Goal: Information Seeking & Learning: Understand process/instructions

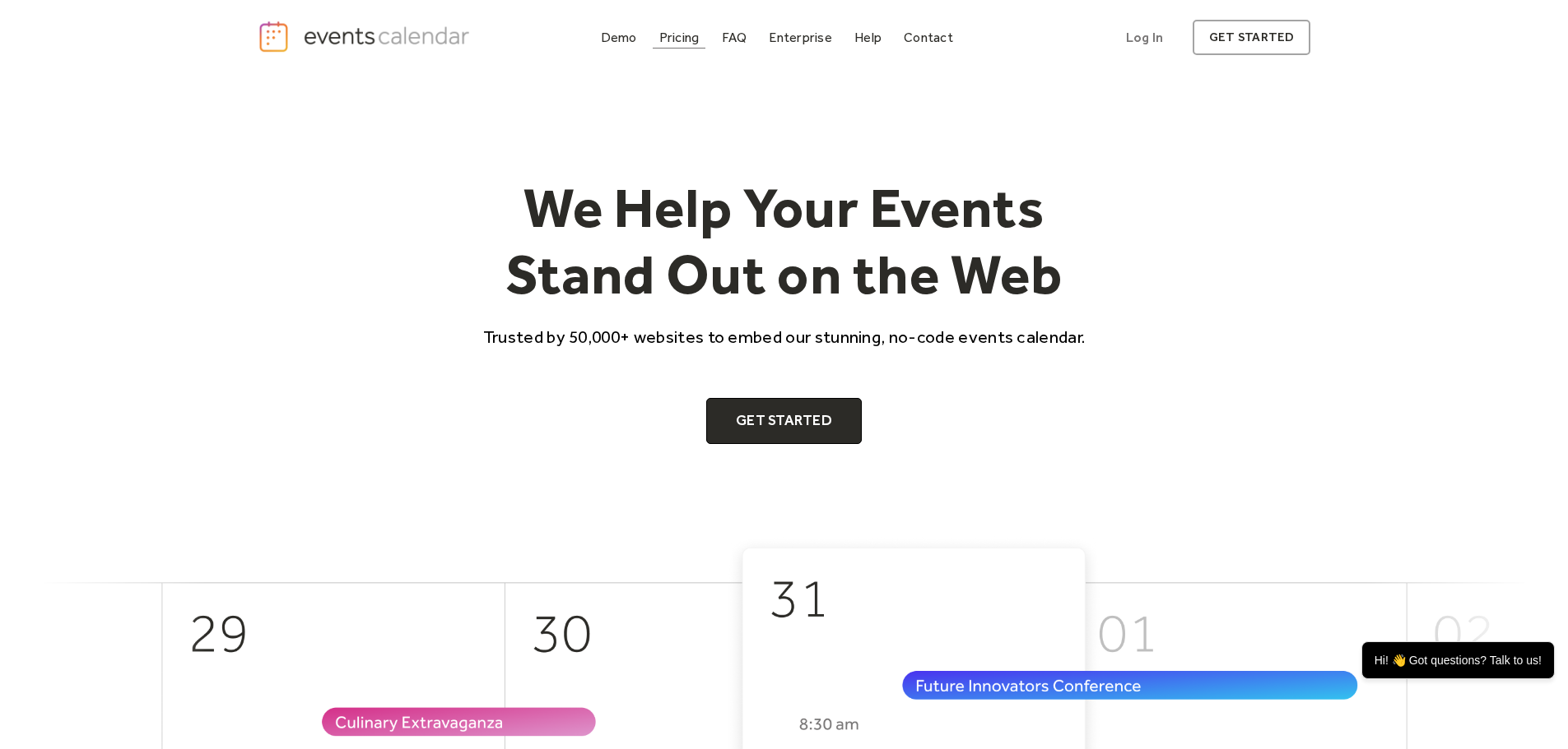
click at [669, 40] on div "Pricing" at bounding box center [679, 38] width 40 height 9
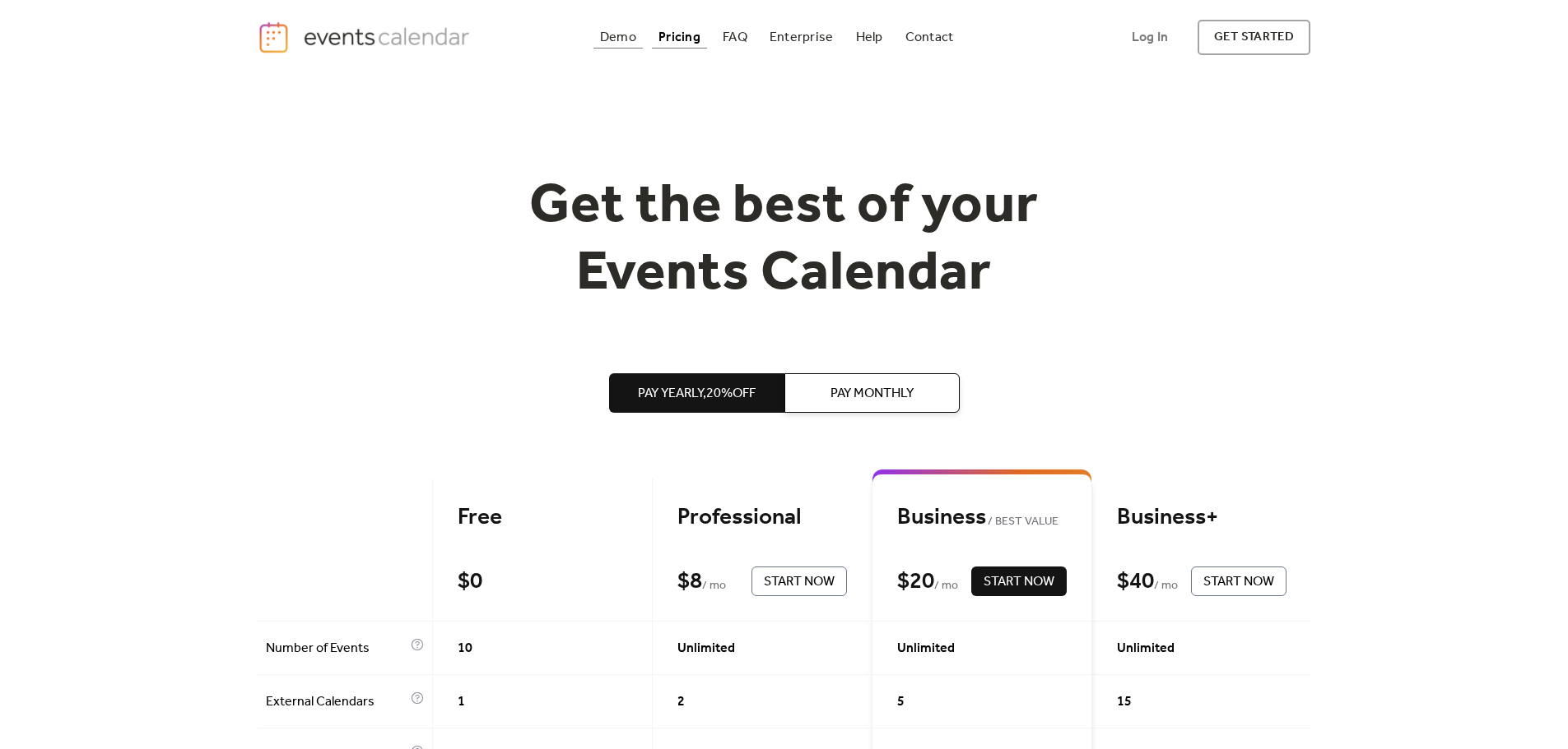
click at [624, 34] on div "Demo" at bounding box center [618, 38] width 36 height 9
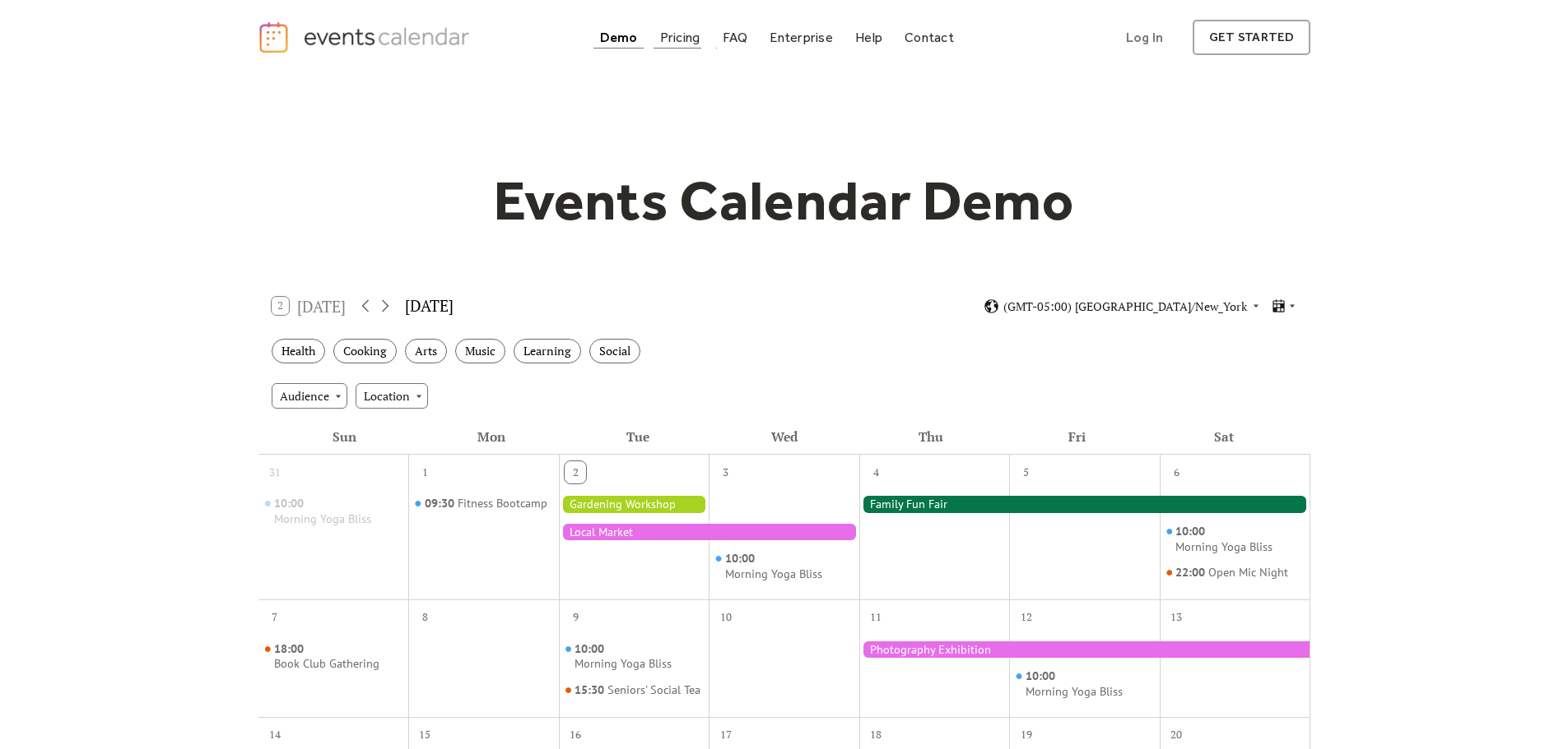
click at [669, 40] on div "Pricing" at bounding box center [679, 38] width 40 height 9
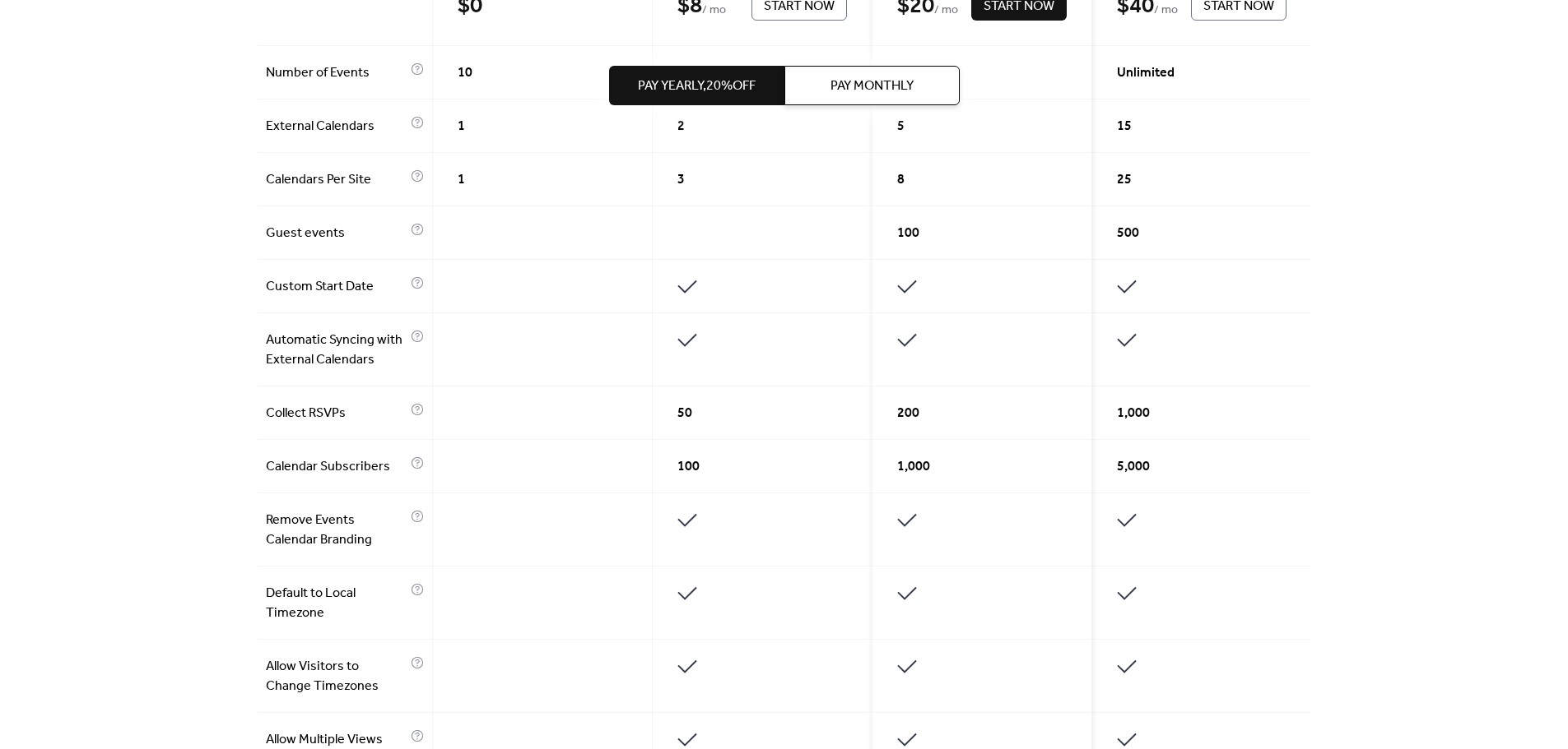
scroll to position [493, 0]
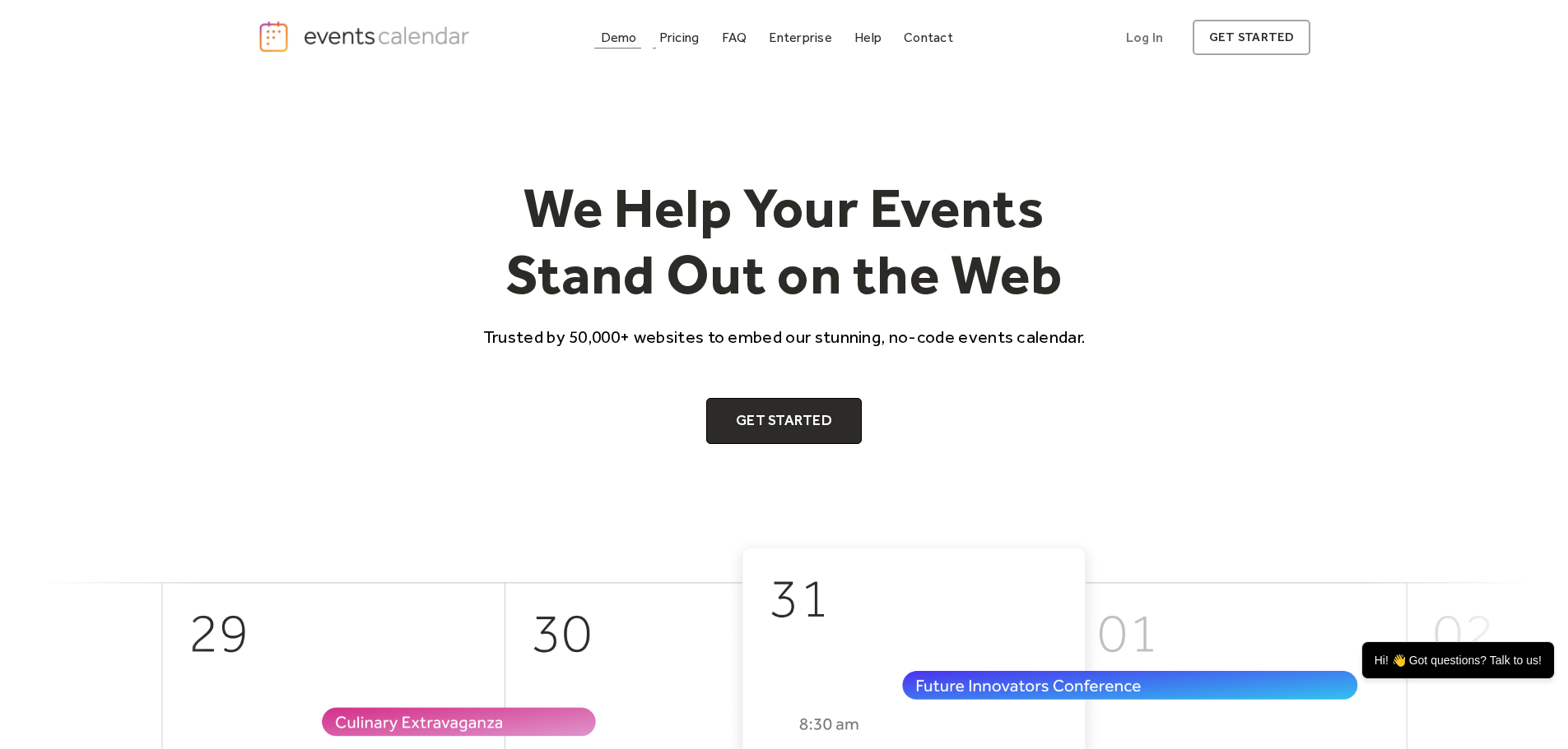
click at [630, 36] on div "Demo" at bounding box center [619, 38] width 36 height 9
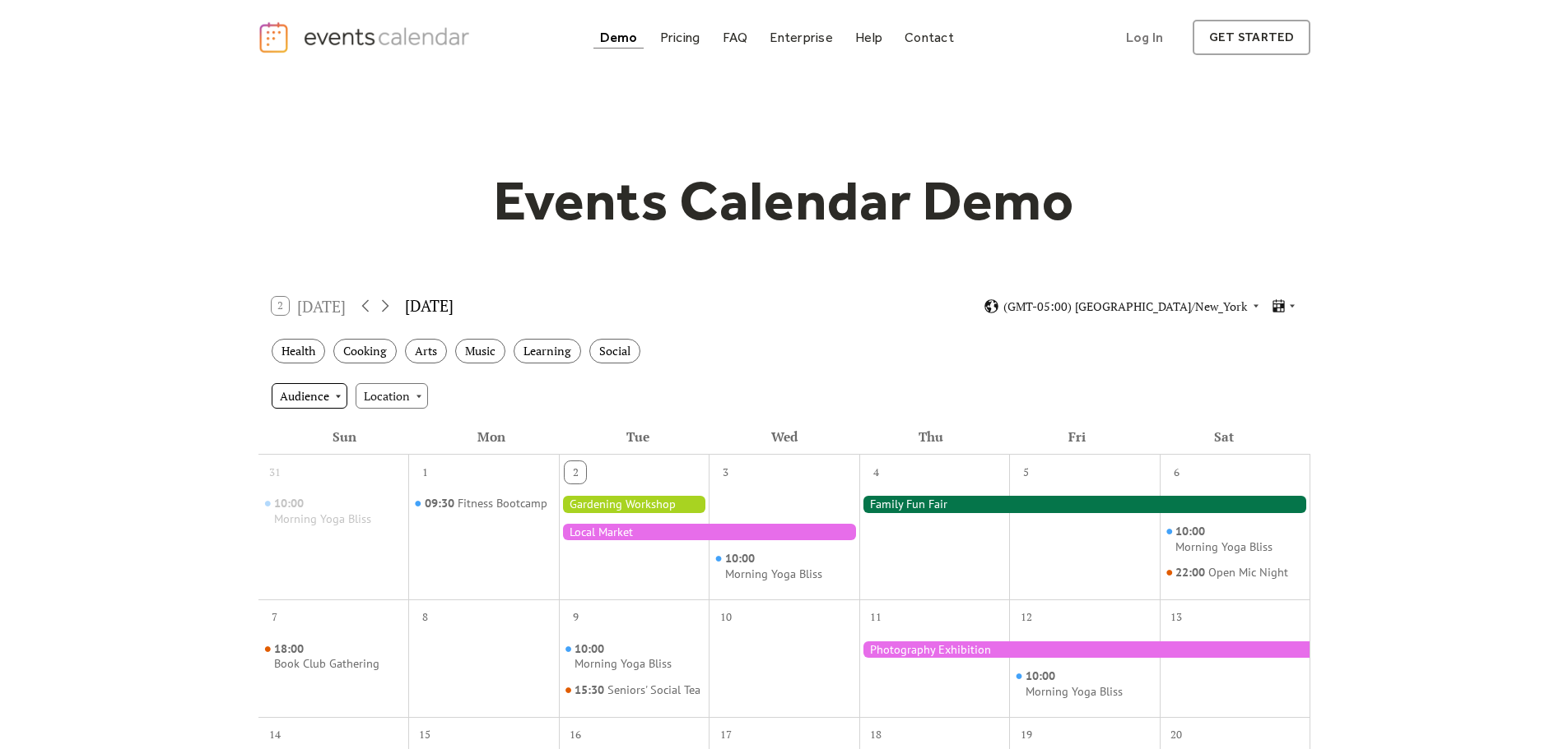
click at [293, 401] on div "Audience" at bounding box center [309, 395] width 75 height 24
click at [309, 481] on span "Children" at bounding box center [307, 488] width 45 height 18
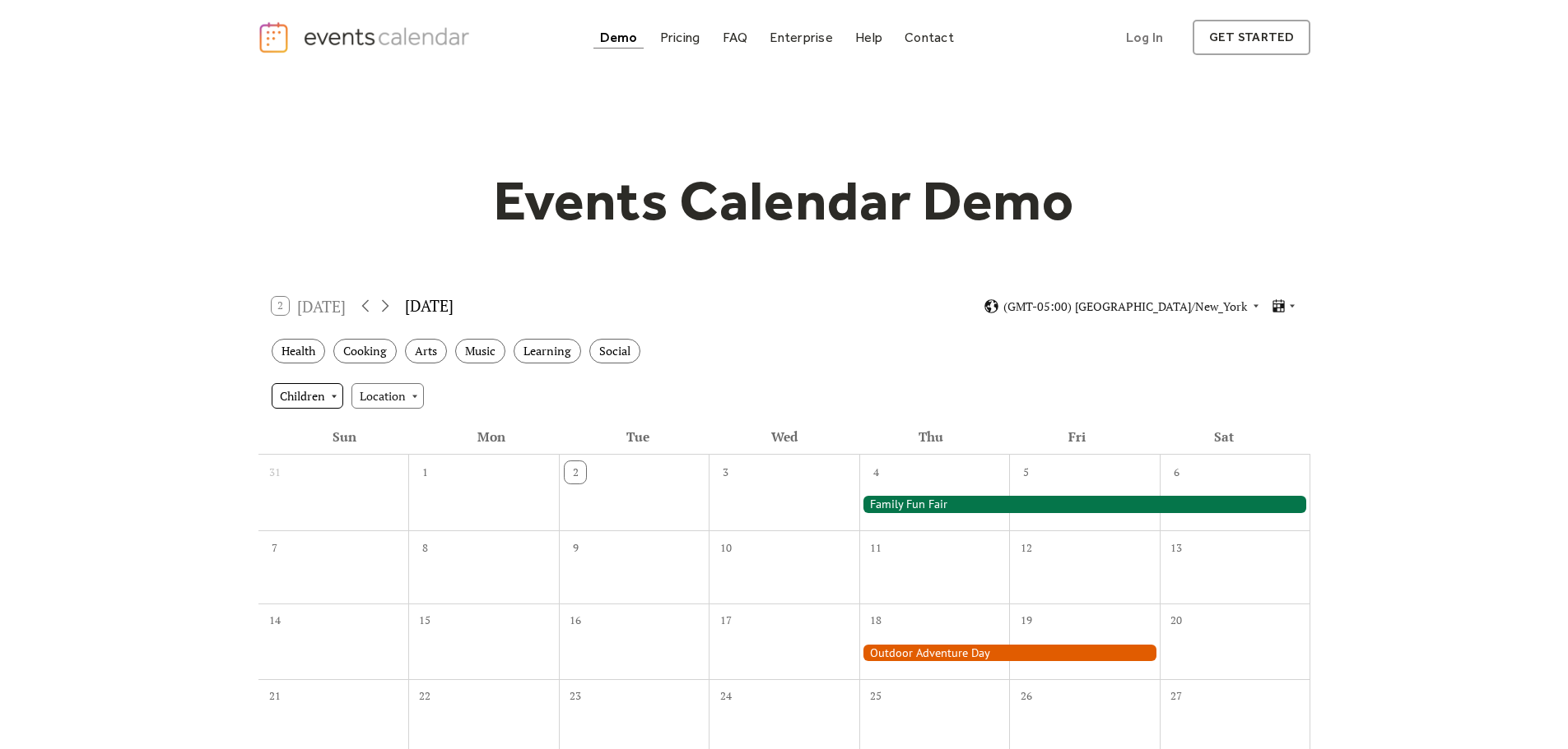
click at [328, 396] on div "Children" at bounding box center [307, 395] width 72 height 24
click at [318, 475] on div "Family" at bounding box center [309, 488] width 75 height 31
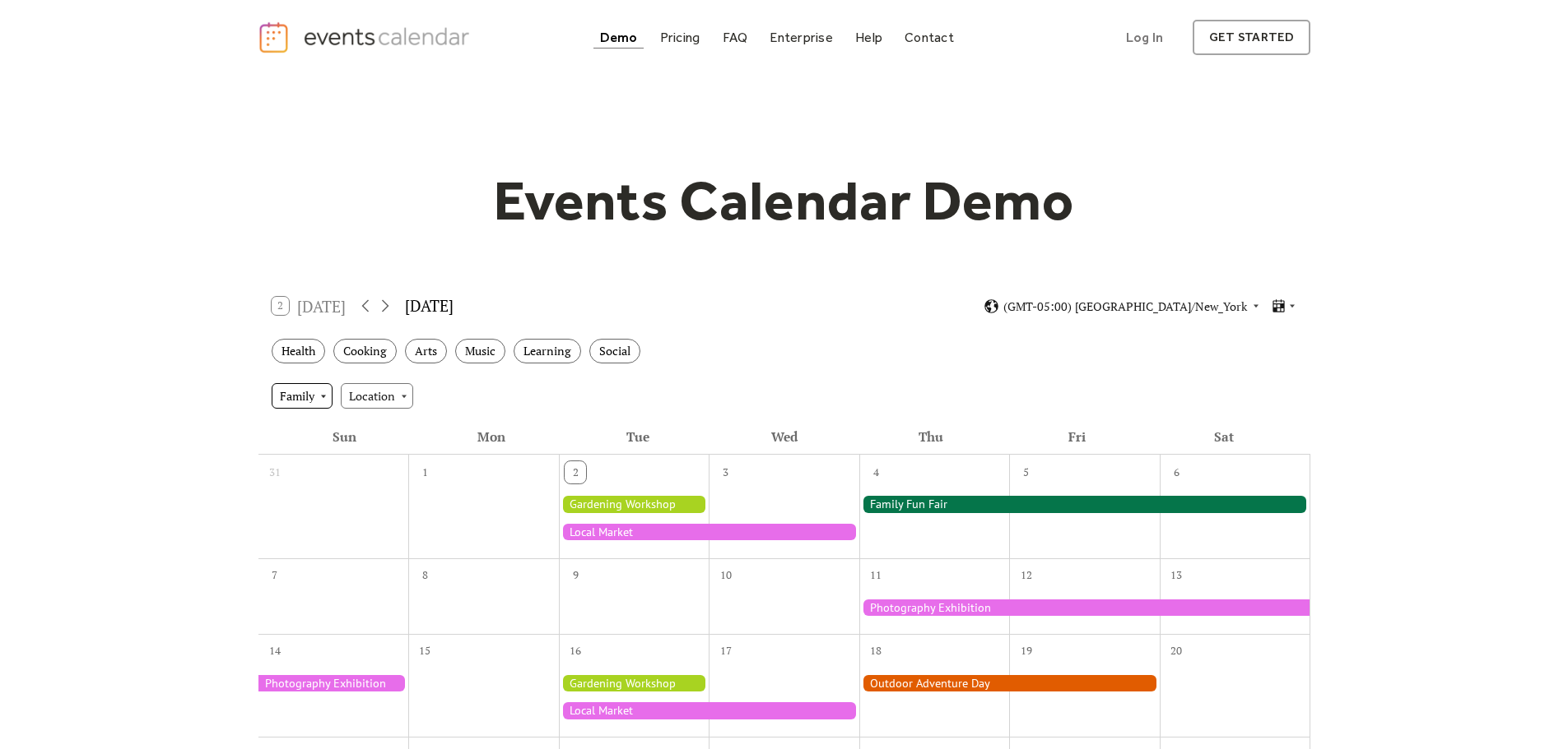
click at [327, 392] on div "Family" at bounding box center [302, 395] width 61 height 24
click at [310, 462] on span "Adults" at bounding box center [302, 456] width 34 height 18
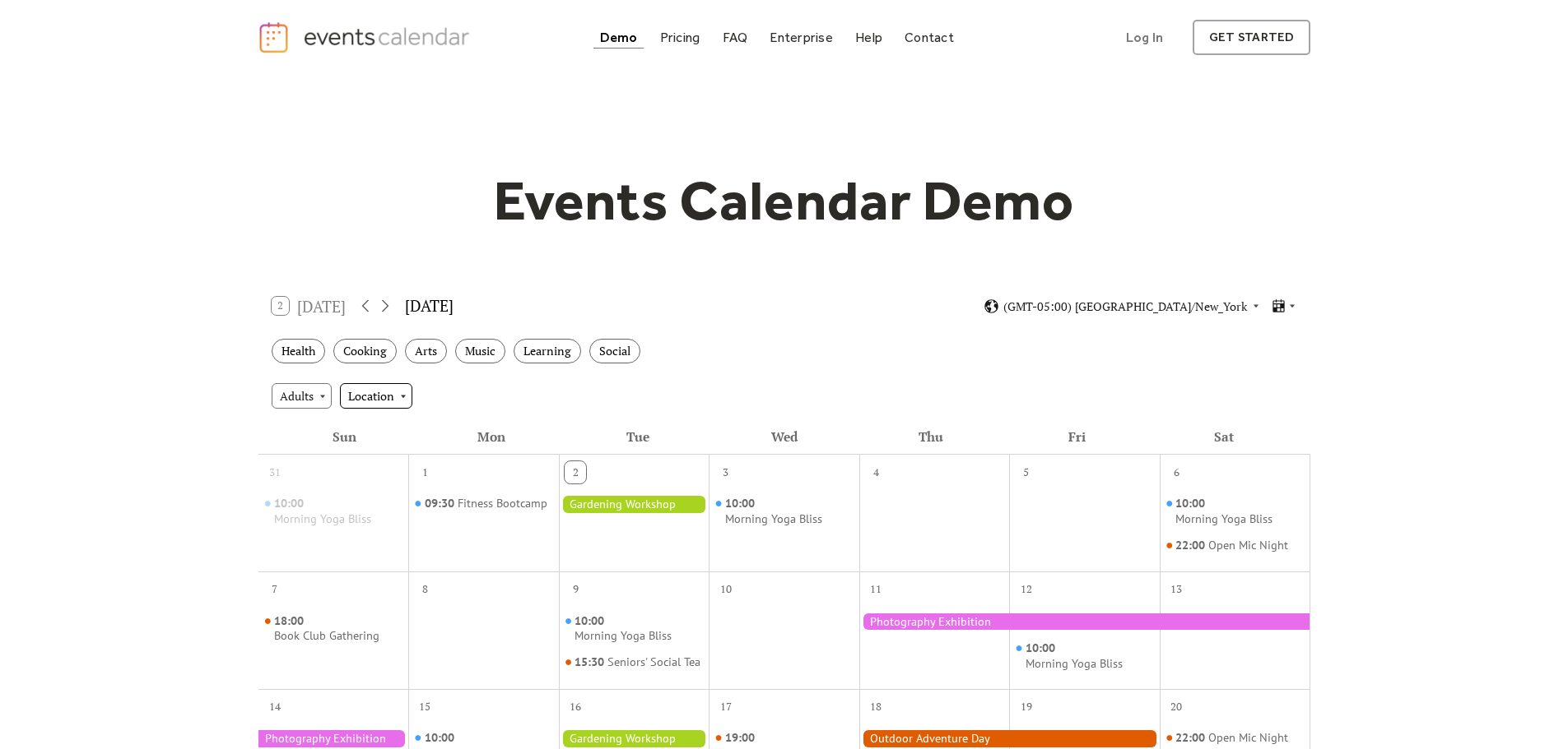
click at [407, 400] on div "Location" at bounding box center [376, 395] width 73 height 24
click at [384, 457] on span "Outdoor" at bounding box center [376, 456] width 44 height 18
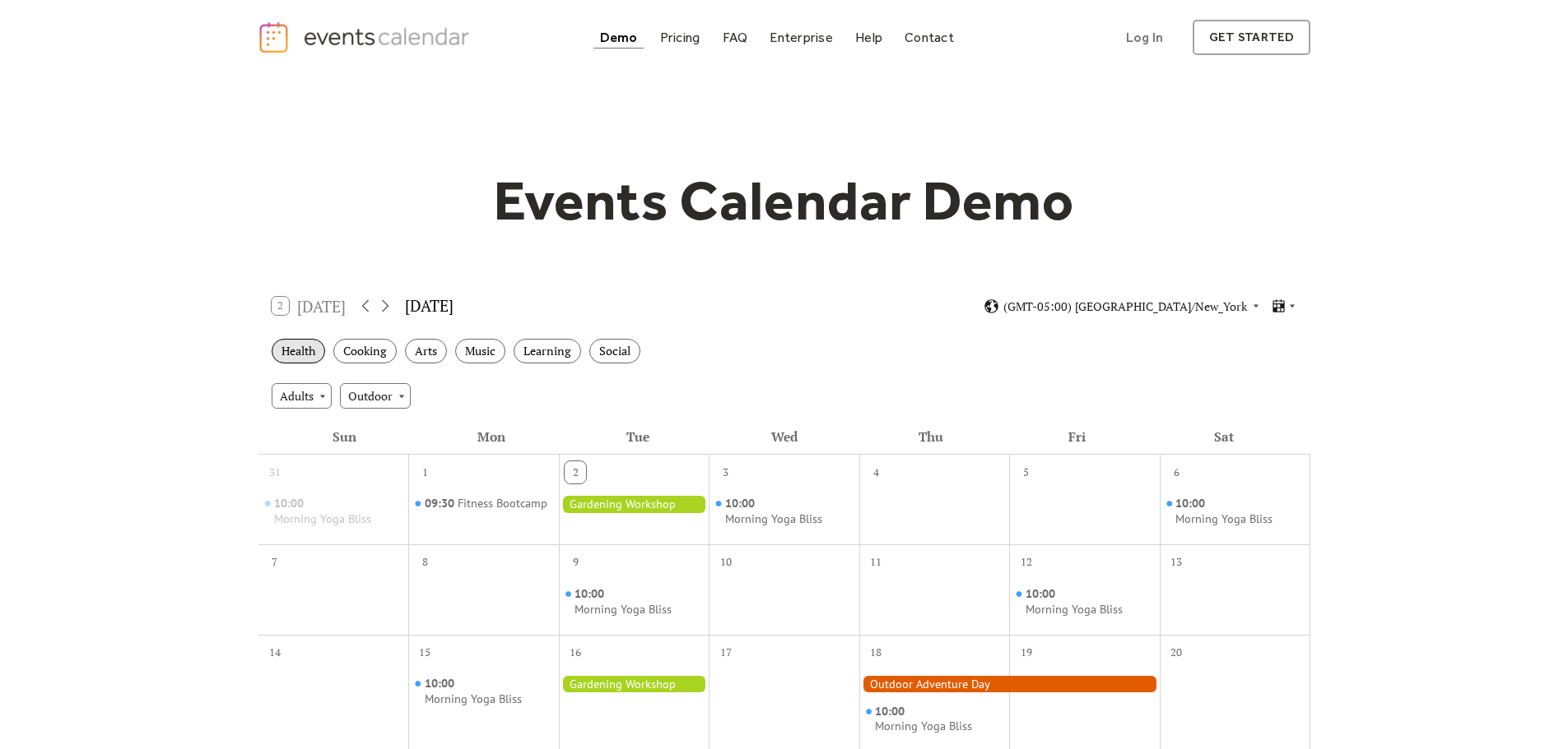
click at [306, 357] on div "Health" at bounding box center [298, 351] width 54 height 25
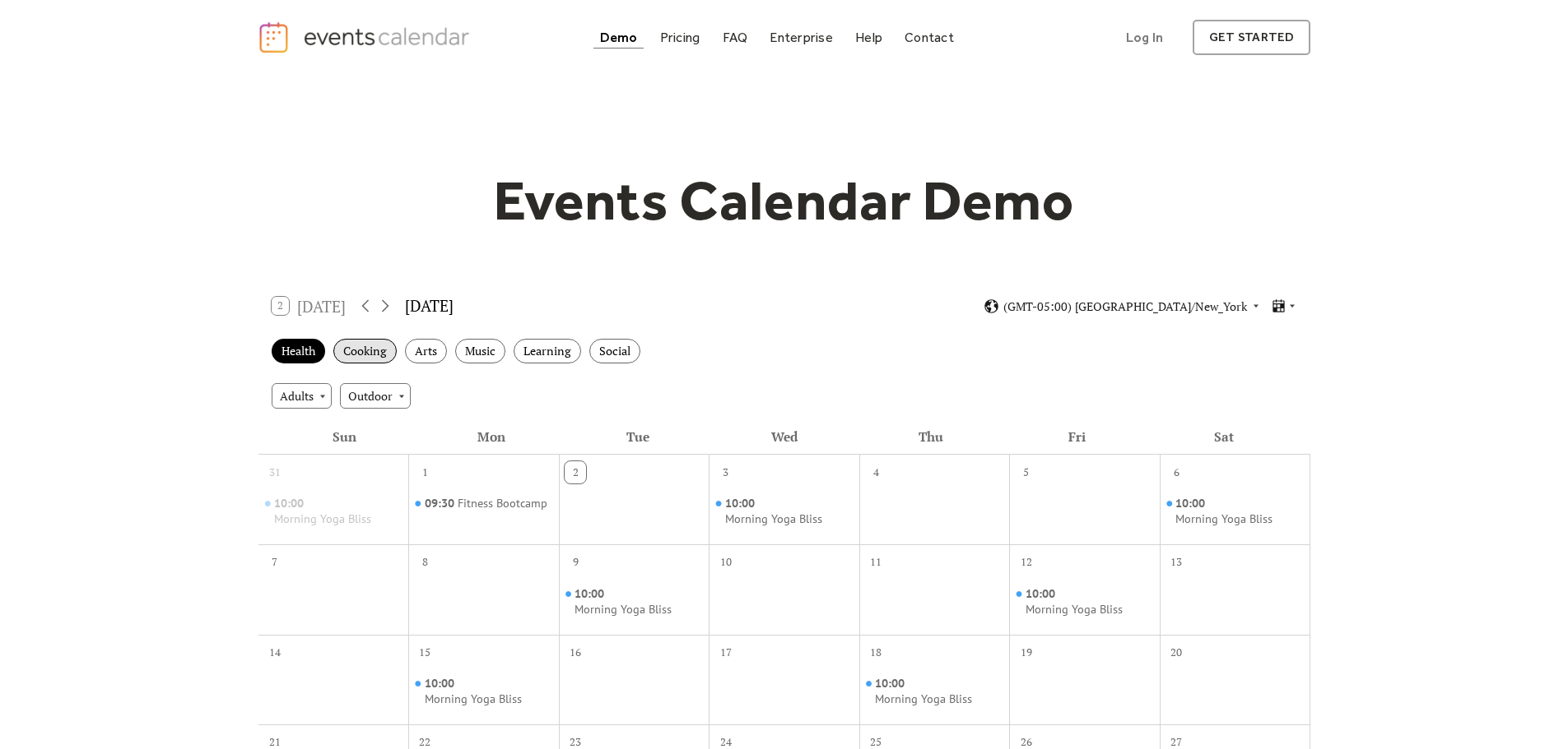
click at [357, 357] on div "Cooking" at bounding box center [365, 351] width 64 height 25
drag, startPoint x: 411, startPoint y: 357, endPoint x: 460, endPoint y: 355, distance: 49.0
click at [412, 357] on div "Arts" at bounding box center [426, 351] width 42 height 25
click at [460, 355] on div "Music" at bounding box center [480, 351] width 50 height 25
click at [529, 355] on div "Learning" at bounding box center [546, 351] width 67 height 25
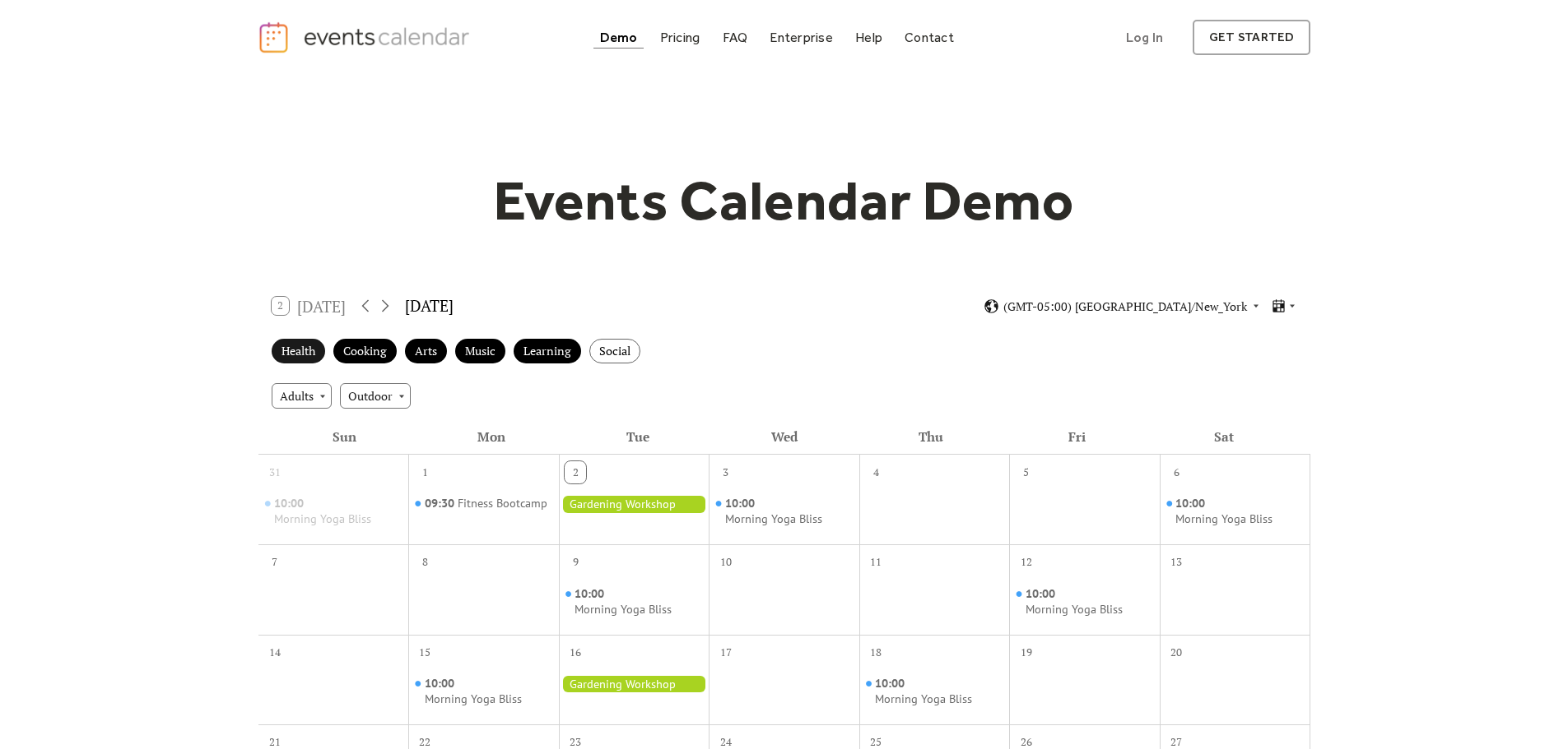
click at [314, 360] on div "Health" at bounding box center [298, 351] width 54 height 25
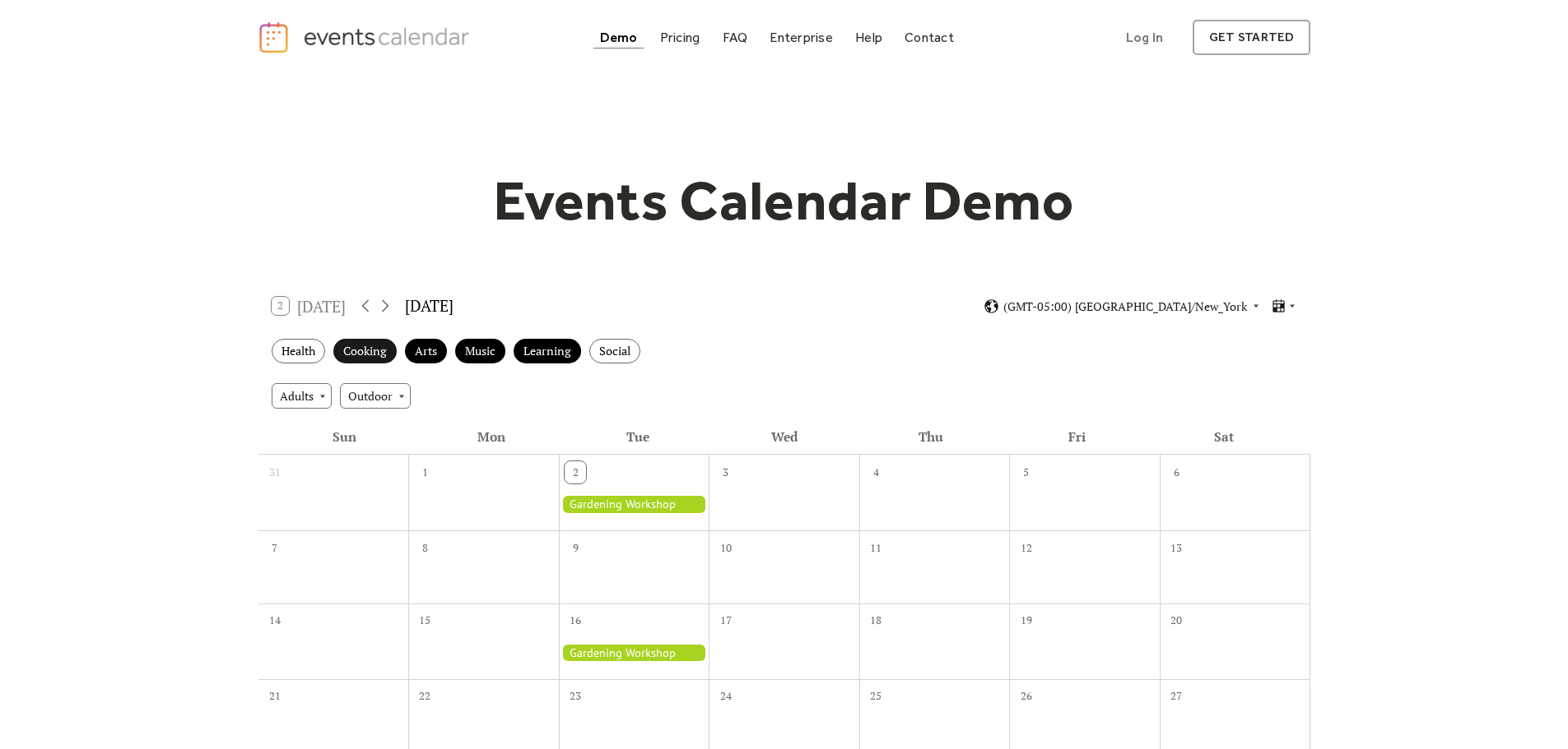
click at [357, 360] on div "Cooking" at bounding box center [365, 351] width 64 height 25
click at [435, 354] on div "Arts" at bounding box center [426, 351] width 42 height 25
click at [475, 353] on div "Music" at bounding box center [480, 351] width 50 height 25
click at [440, 353] on div "Arts" at bounding box center [426, 351] width 42 height 25
click at [551, 356] on div "Learning" at bounding box center [546, 351] width 67 height 25
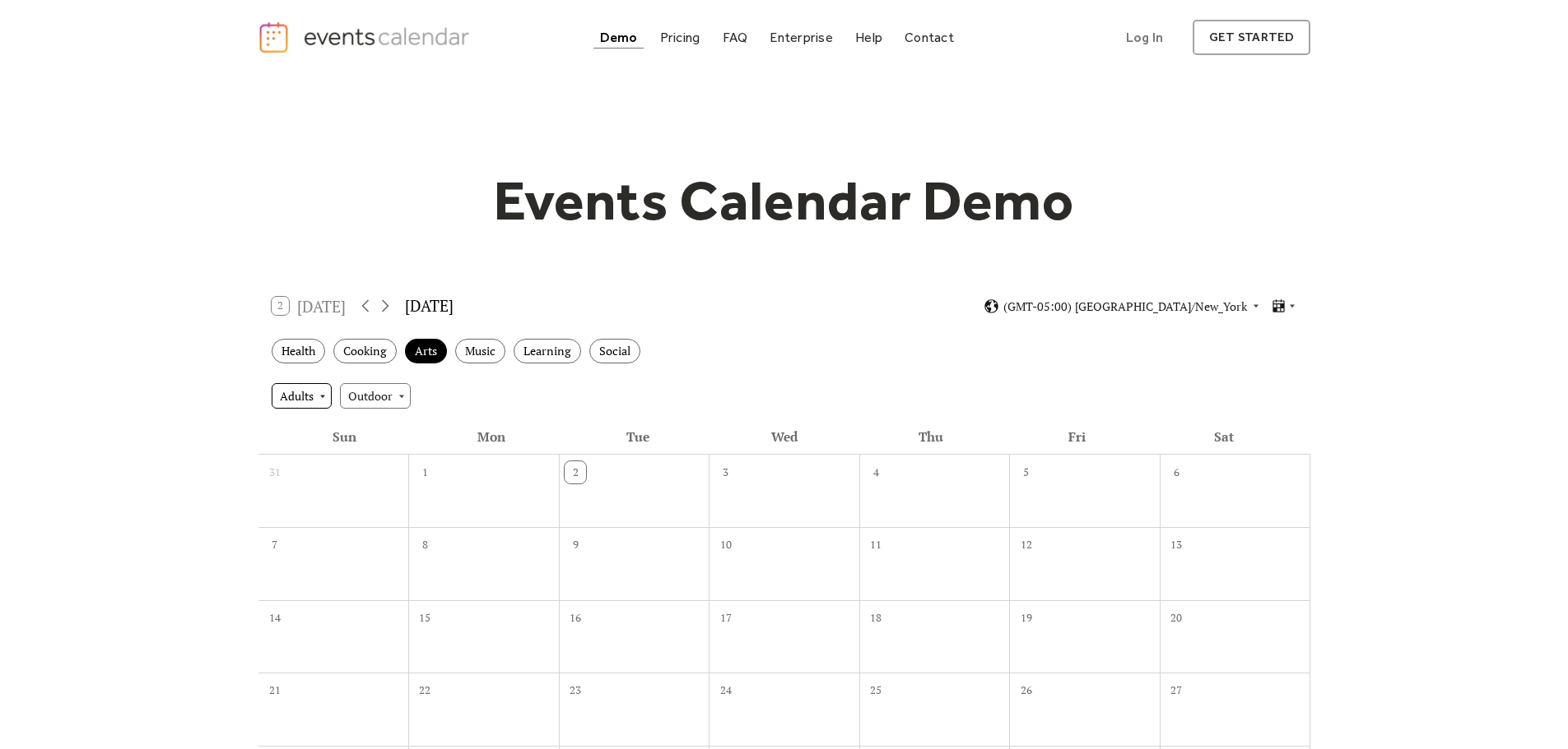
click at [314, 398] on div "Adults" at bounding box center [301, 395] width 60 height 24
click at [303, 508] on div "Children" at bounding box center [309, 518] width 75 height 31
click at [384, 380] on div "Children Outdoor" at bounding box center [784, 395] width 1051 height 44
click at [384, 387] on div "Outdoor" at bounding box center [386, 395] width 71 height 24
click at [376, 425] on span "Clear" at bounding box center [379, 426] width 30 height 18
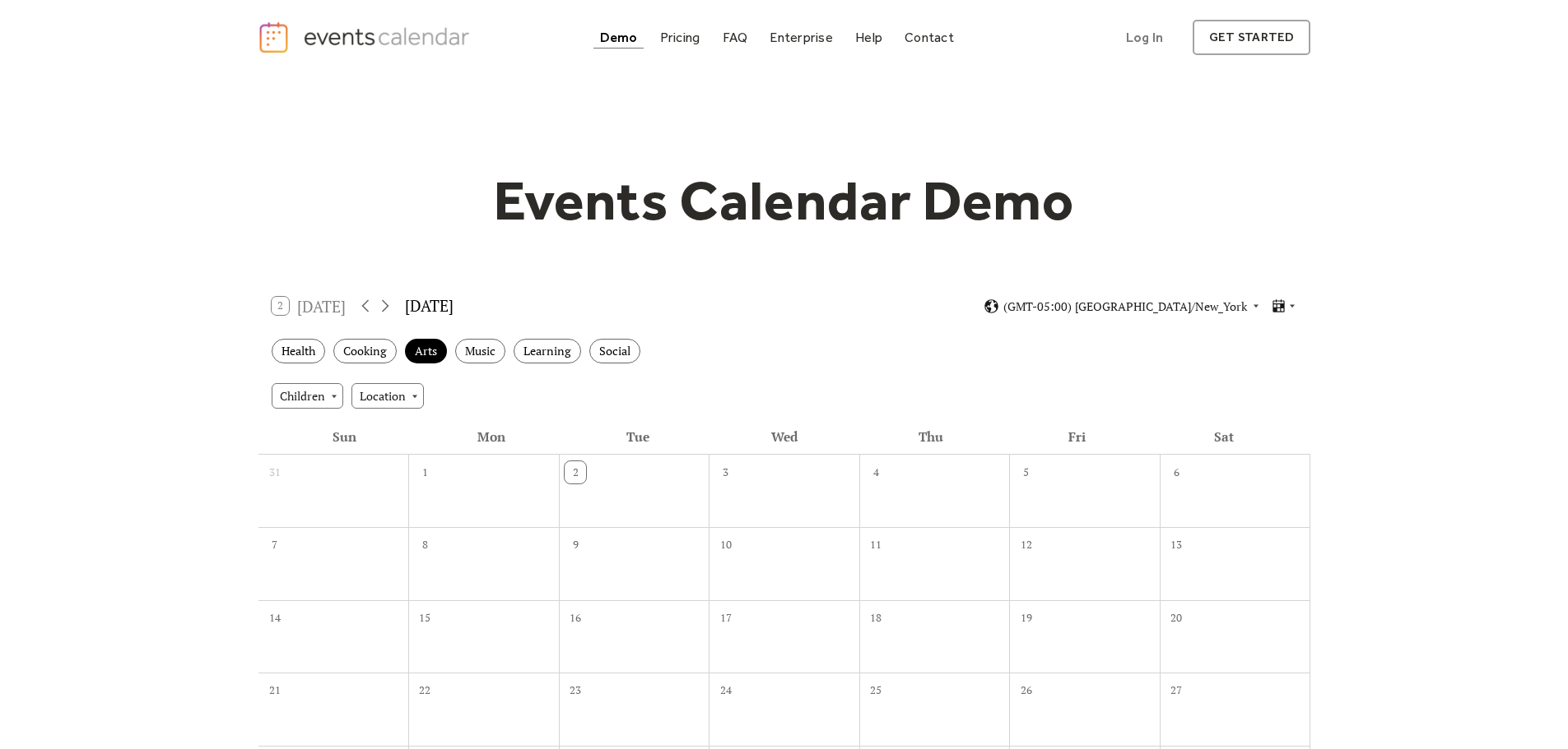
click at [410, 366] on div "Health Cooking Arts Music Learning Social" at bounding box center [784, 351] width 1051 height 45
click at [417, 357] on div "Arts" at bounding box center [426, 351] width 42 height 25
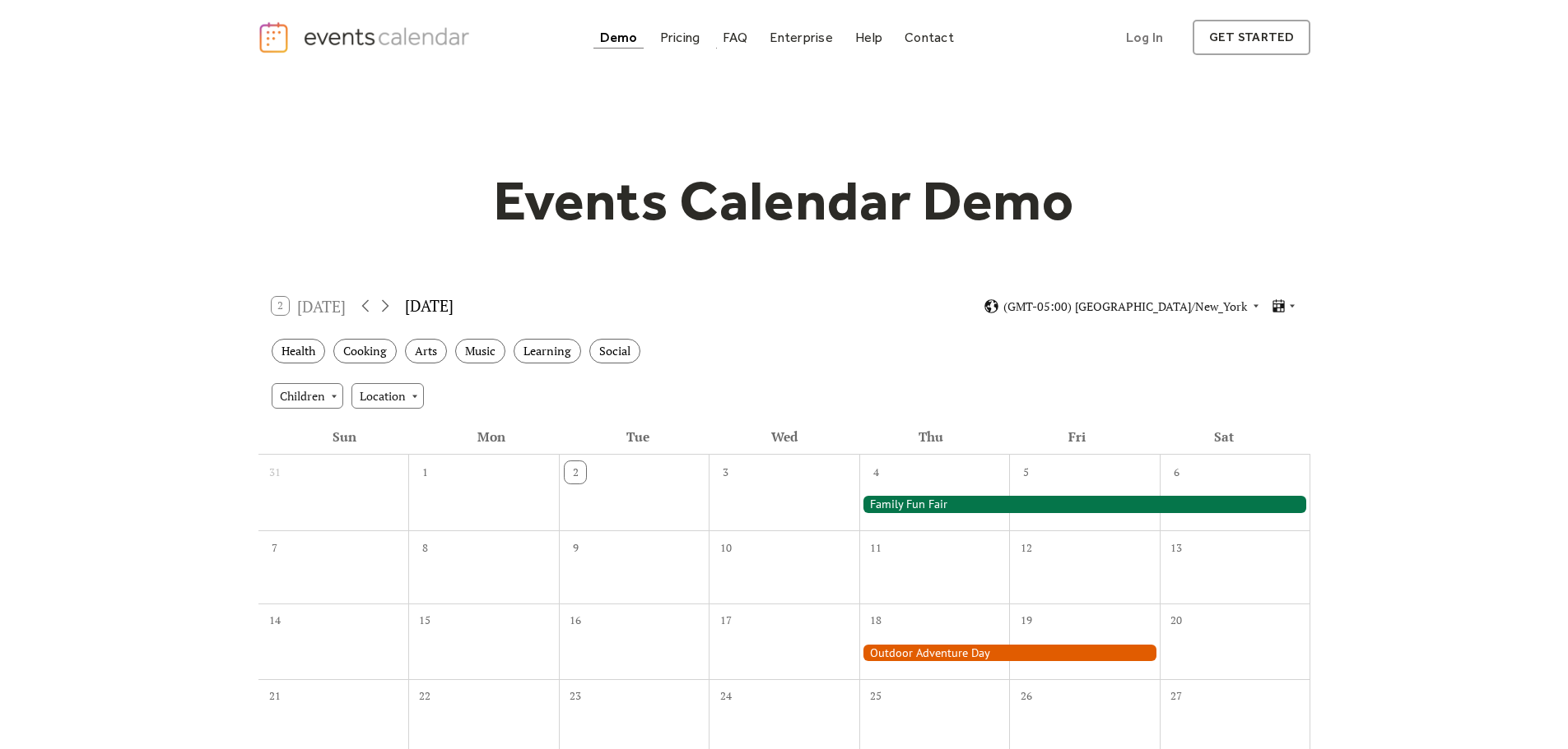
click at [727, 57] on div "Demo Pricing FAQ Enterprise Help Contact Log In Get Started Log In get started" at bounding box center [784, 37] width 1568 height 75
click at [731, 34] on div "FAQ" at bounding box center [735, 38] width 25 height 9
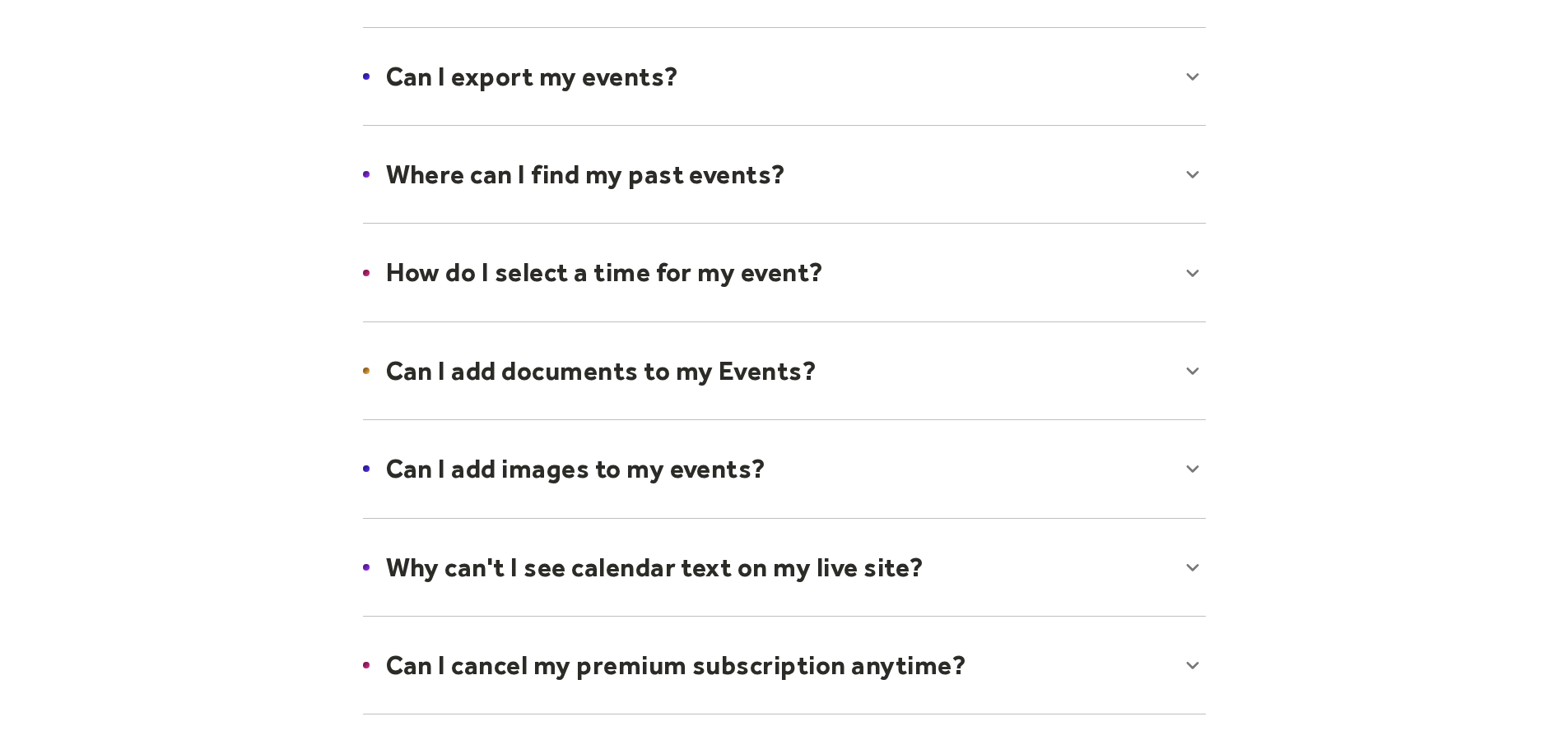
scroll to position [493, 0]
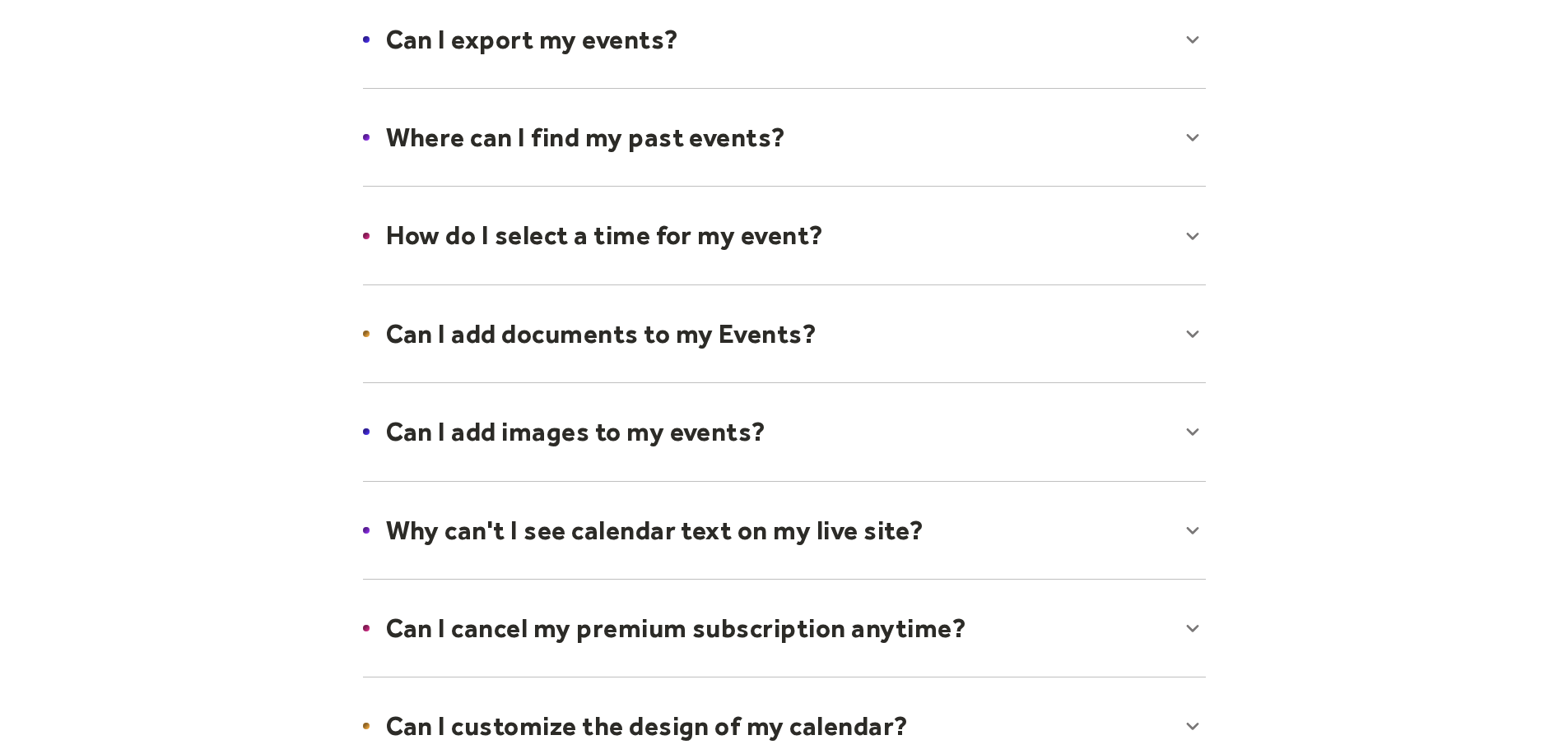
click at [763, 153] on div at bounding box center [784, 137] width 875 height 101
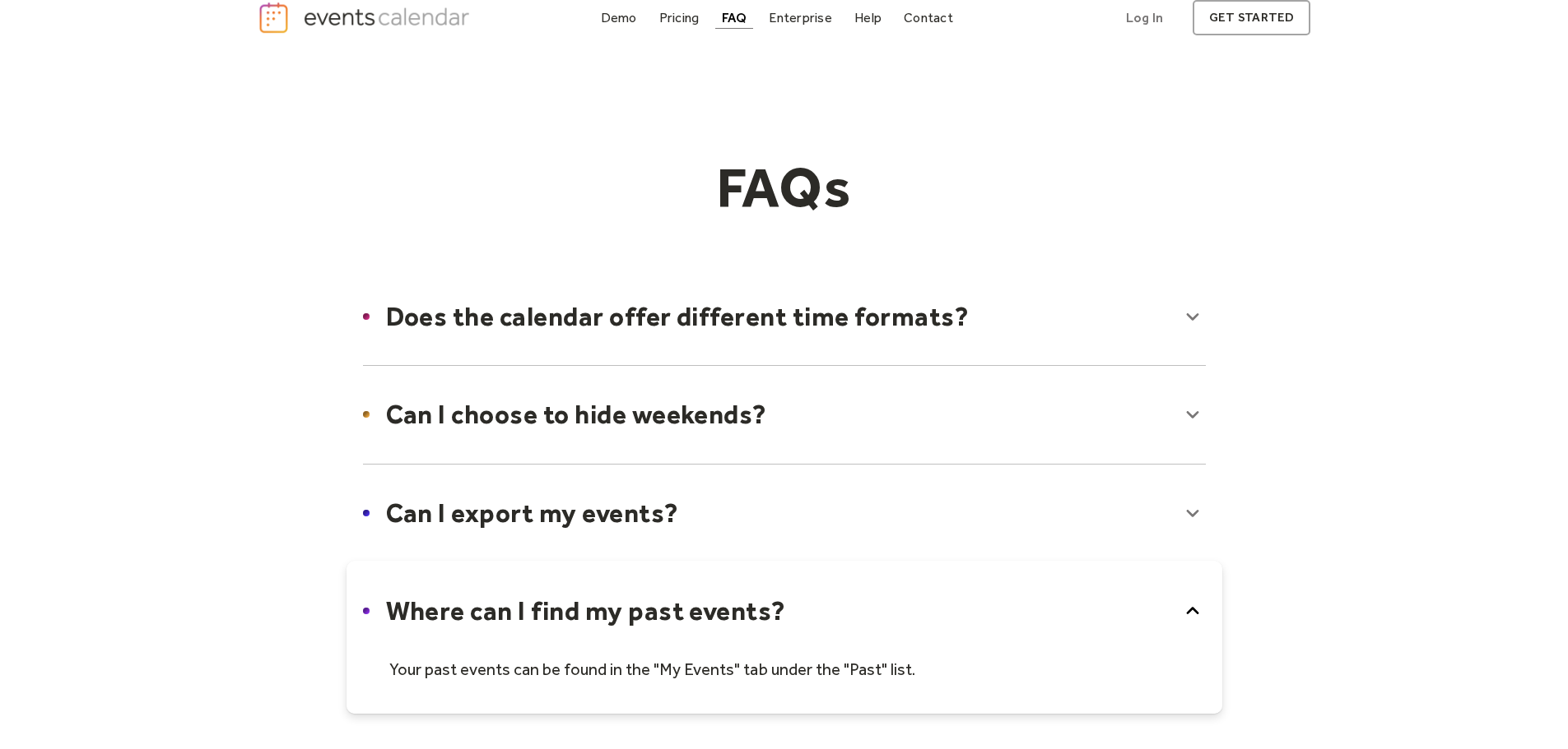
scroll to position [0, 0]
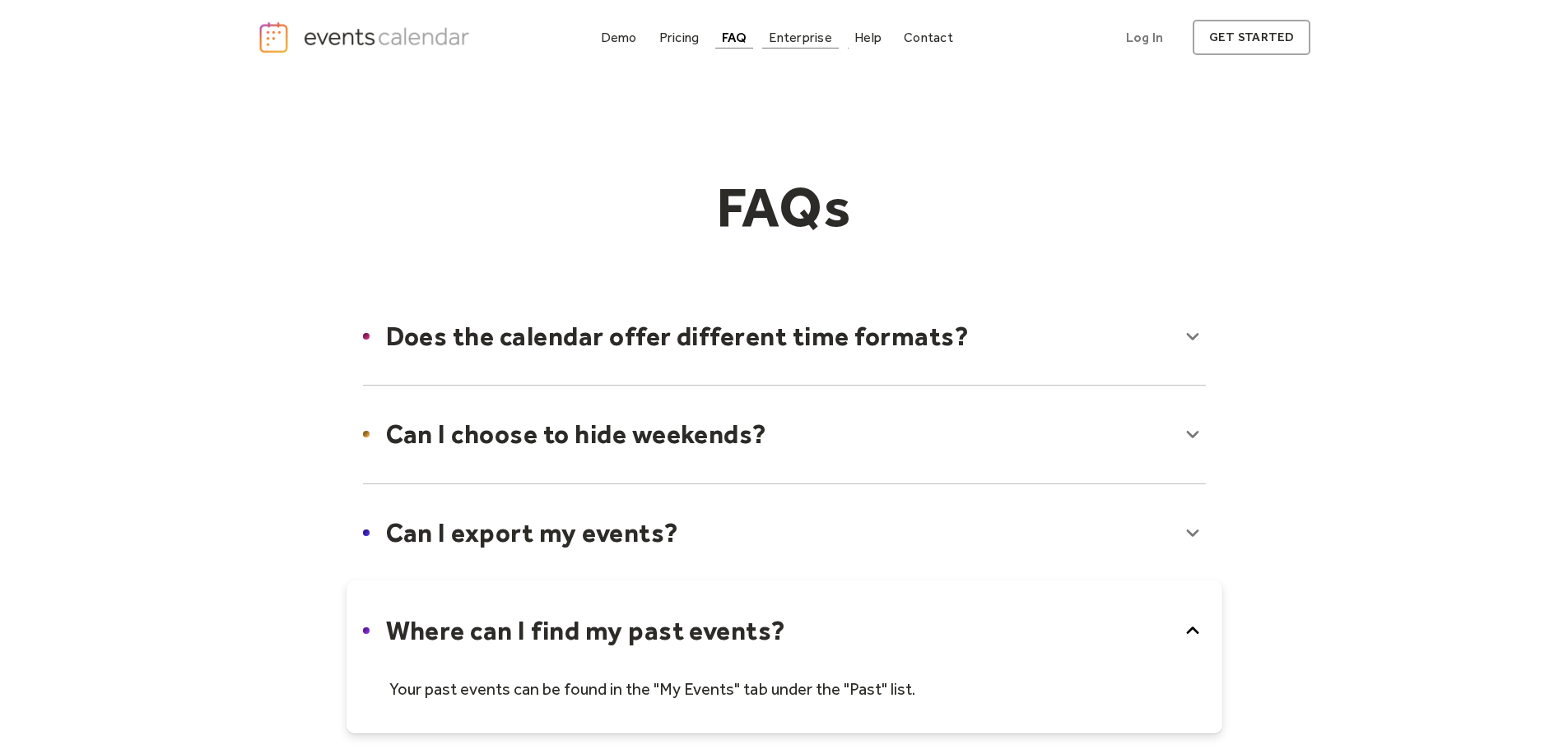
click at [805, 36] on div "Enterprise" at bounding box center [800, 38] width 63 height 9
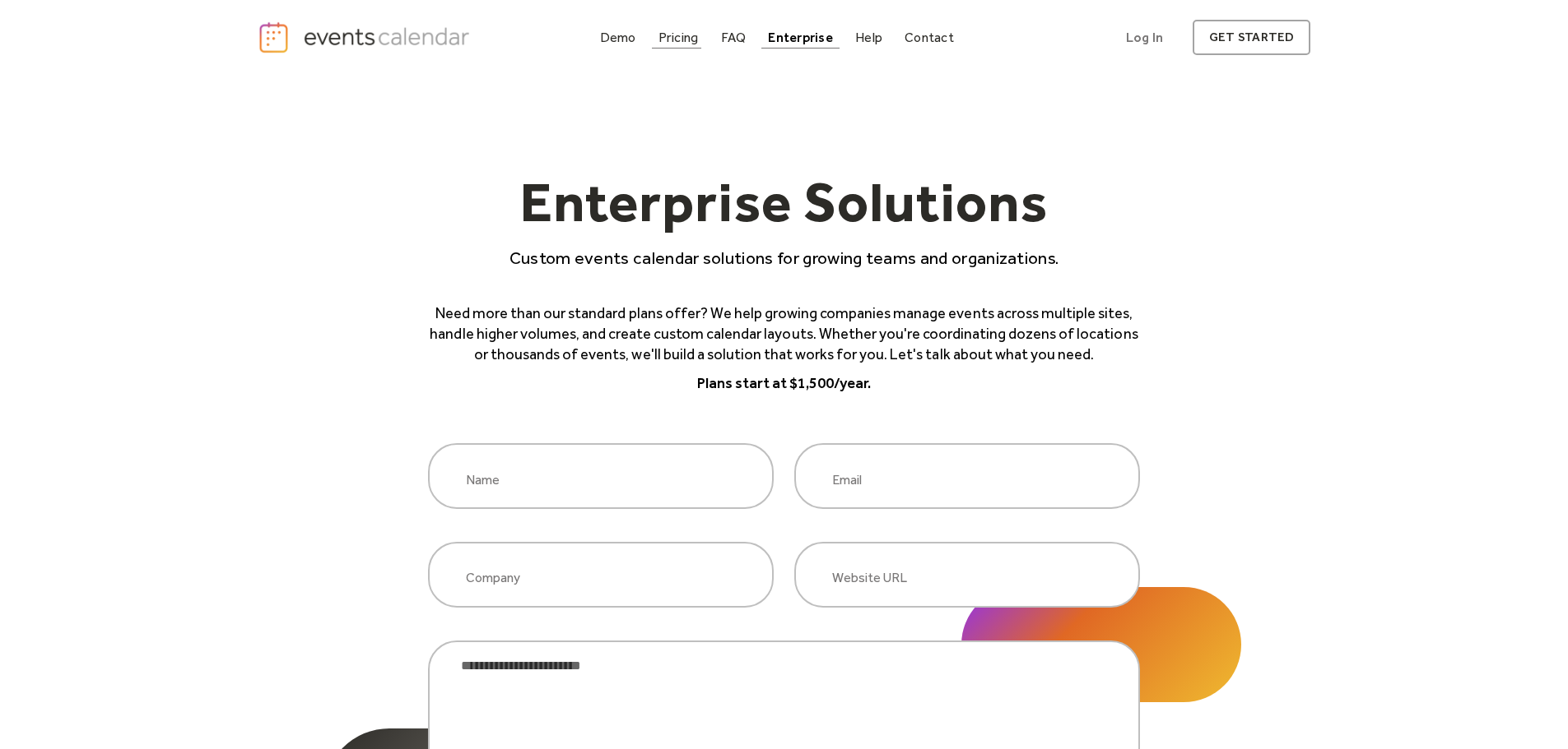
click at [672, 34] on div "Pricing" at bounding box center [678, 38] width 40 height 9
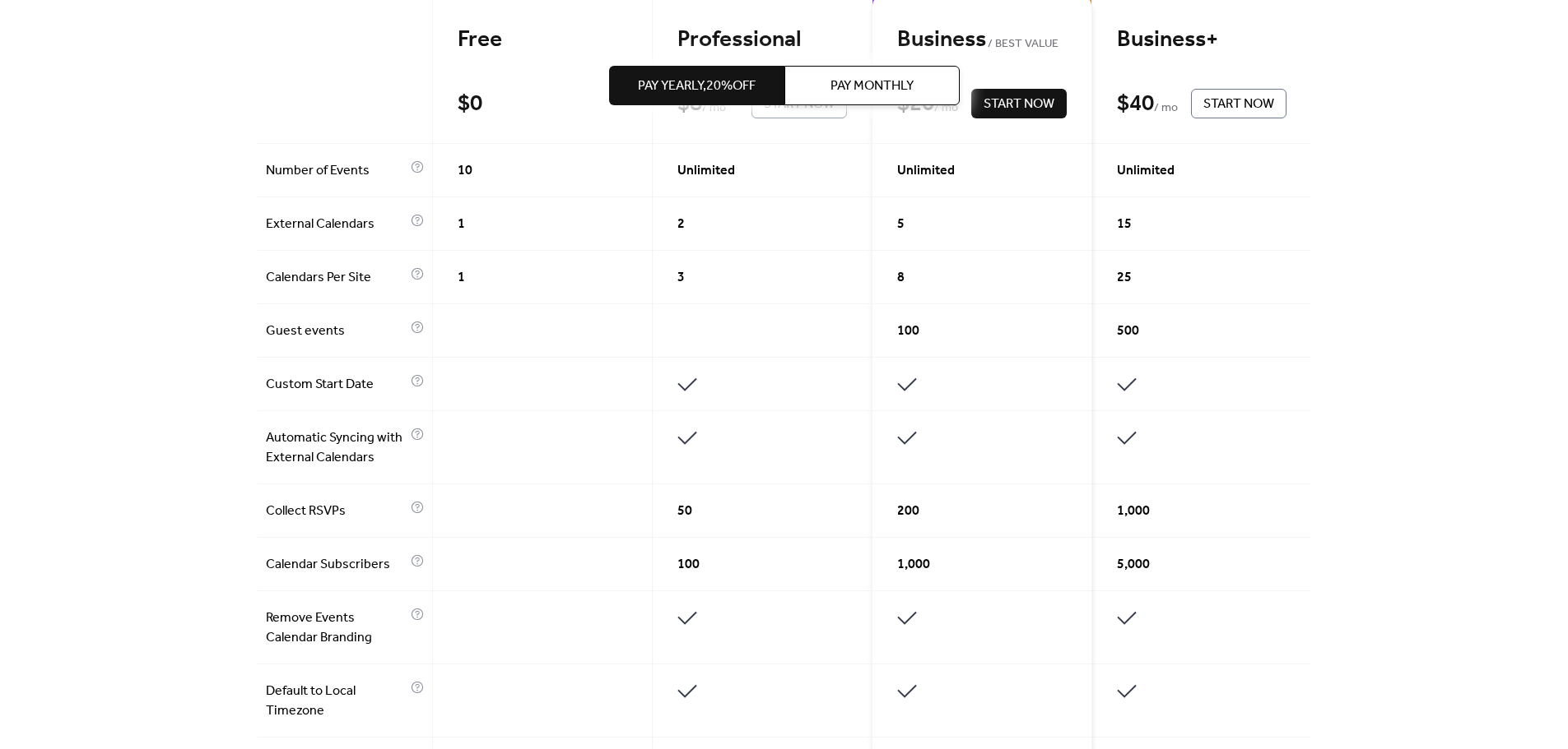
scroll to position [329, 0]
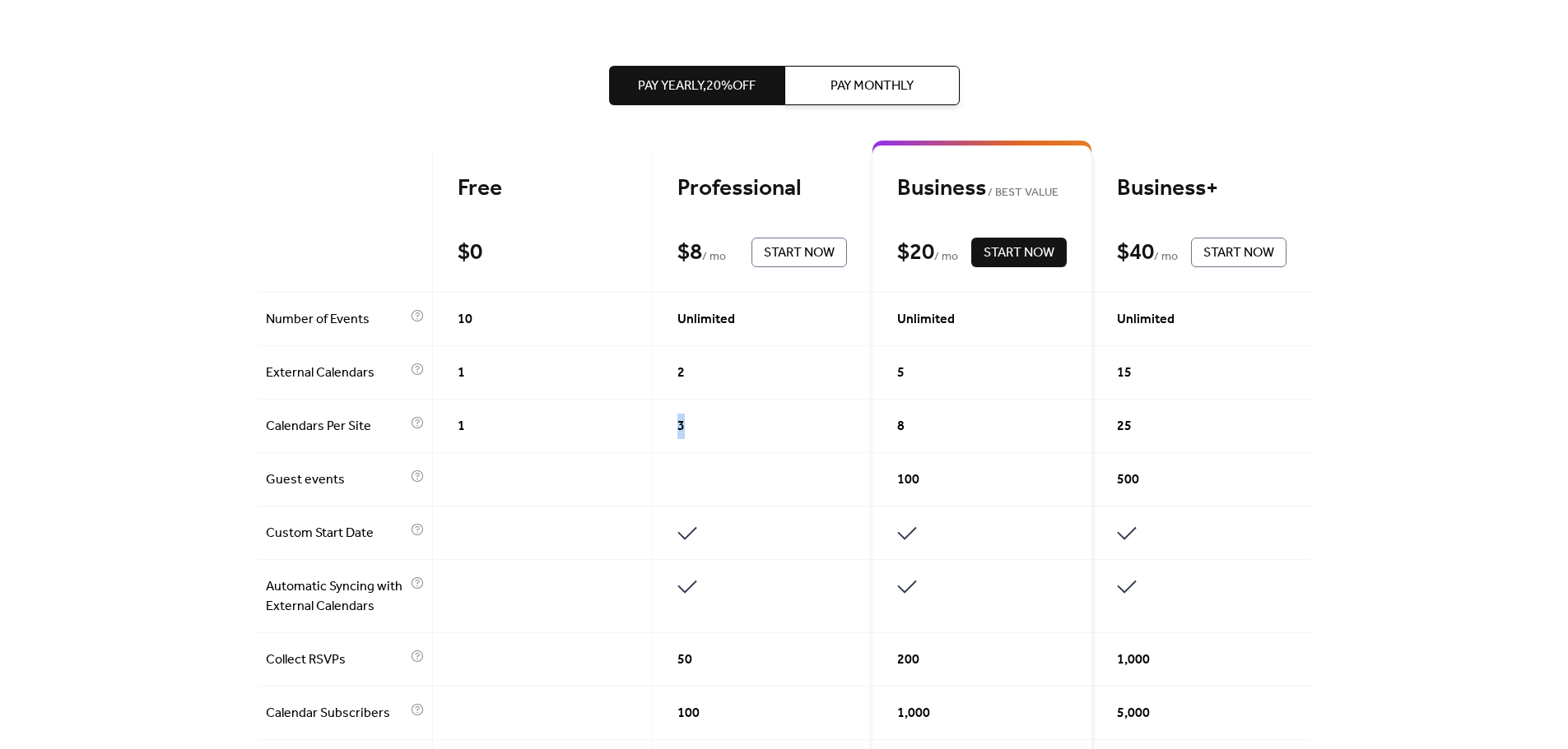
click at [678, 420] on span "3" at bounding box center [681, 427] width 7 height 20
drag, startPoint x: 674, startPoint y: 381, endPoint x: 684, endPoint y: 380, distance: 10.0
click at [684, 380] on div "2" at bounding box center [762, 374] width 220 height 54
click at [684, 386] on div "2" at bounding box center [762, 374] width 220 height 54
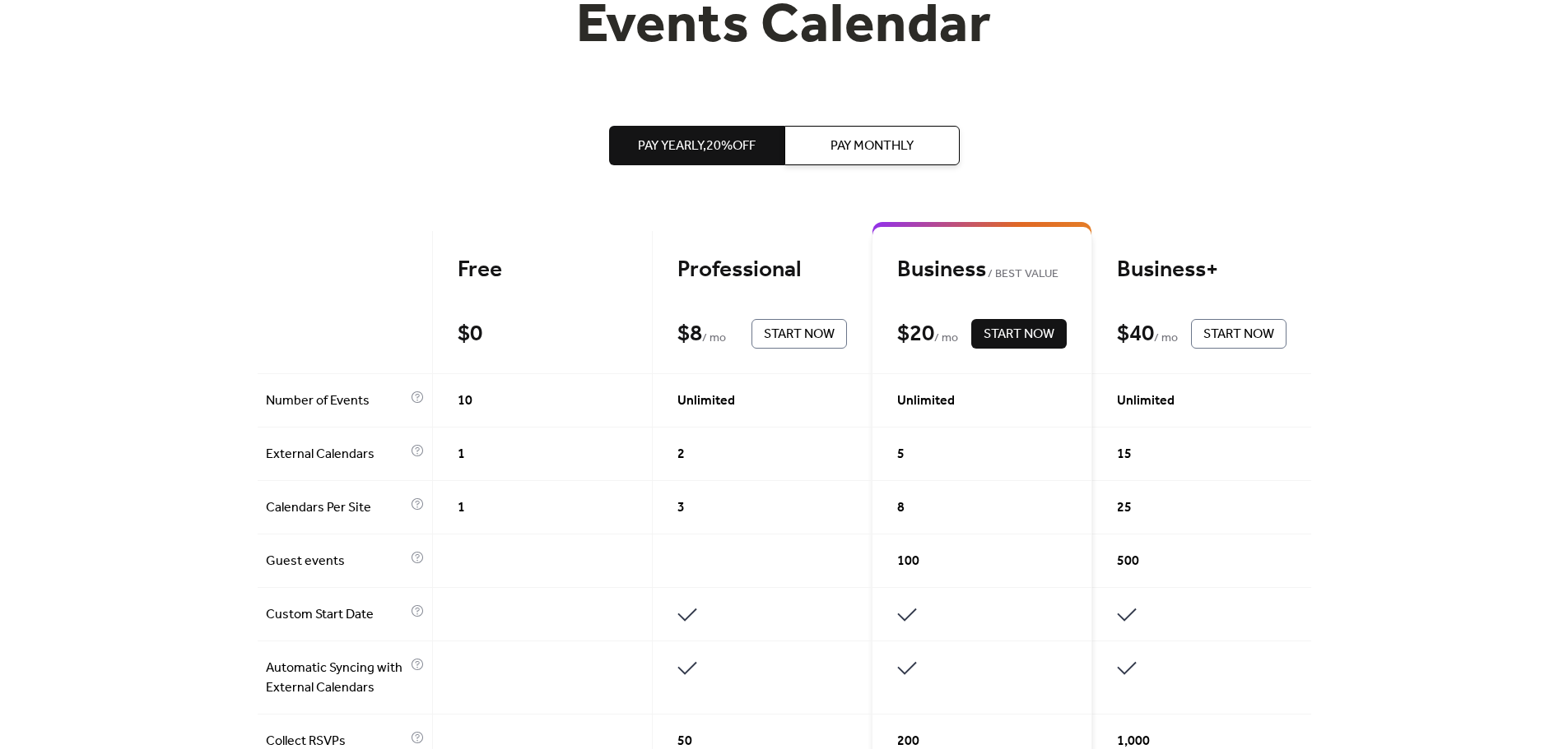
scroll to position [247, 0]
click at [841, 142] on span "Pay Monthly" at bounding box center [872, 147] width 83 height 20
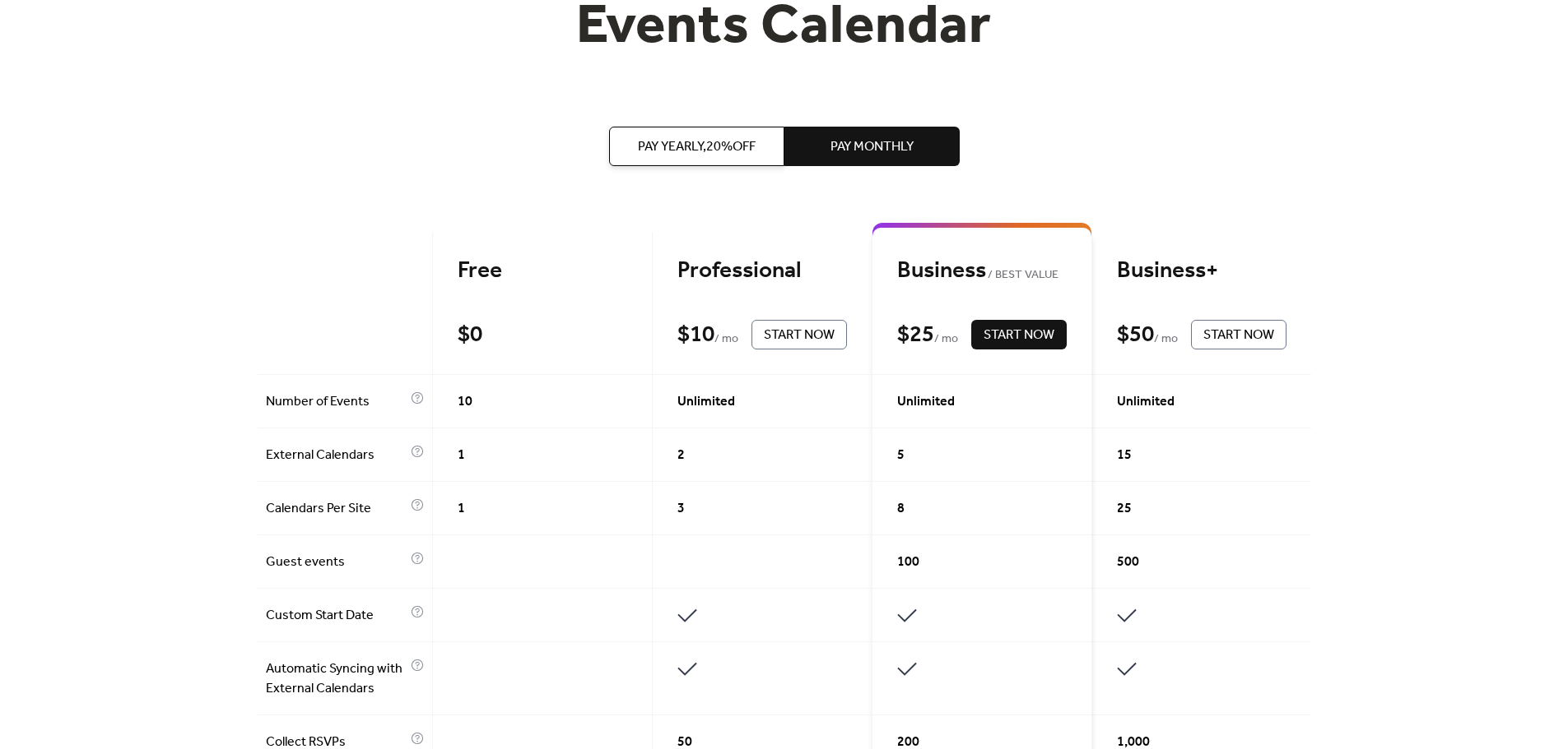
click at [738, 145] on span "Pay Yearly, 20% off" at bounding box center [696, 147] width 118 height 20
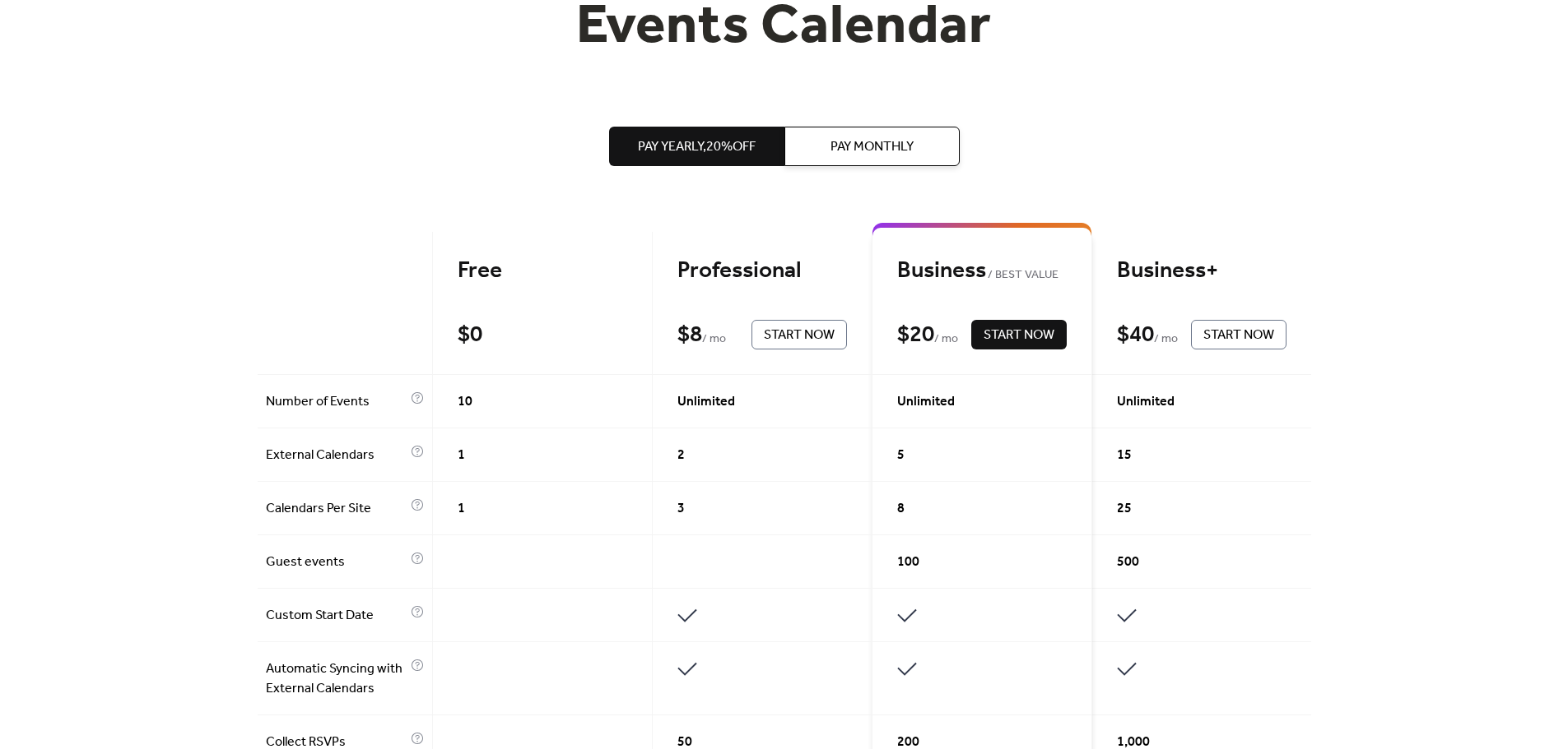
click at [837, 150] on span "Pay Monthly" at bounding box center [872, 147] width 83 height 20
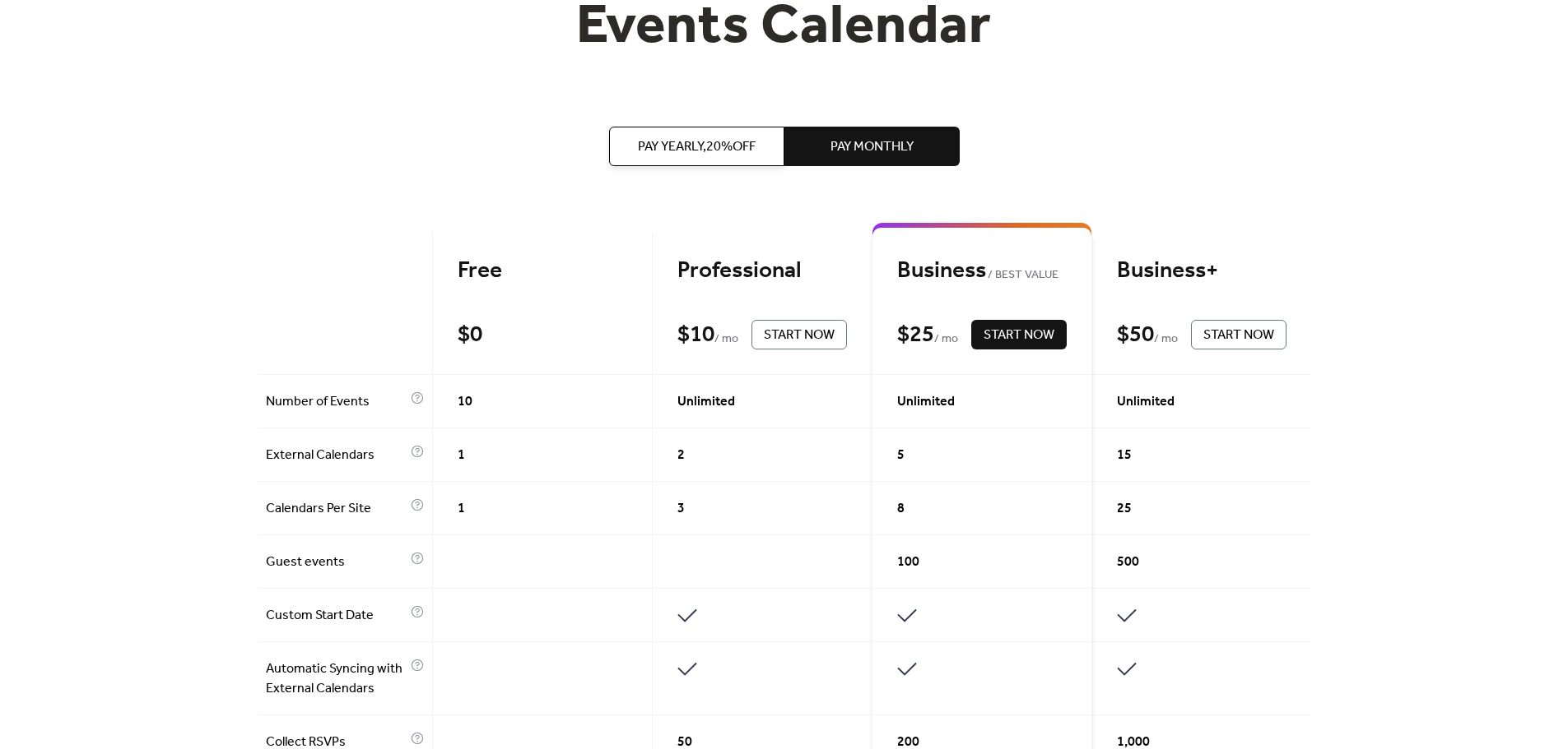
click at [738, 145] on span "Pay Yearly, 20% off" at bounding box center [696, 147] width 118 height 20
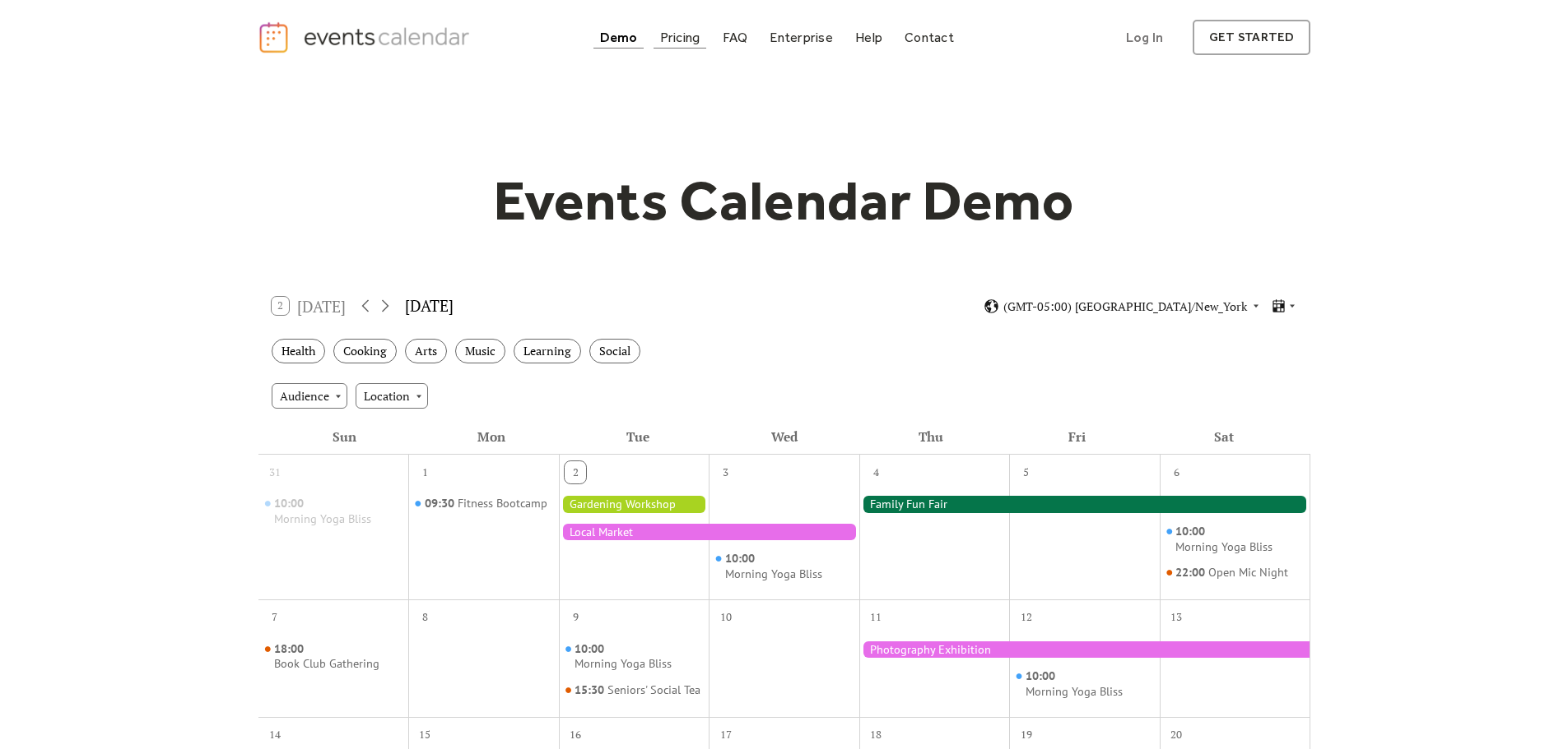
click at [689, 33] on div "Pricing" at bounding box center [679, 38] width 40 height 9
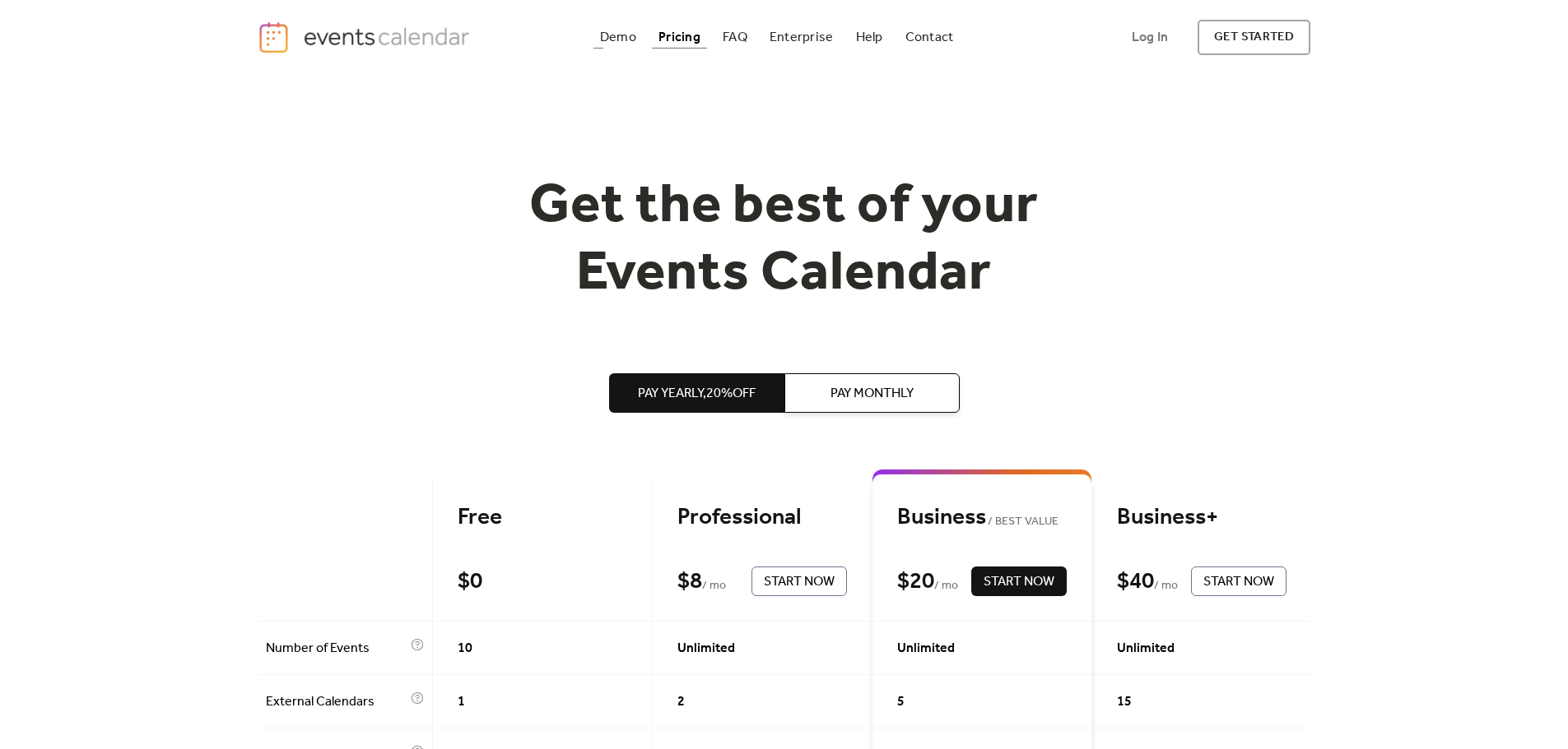
click at [613, 36] on div "Demo" at bounding box center [618, 38] width 36 height 9
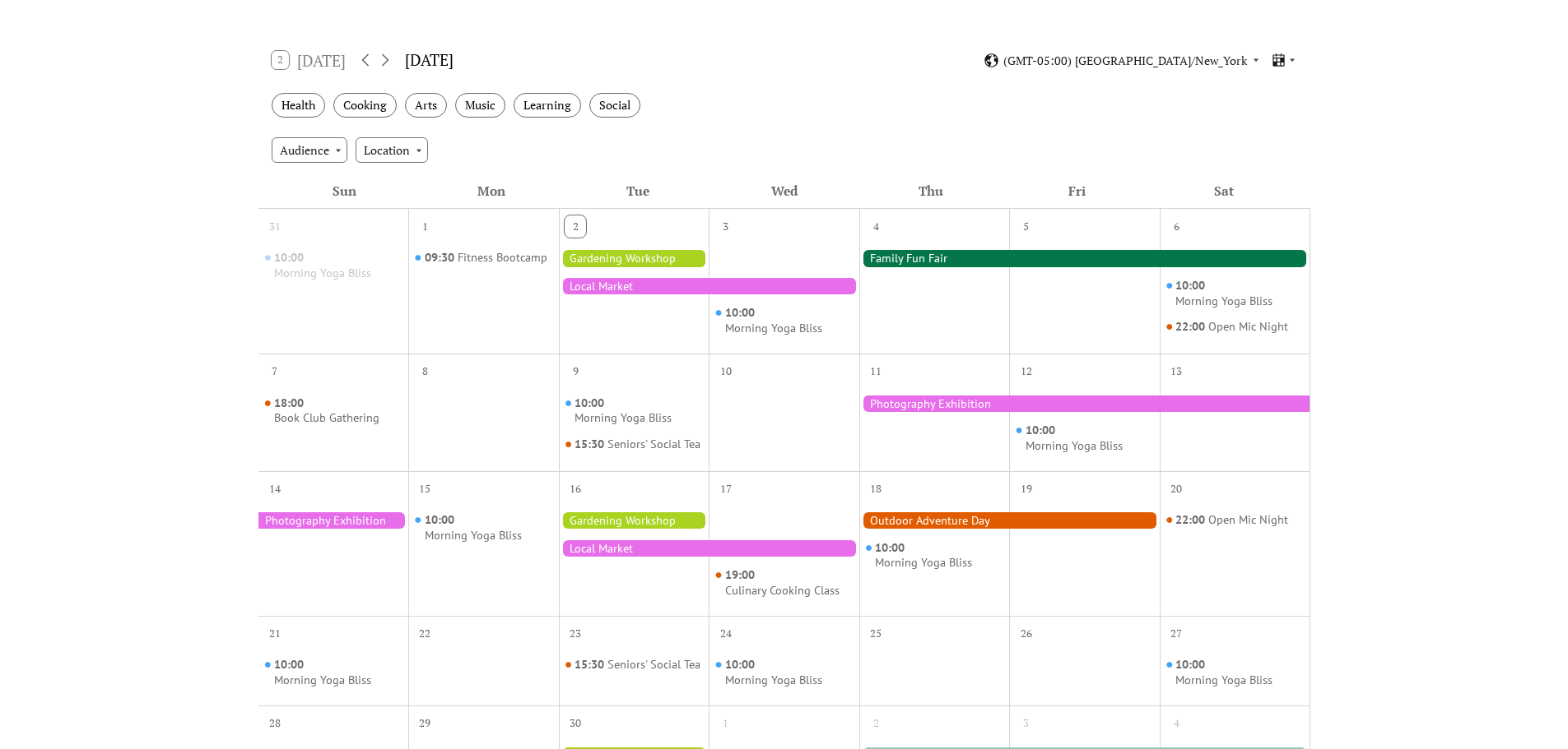
scroll to position [247, 0]
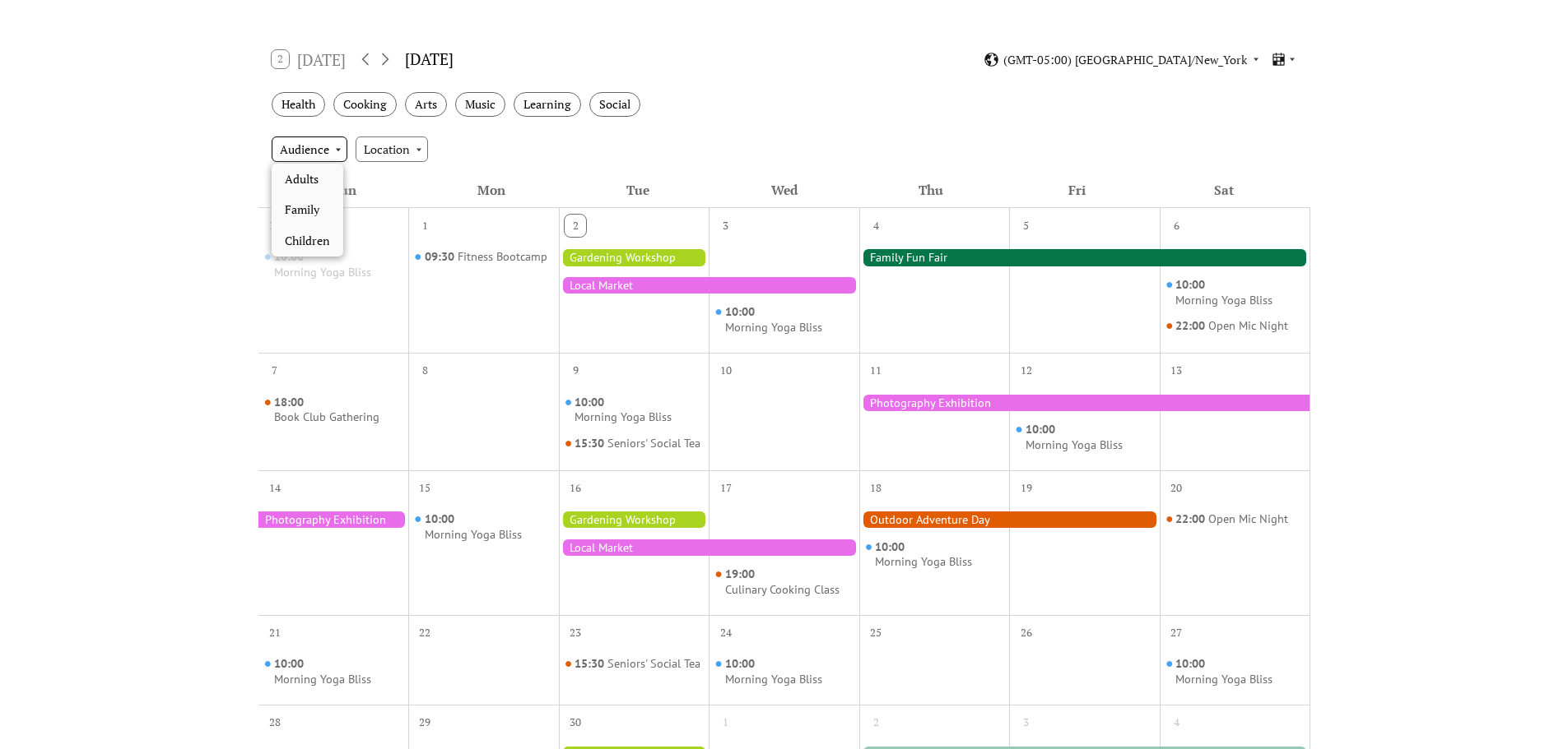
click at [332, 152] on div "Audience" at bounding box center [309, 148] width 75 height 24
click at [316, 239] on span "Children" at bounding box center [307, 241] width 45 height 18
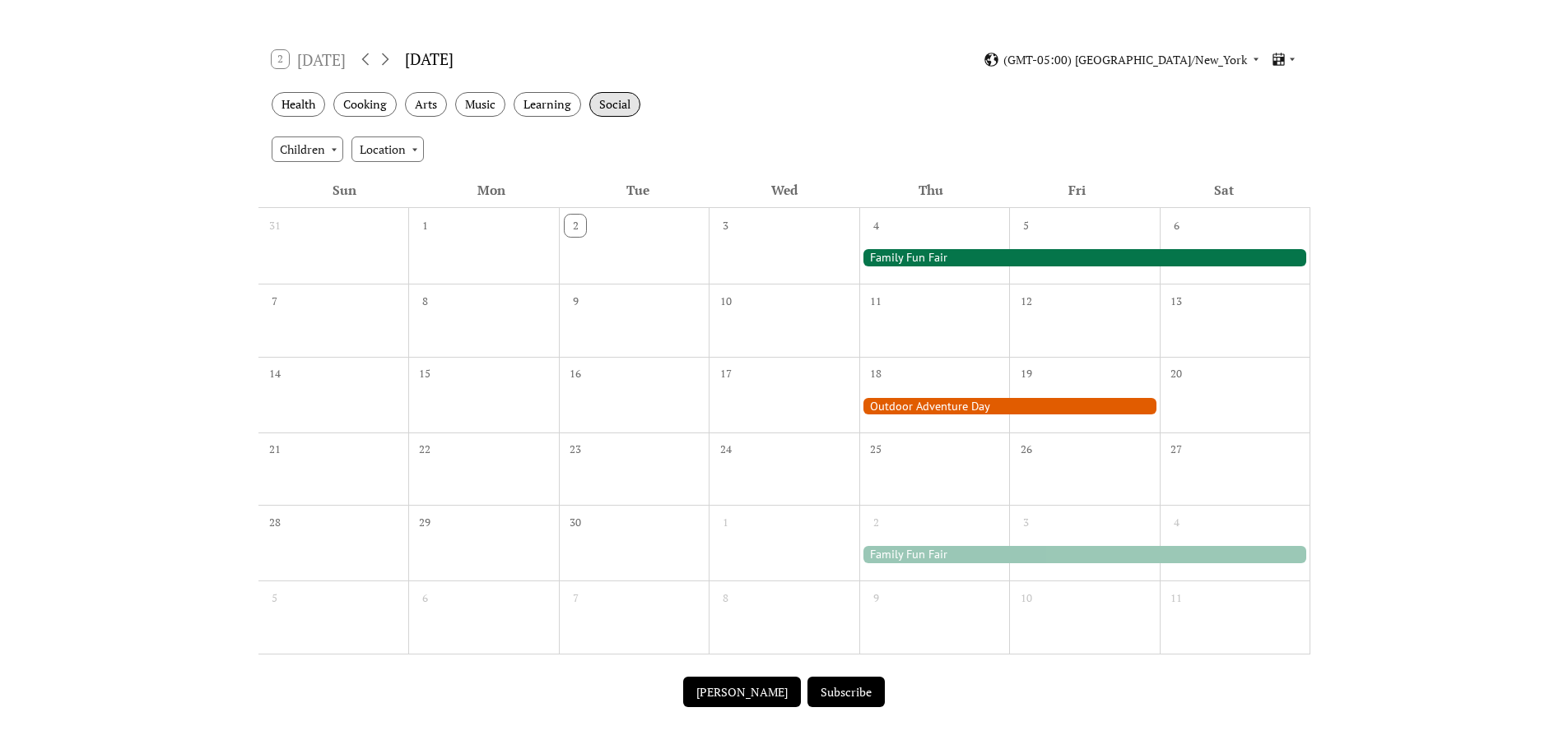
click at [620, 106] on div "Social" at bounding box center [615, 105] width 51 height 25
click at [483, 107] on div "Music" at bounding box center [480, 105] width 50 height 25
click at [603, 101] on div "Social" at bounding box center [615, 105] width 51 height 25
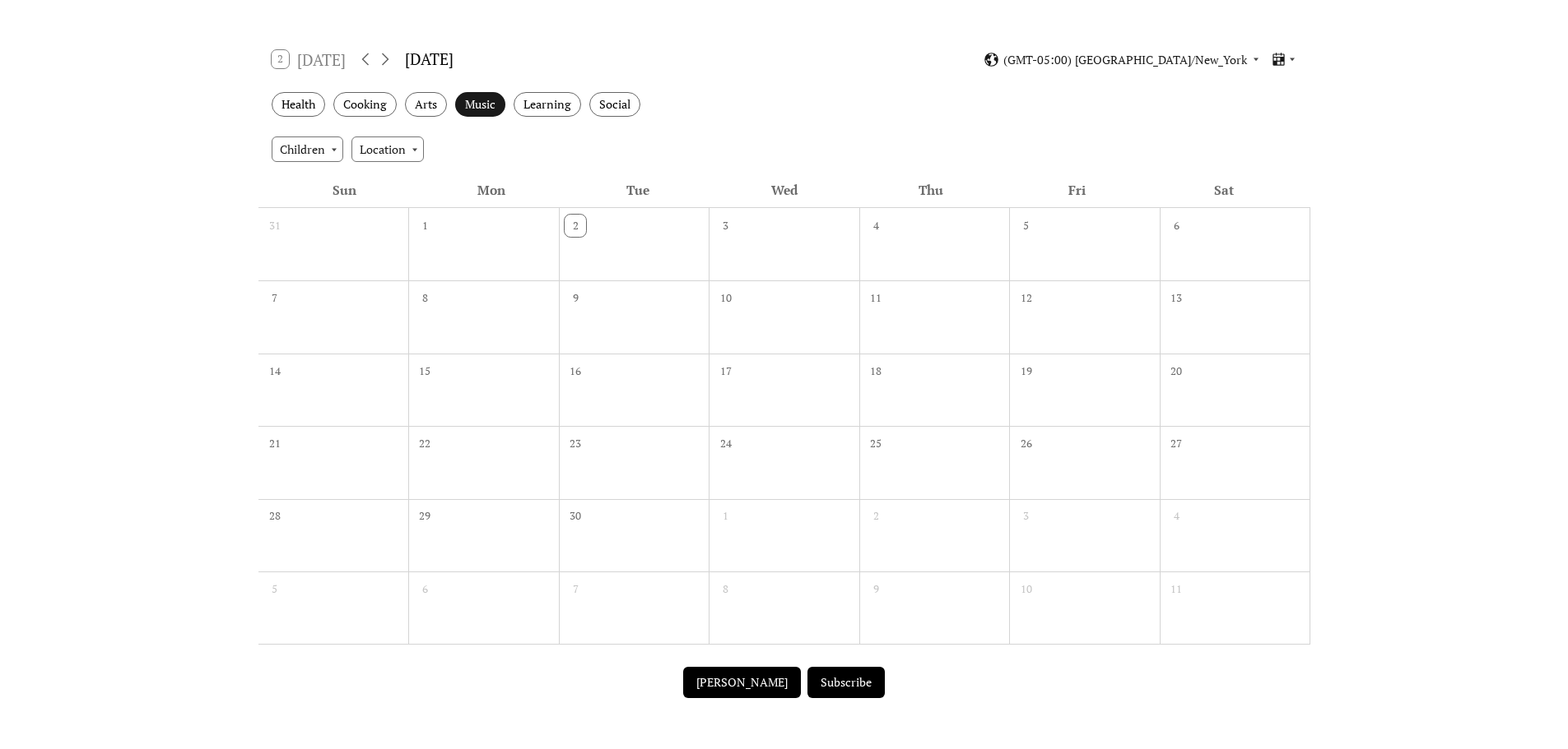
click at [483, 113] on div "Music" at bounding box center [480, 105] width 50 height 25
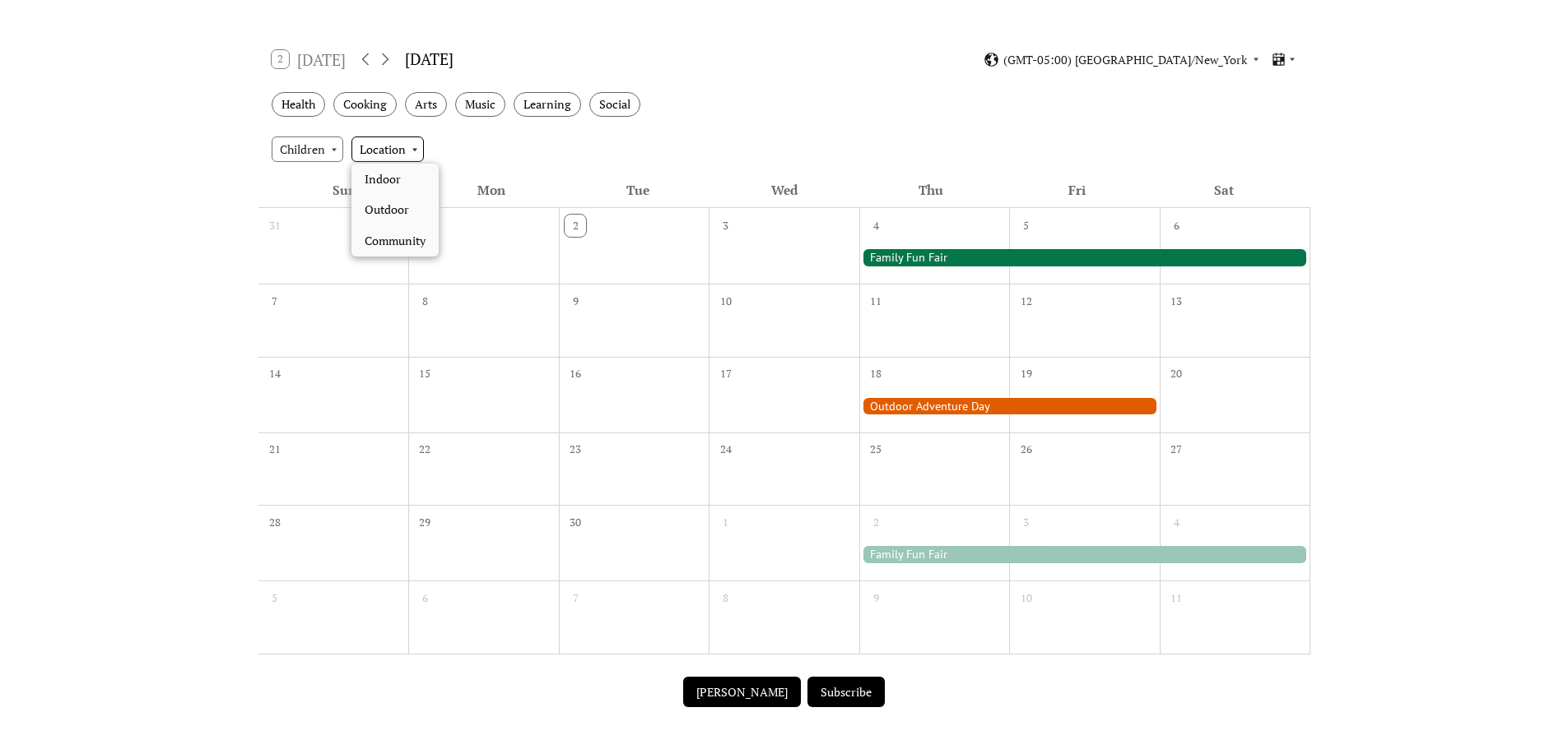
click at [408, 152] on div "Location" at bounding box center [387, 148] width 73 height 24
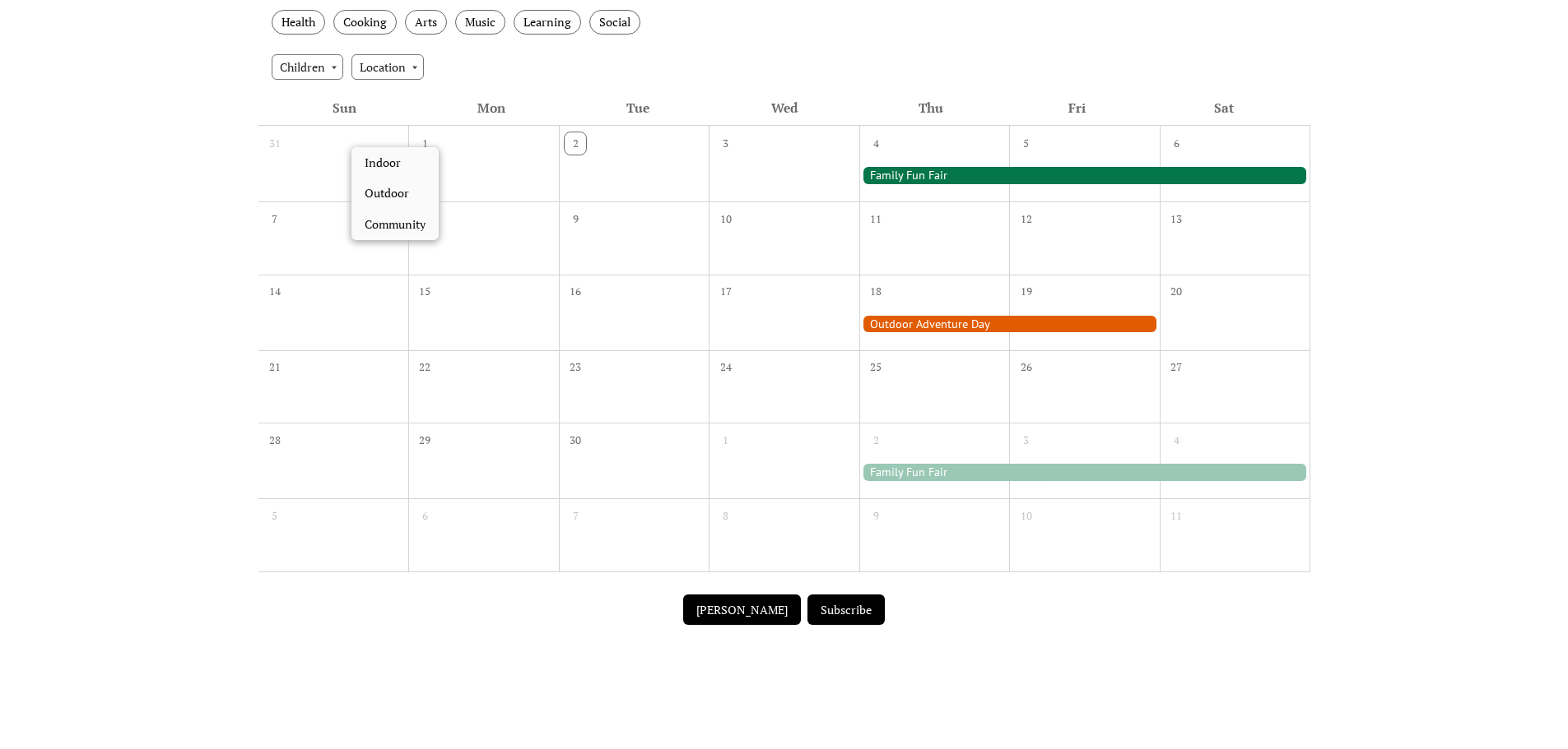
scroll to position [83, 0]
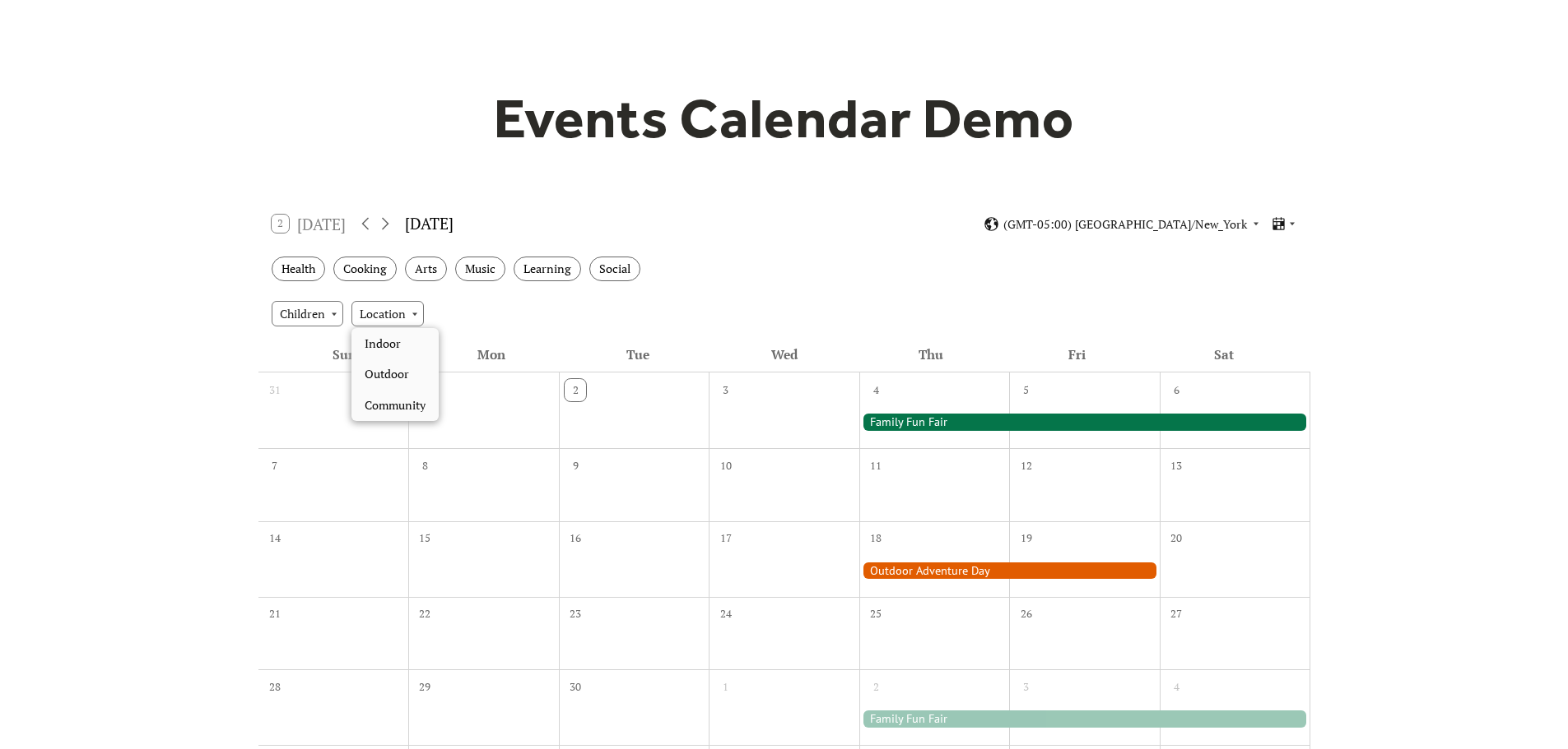
click at [734, 306] on div "Children Location" at bounding box center [784, 313] width 1051 height 44
click at [321, 312] on div "Children" at bounding box center [307, 313] width 72 height 24
click at [420, 322] on div "Location" at bounding box center [387, 313] width 73 height 24
click at [718, 275] on div "Health Cooking Arts Music Learning Social" at bounding box center [784, 269] width 1051 height 45
click at [456, 301] on div "Children Location" at bounding box center [784, 313] width 1051 height 44
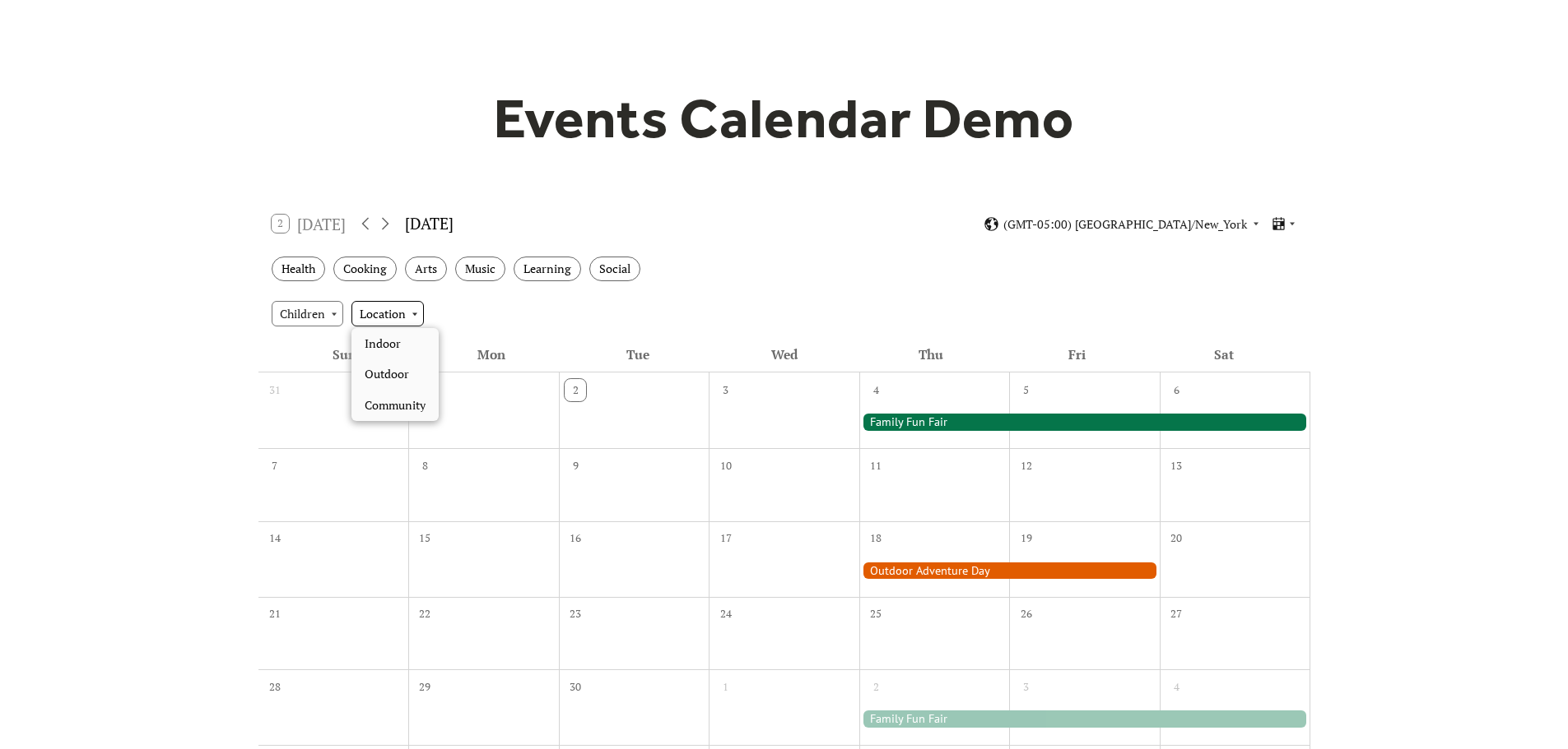
click at [398, 313] on div "Location" at bounding box center [387, 313] width 73 height 24
click at [472, 304] on div "Children Location" at bounding box center [784, 313] width 1051 height 44
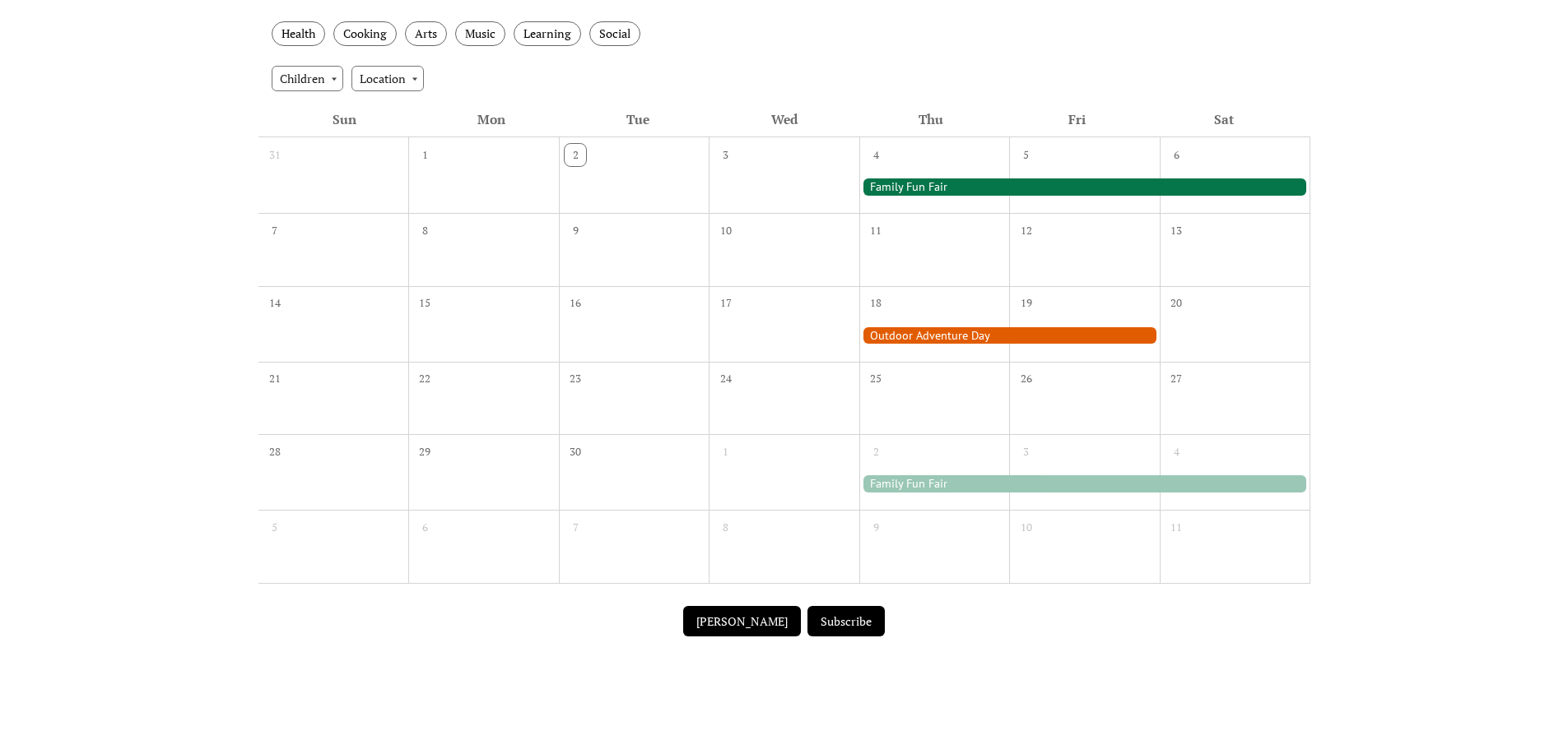
scroll to position [247, 0]
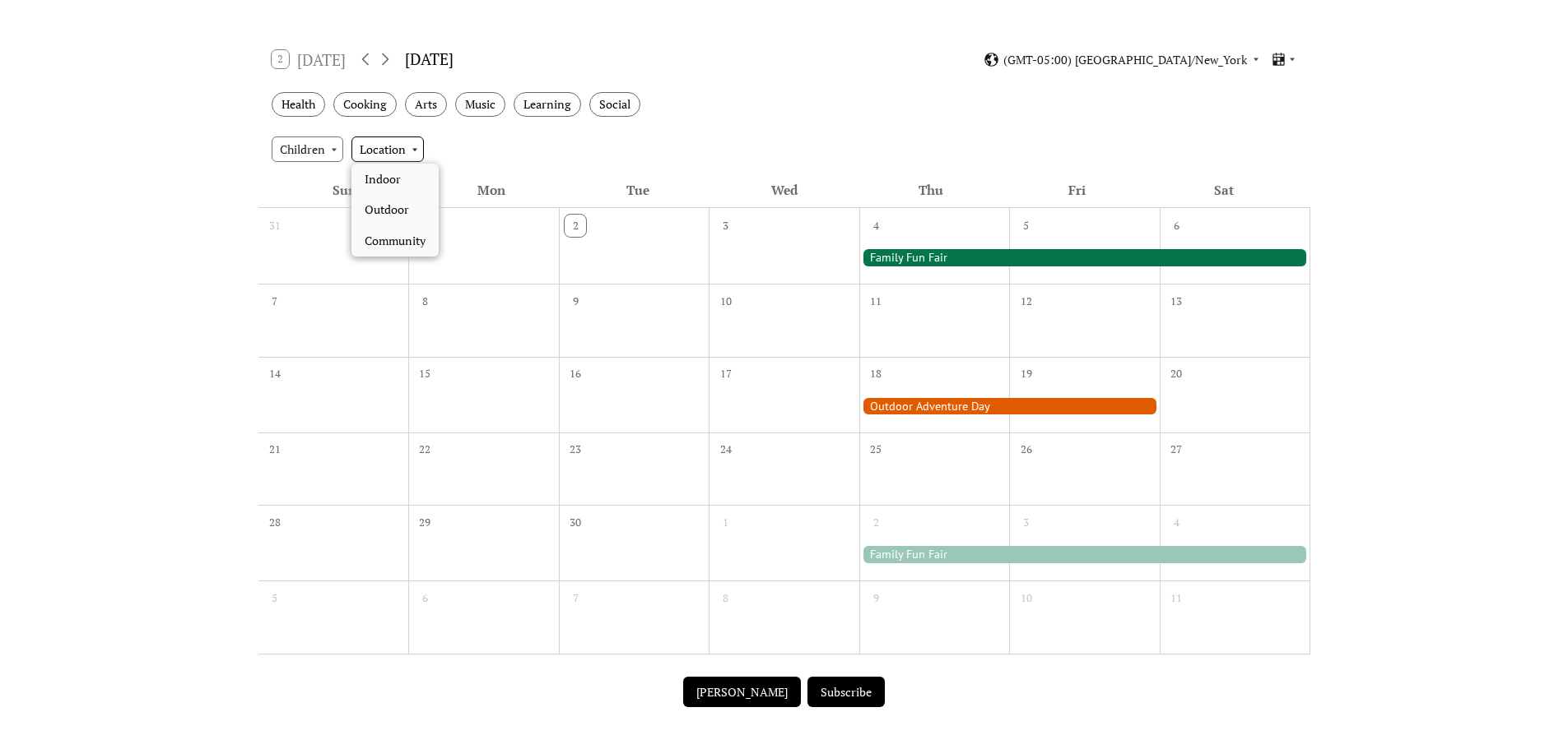
click at [367, 153] on div "Location" at bounding box center [387, 148] width 73 height 24
click at [372, 140] on div "Location" at bounding box center [387, 148] width 73 height 24
click at [316, 144] on div "Children" at bounding box center [307, 148] width 72 height 24
click at [375, 149] on div "Location" at bounding box center [387, 148] width 73 height 24
click at [446, 157] on div "Children Location" at bounding box center [784, 148] width 1051 height 44
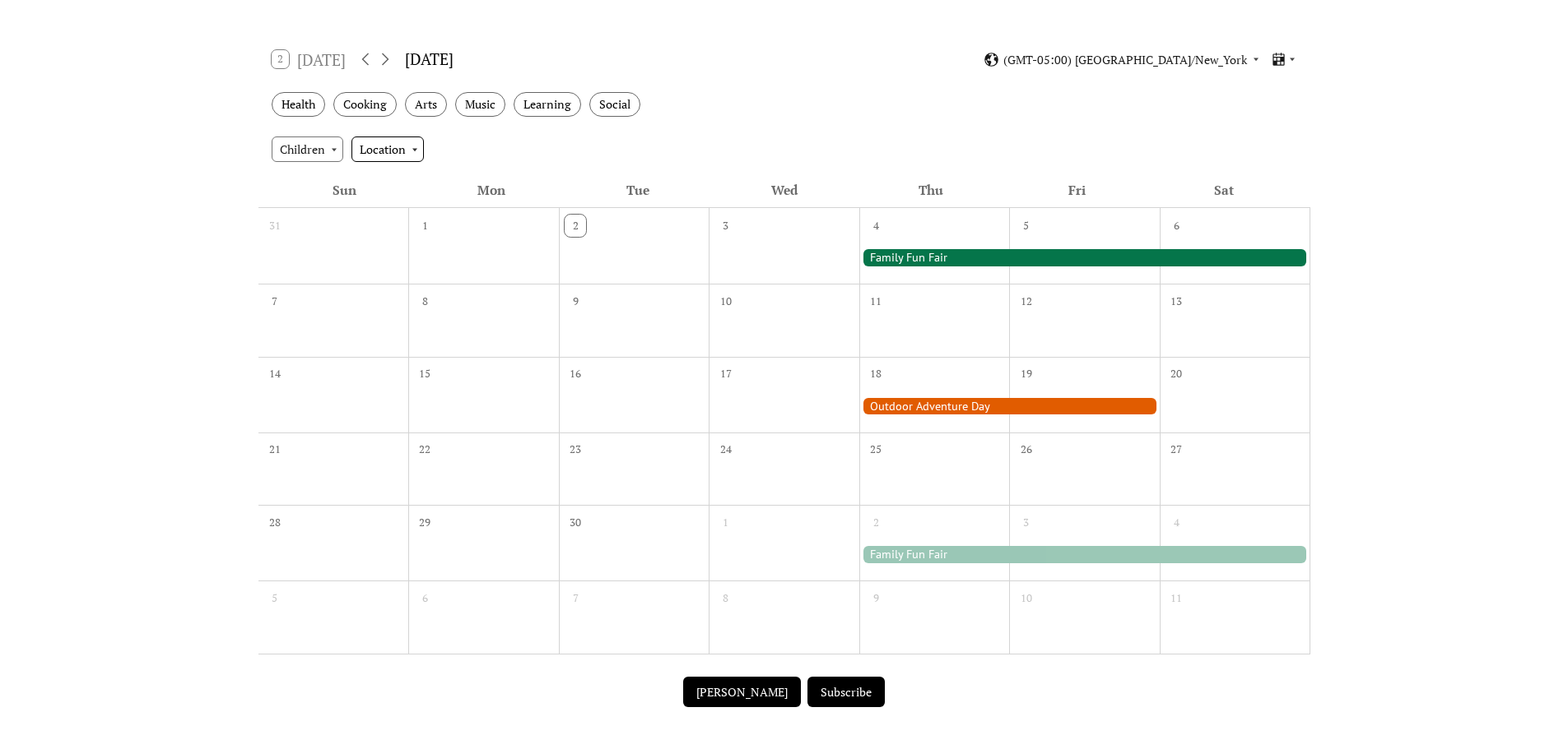
click at [383, 142] on div "Location" at bounding box center [387, 148] width 73 height 24
click at [755, 680] on button "Submit Event" at bounding box center [741, 692] width 118 height 31
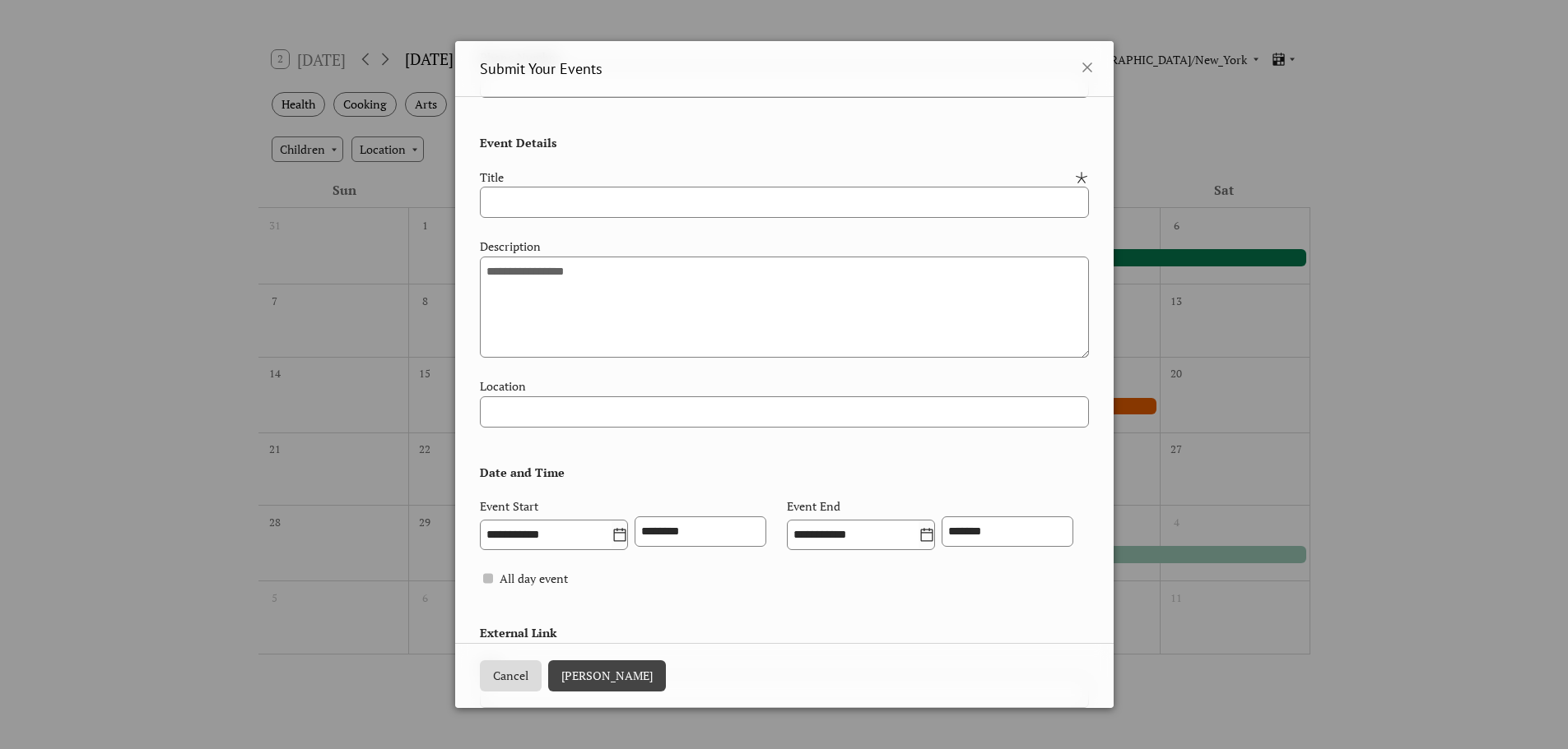
scroll to position [0, 0]
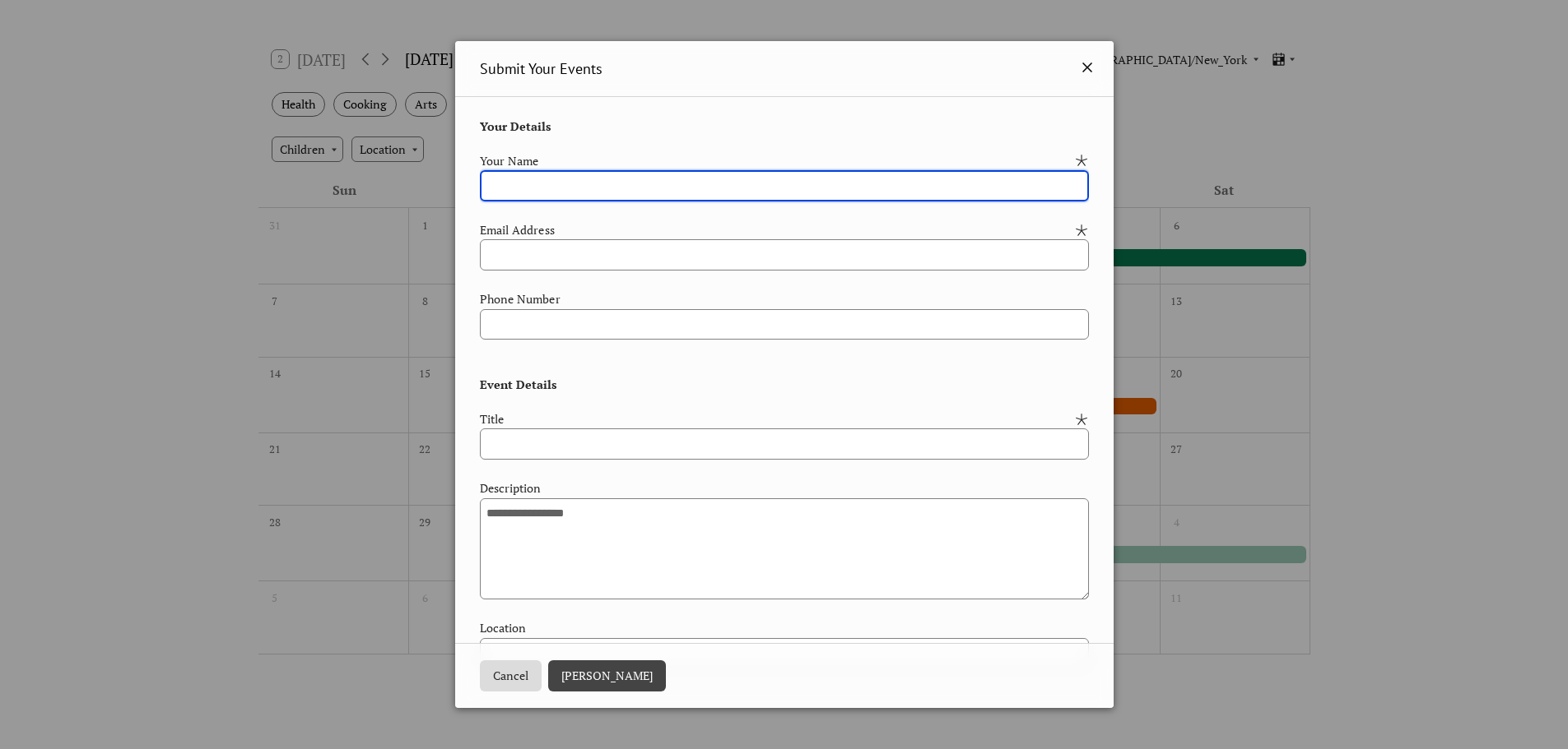
click at [1077, 64] on icon at bounding box center [1087, 67] width 20 height 20
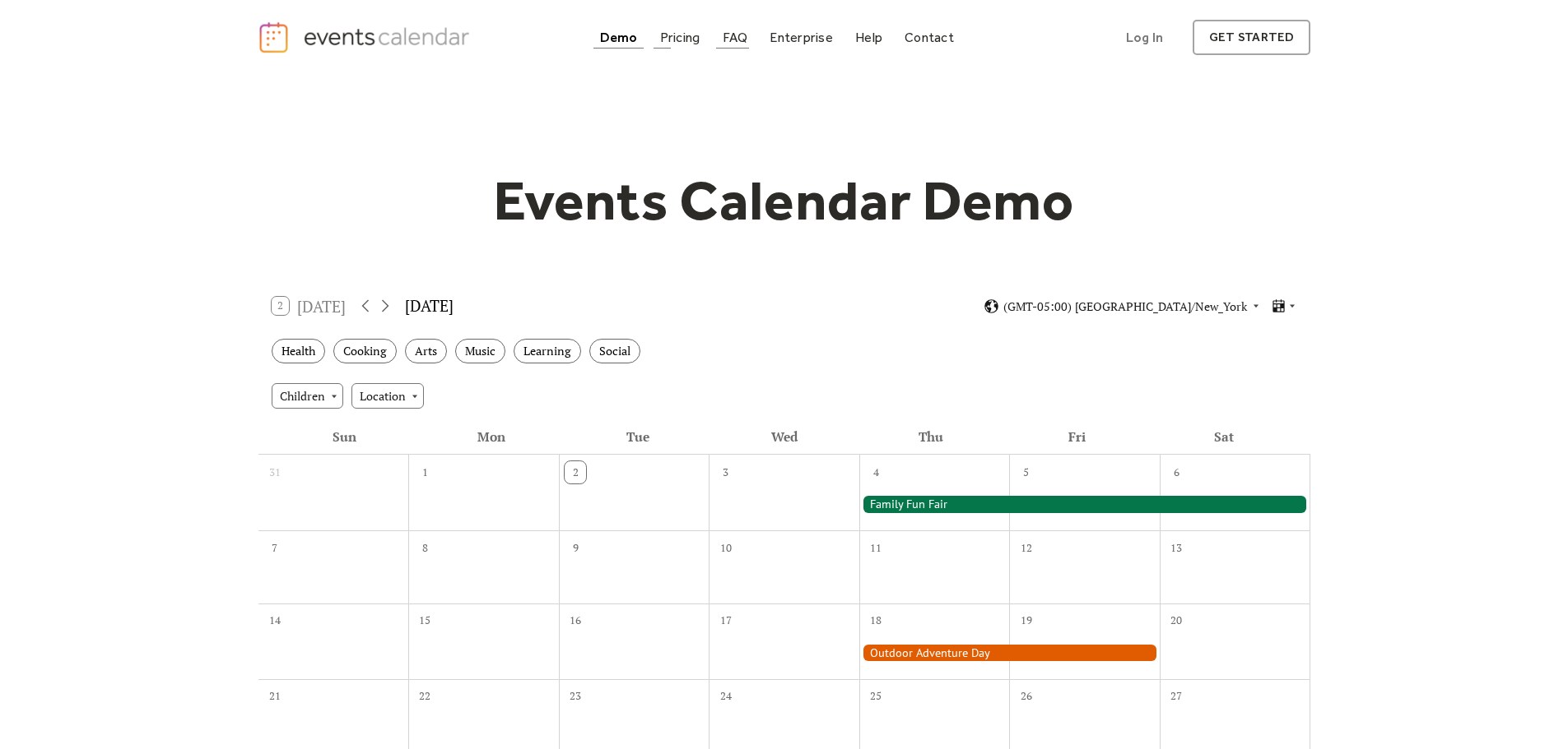
click at [747, 34] on div "FAQ" at bounding box center [735, 38] width 25 height 9
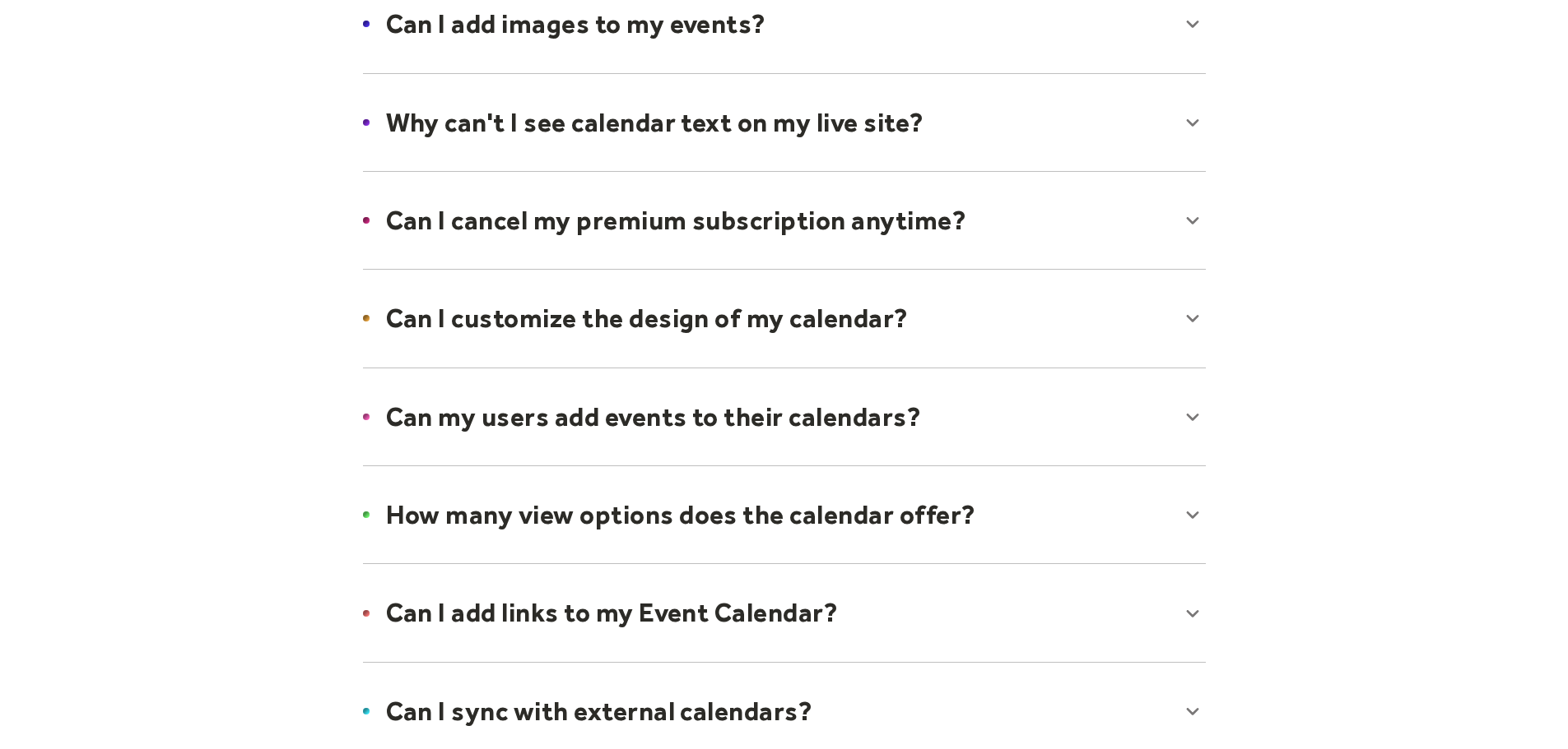
scroll to position [904, 0]
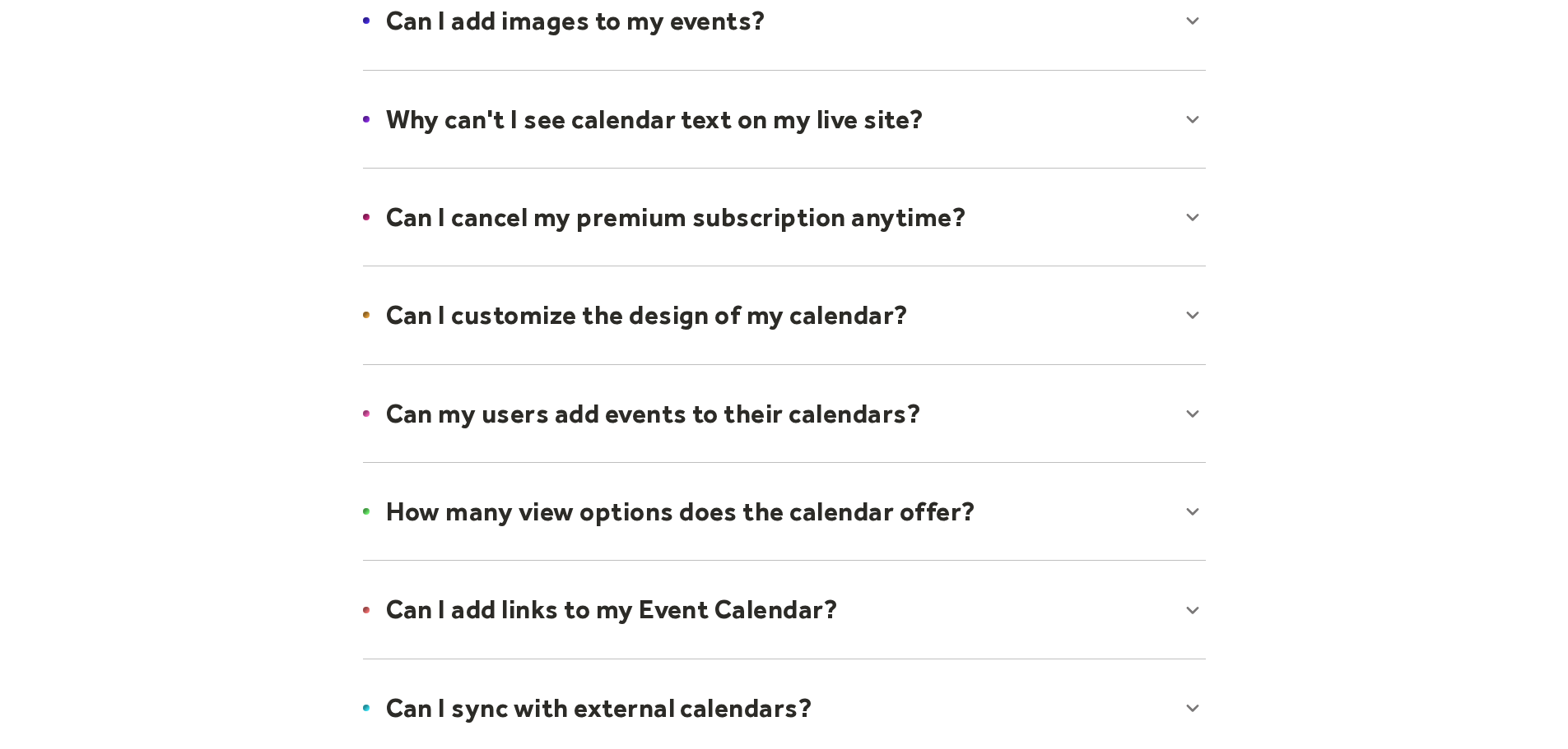
click at [700, 413] on div at bounding box center [784, 414] width 875 height 101
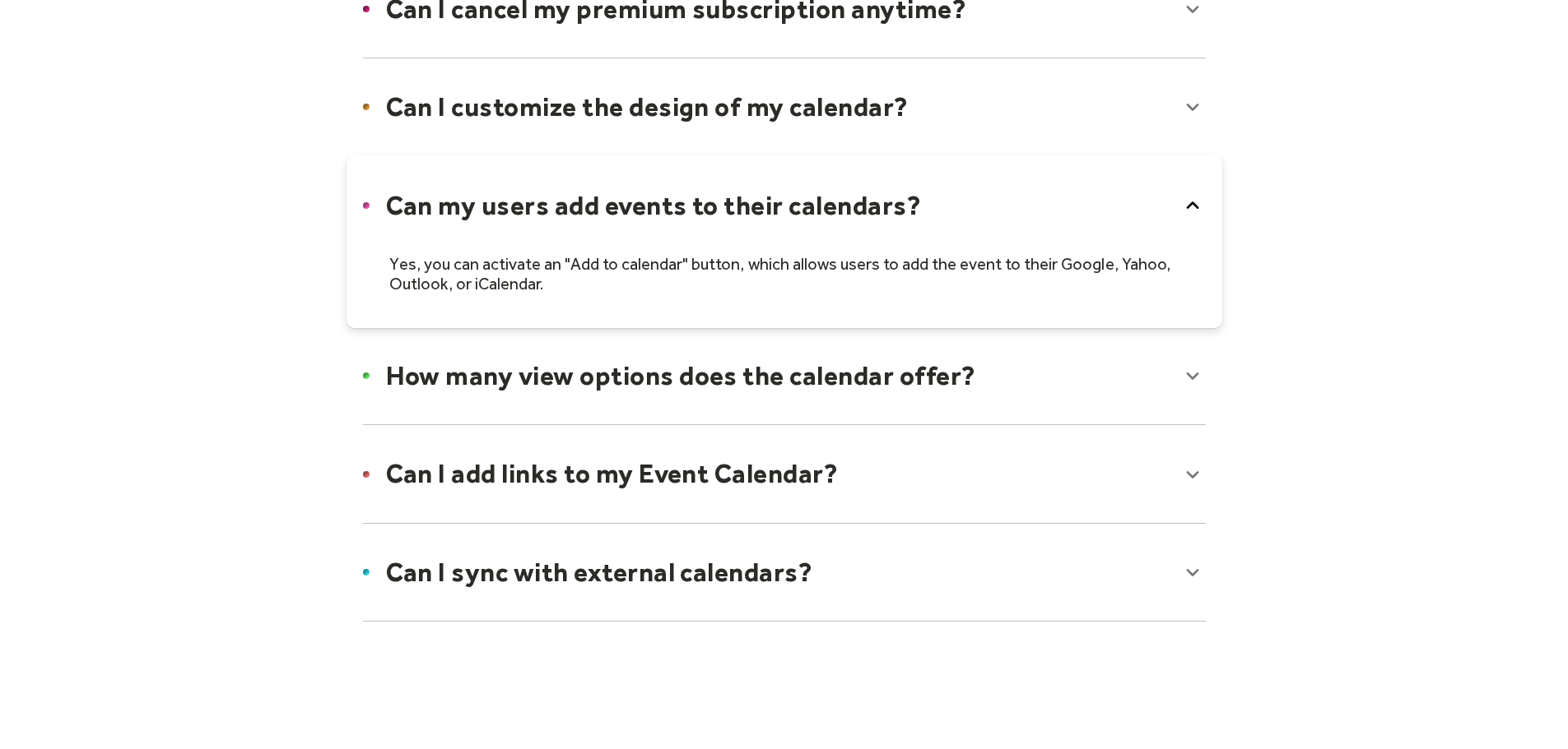
scroll to position [1151, 0]
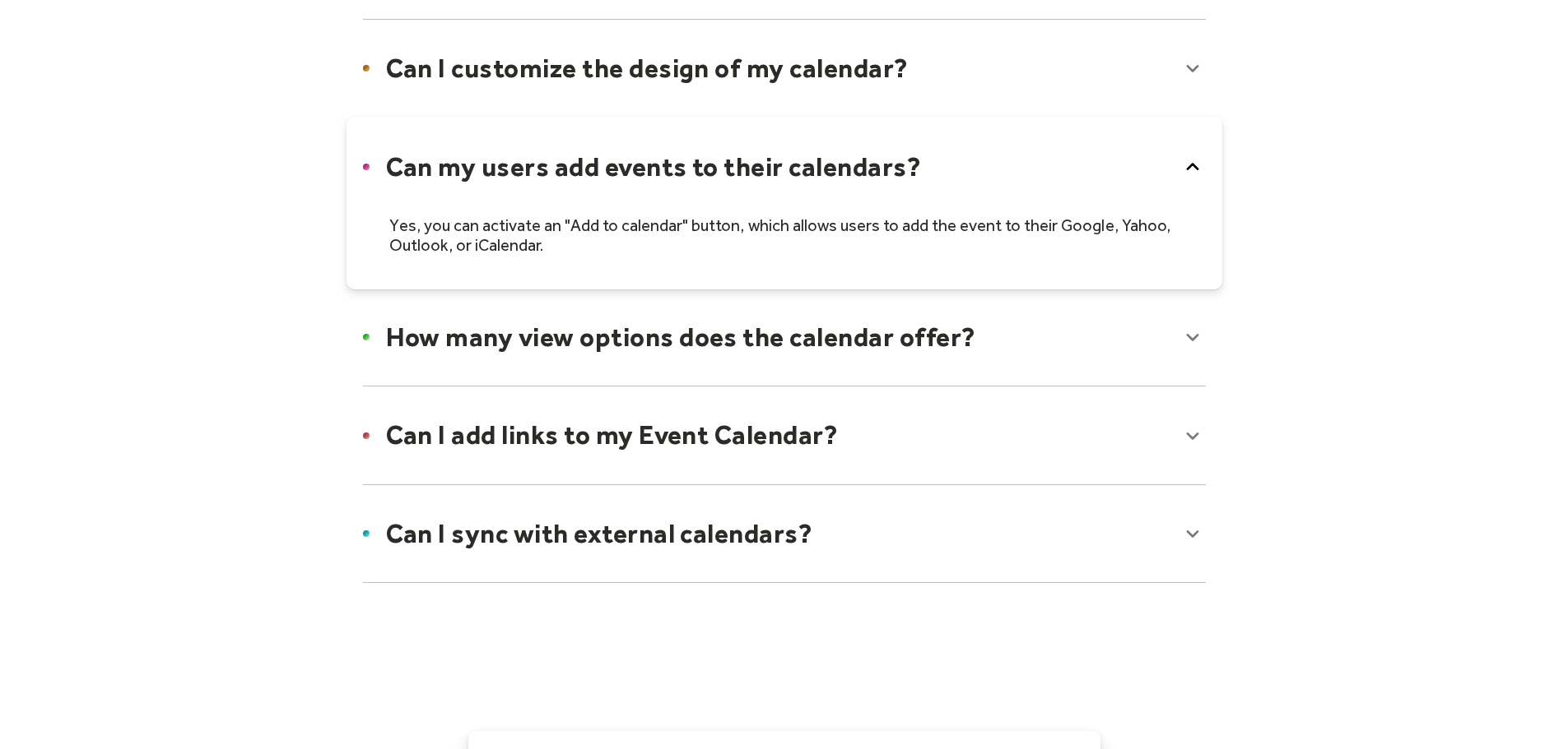
click at [685, 352] on div at bounding box center [784, 338] width 875 height 101
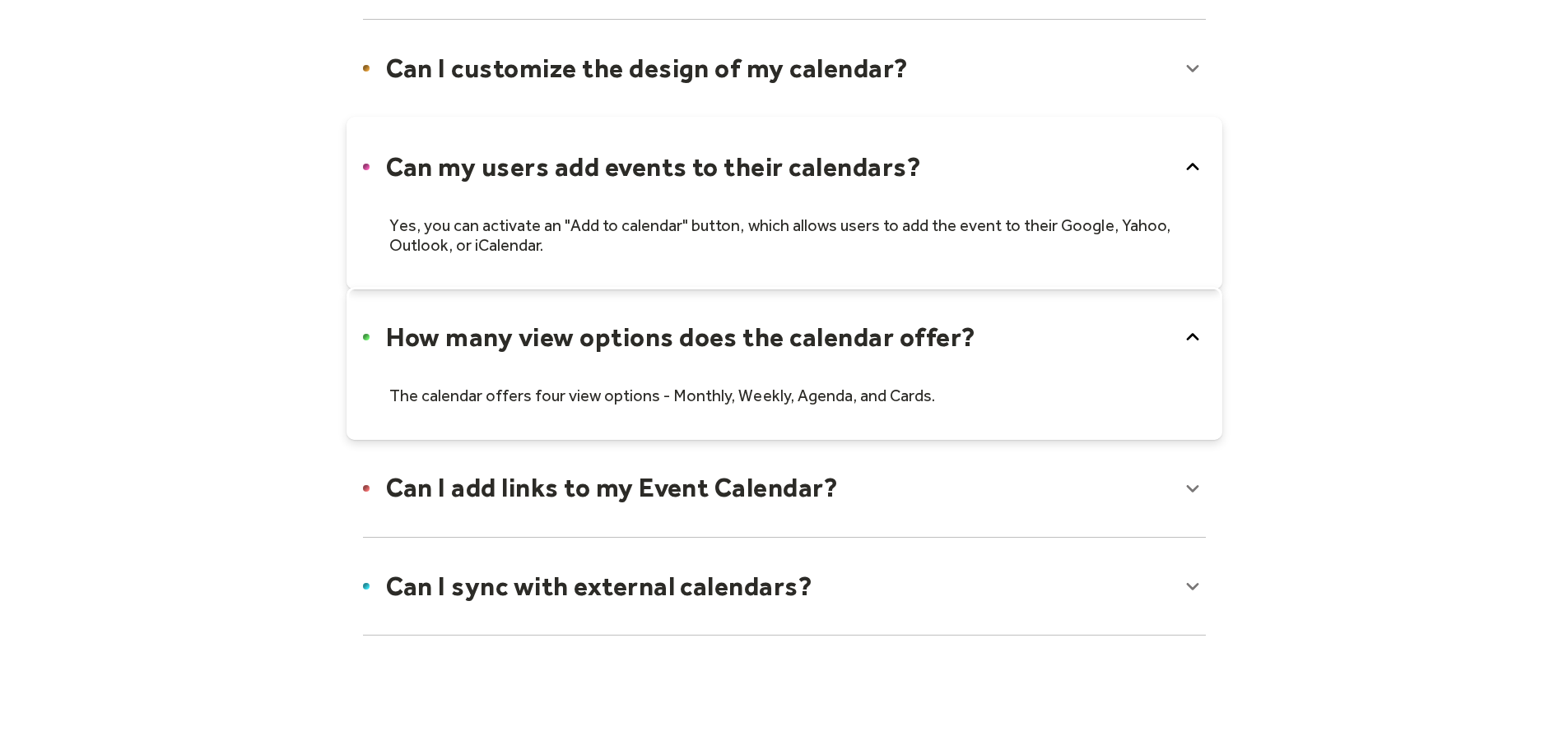
click at [691, 493] on div at bounding box center [784, 488] width 875 height 101
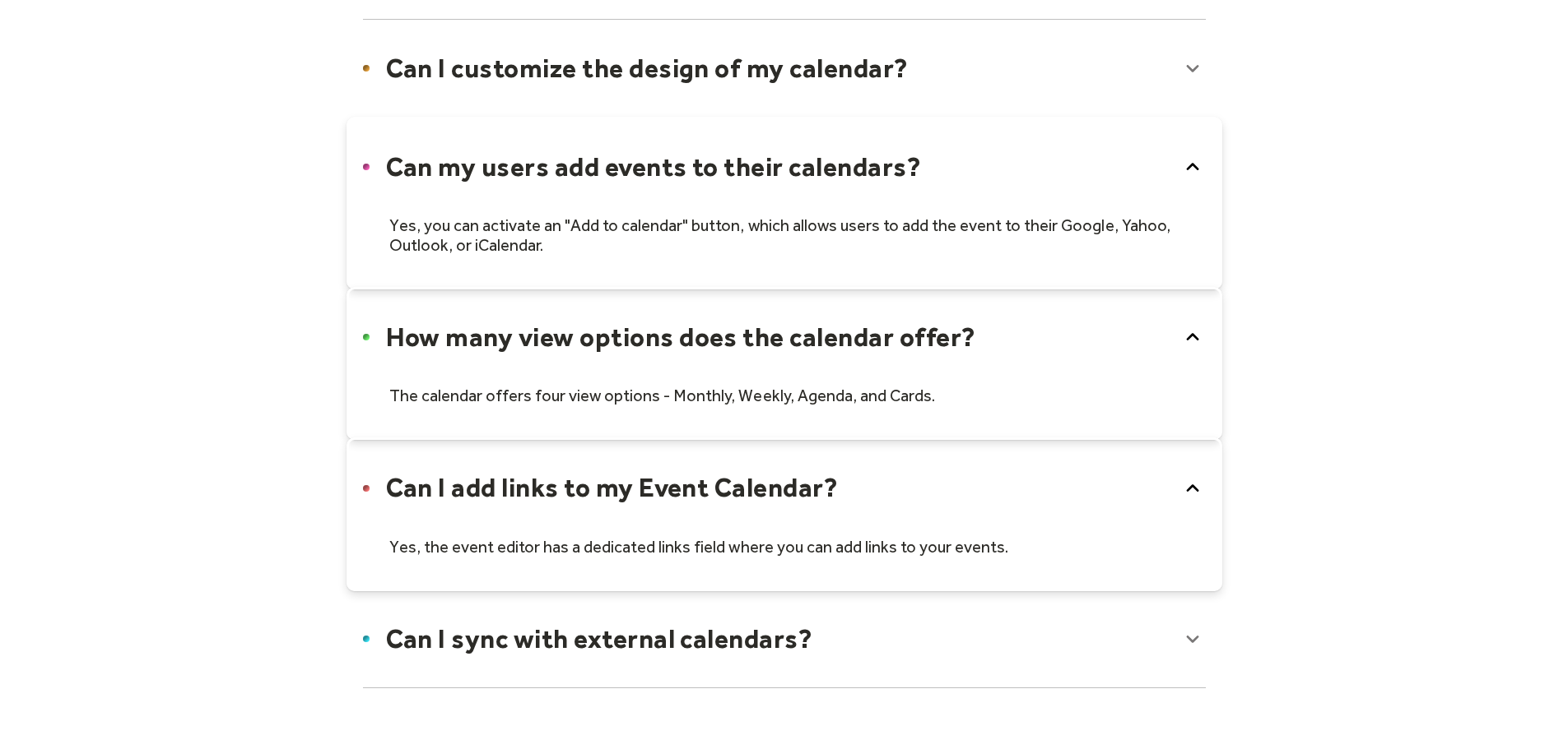
click at [770, 663] on div at bounding box center [784, 639] width 875 height 101
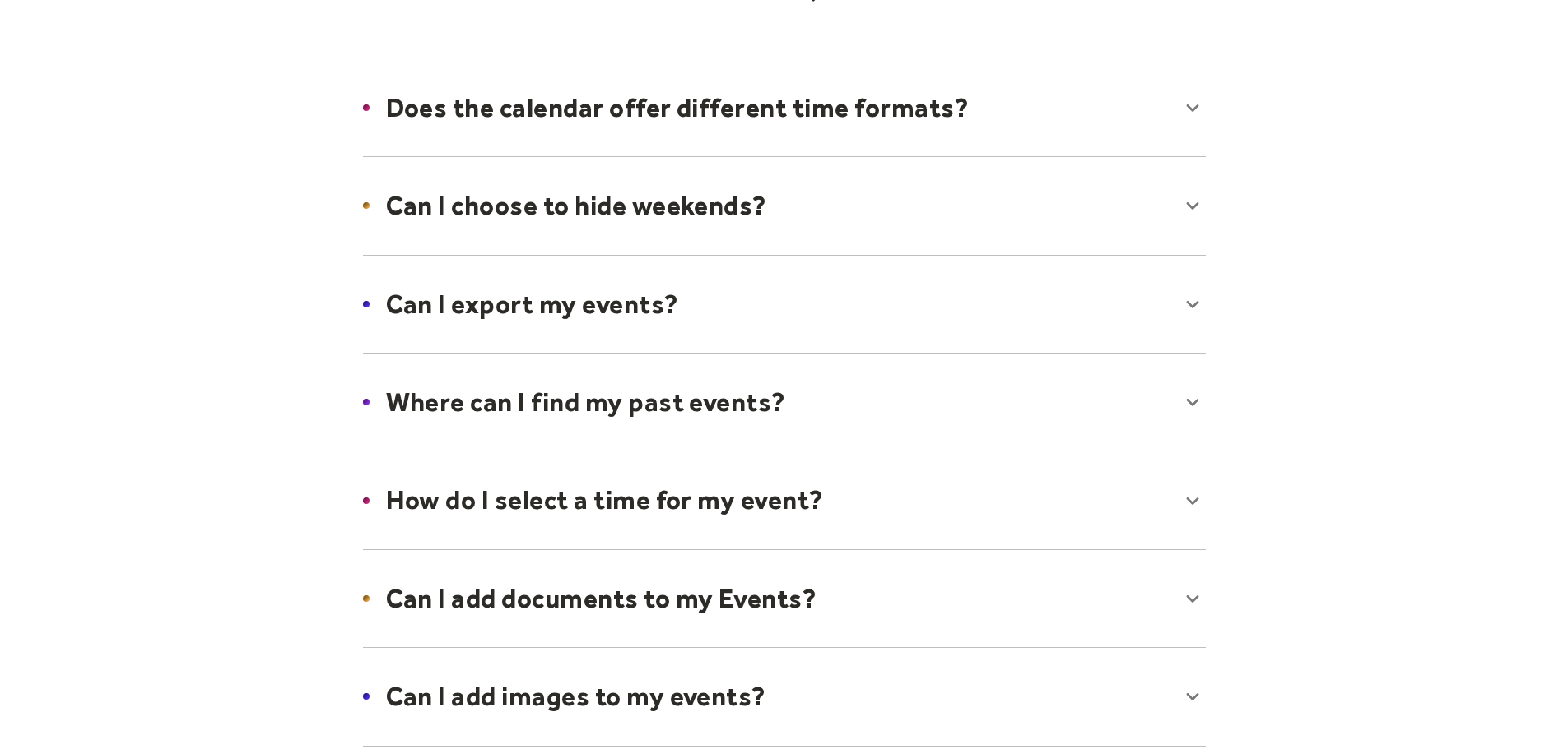
scroll to position [0, 0]
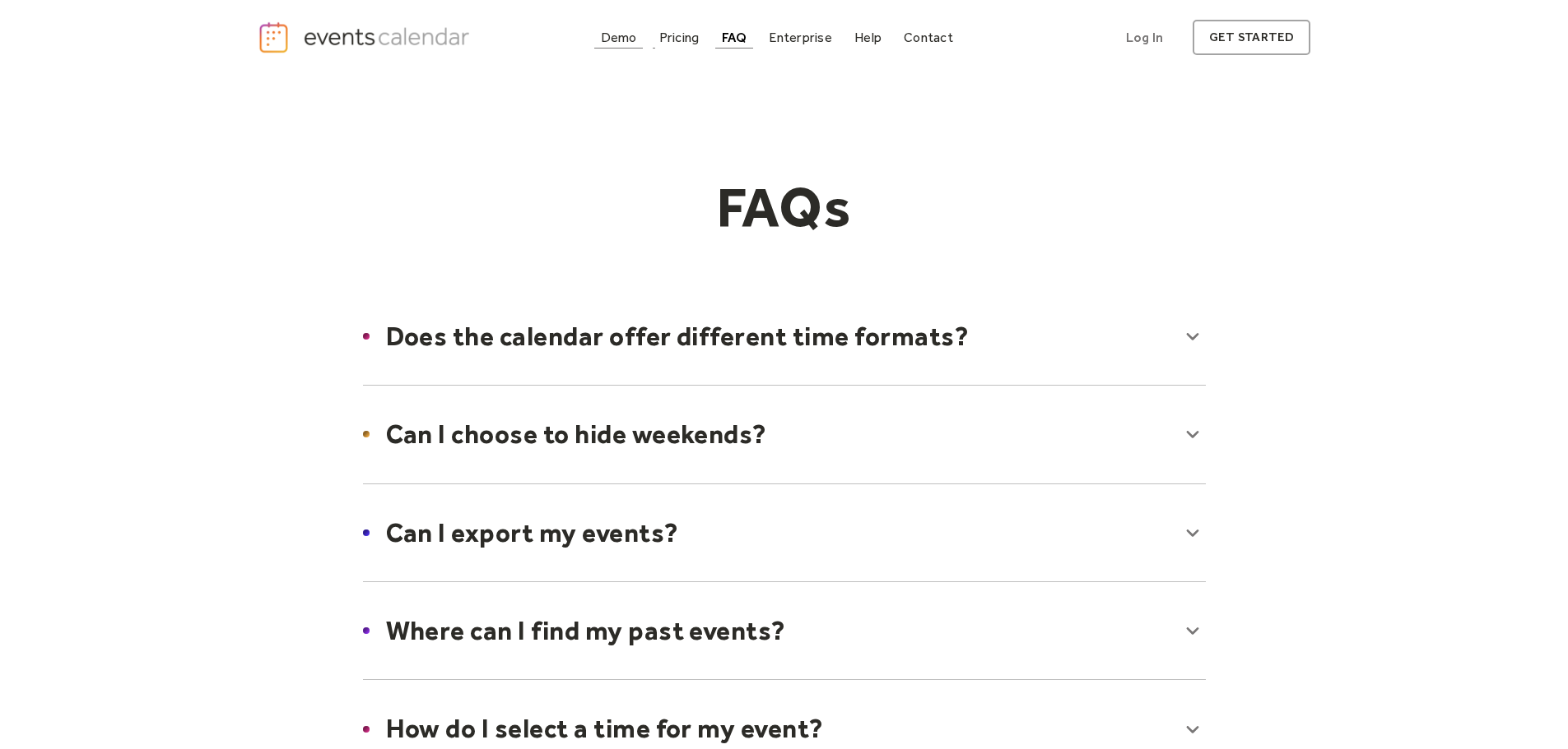
click at [613, 33] on div "Demo" at bounding box center [619, 38] width 36 height 9
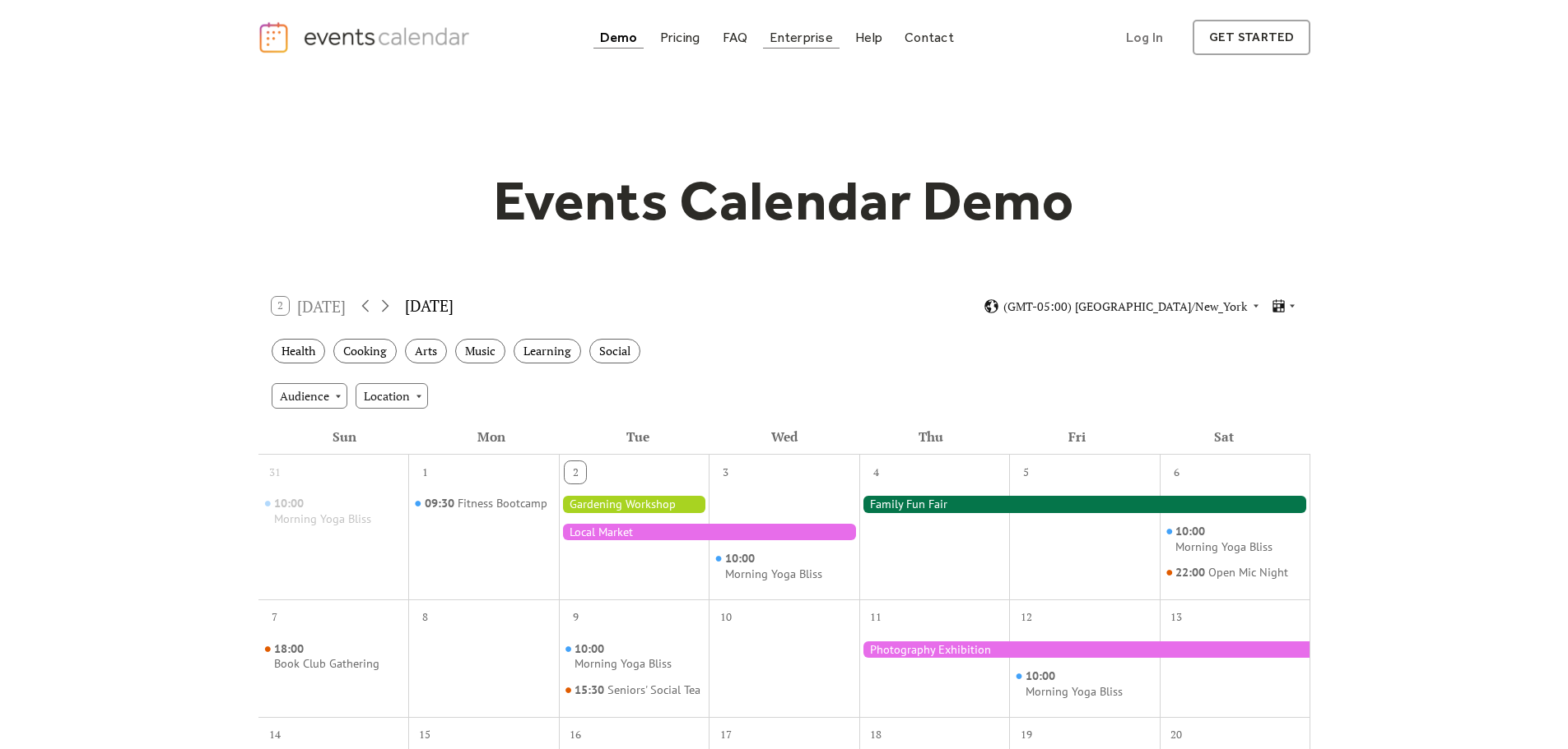
click at [807, 36] on div "Enterprise" at bounding box center [801, 38] width 63 height 9
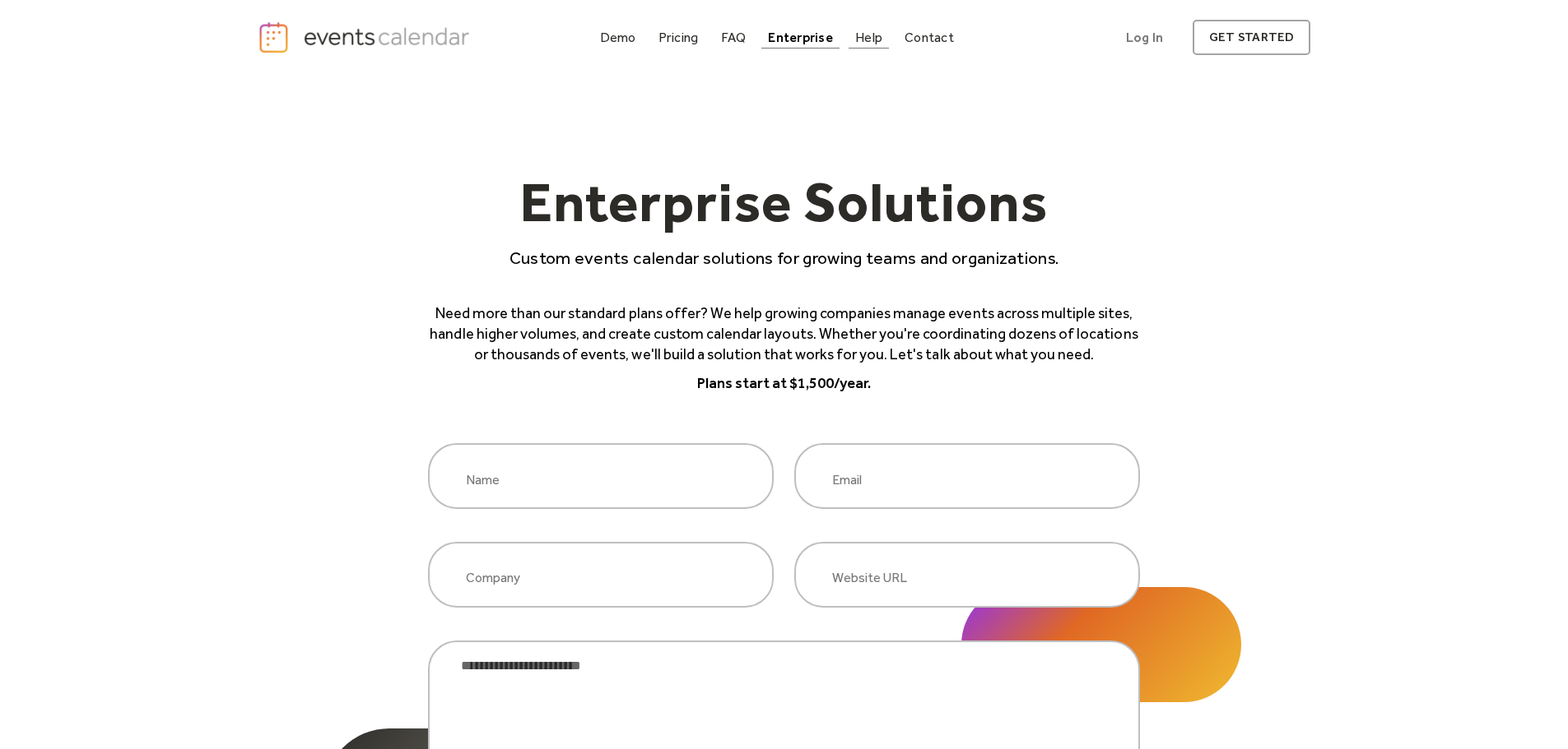
click at [873, 36] on div "Help" at bounding box center [868, 38] width 27 height 9
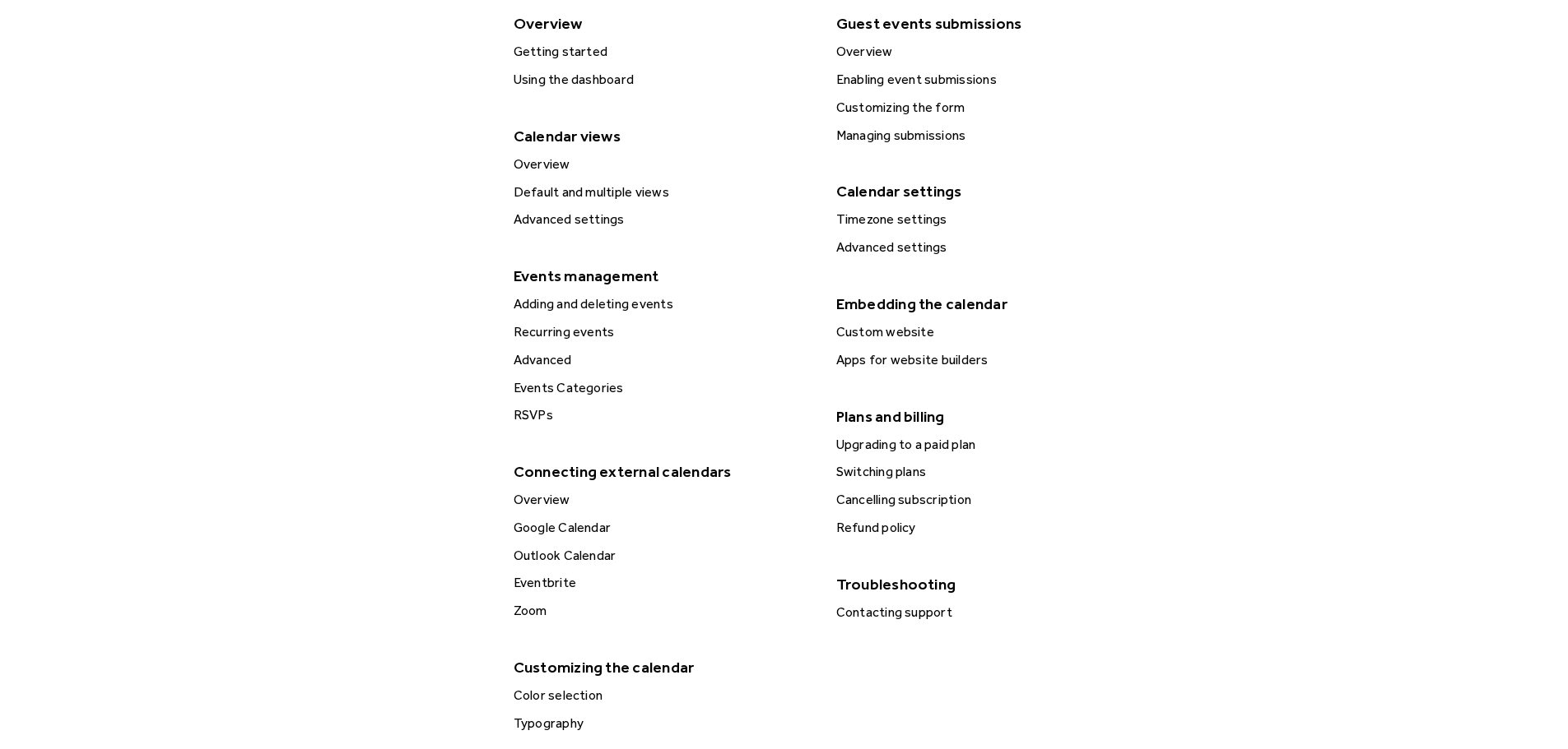
scroll to position [329, 0]
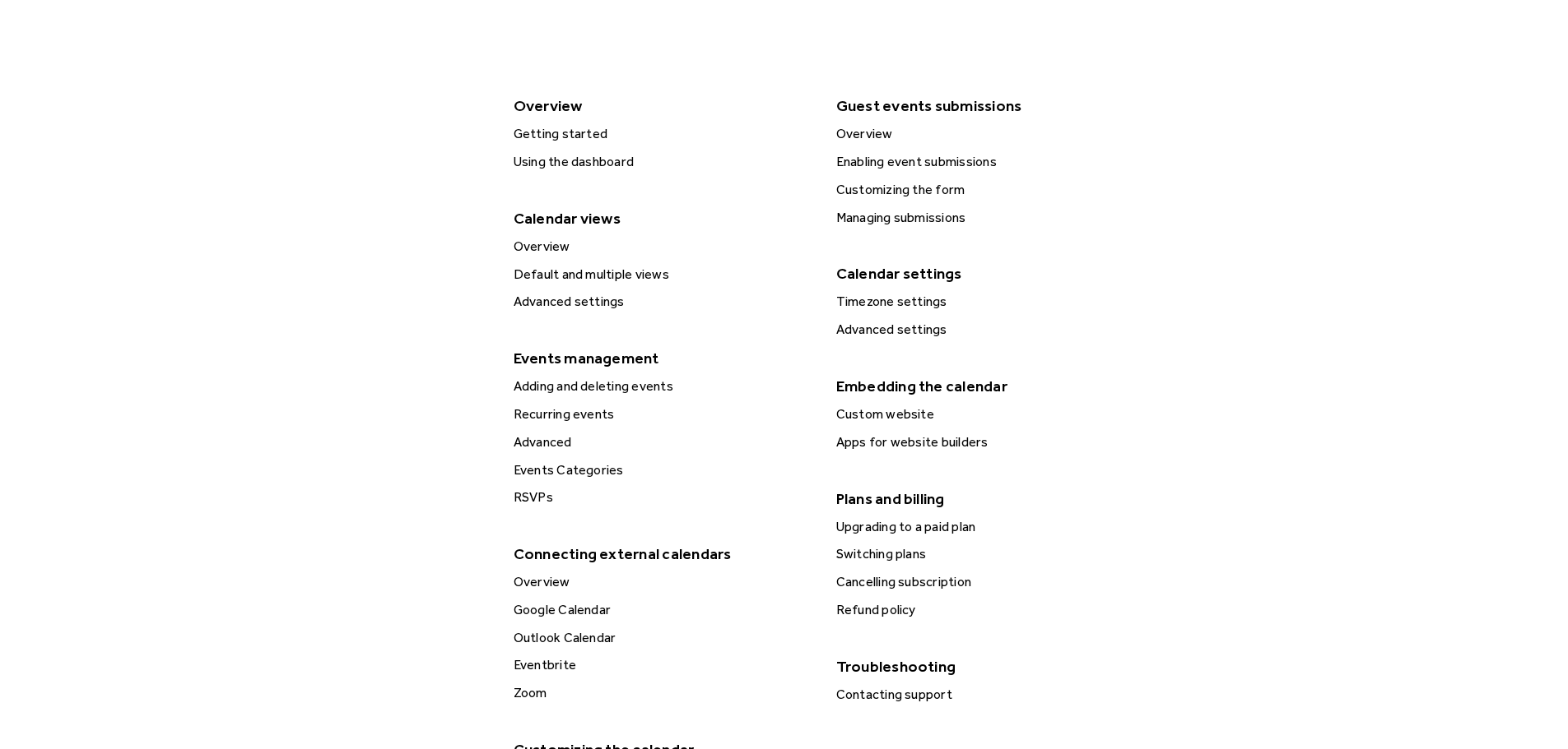
click at [560, 386] on div "Adding and deleting events" at bounding box center [662, 387] width 308 height 22
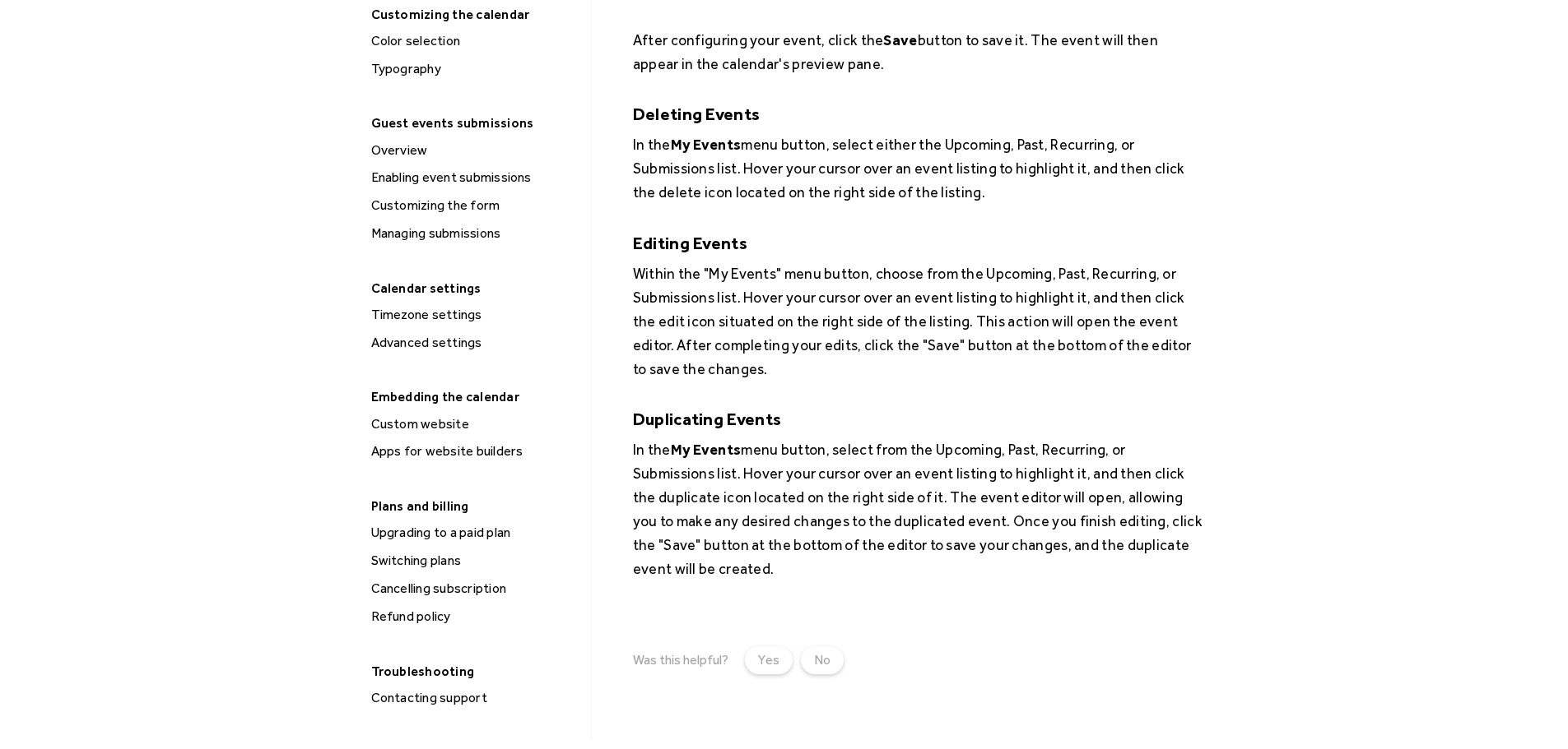
scroll to position [904, 0]
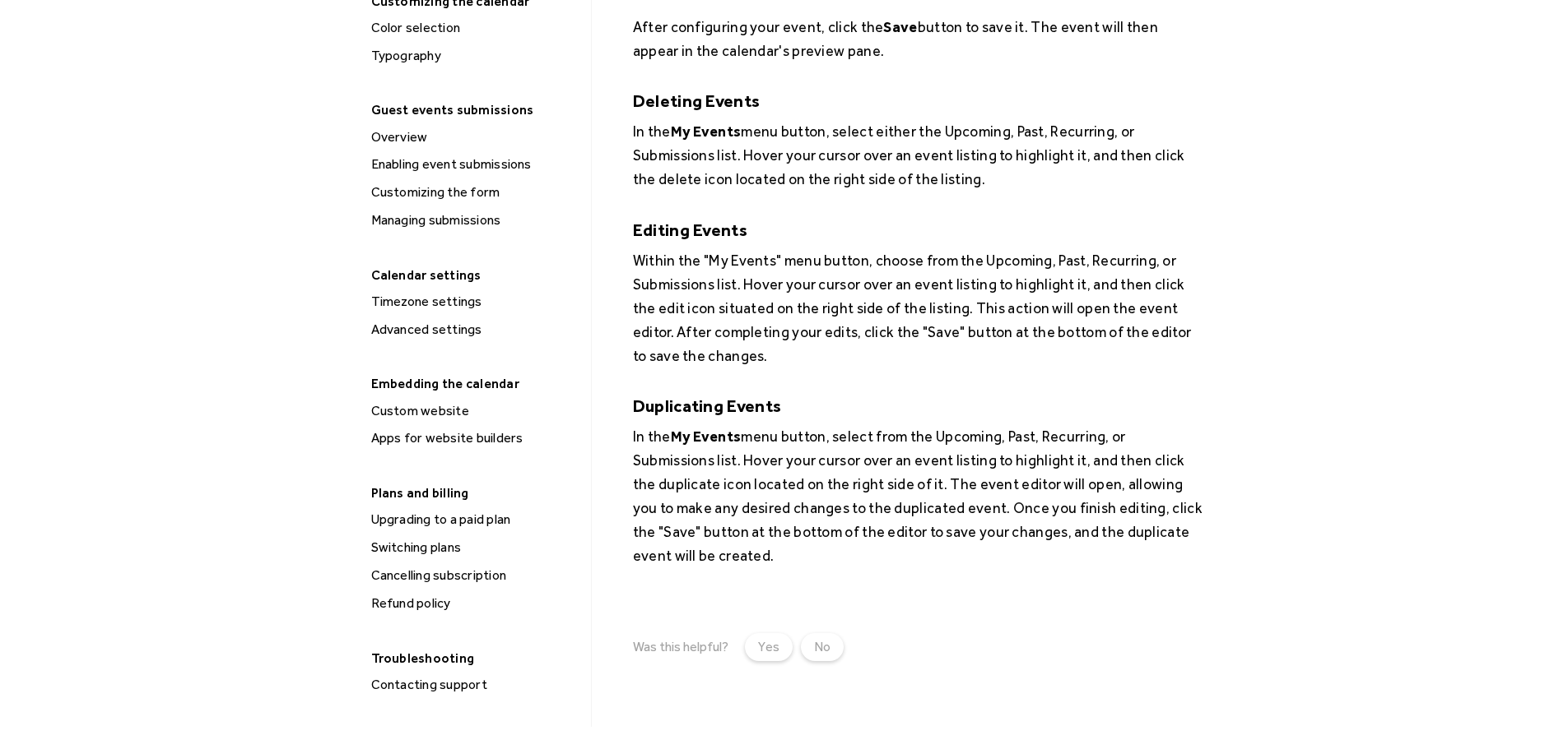
click at [416, 415] on div "Custom website" at bounding box center [475, 411] width 218 height 22
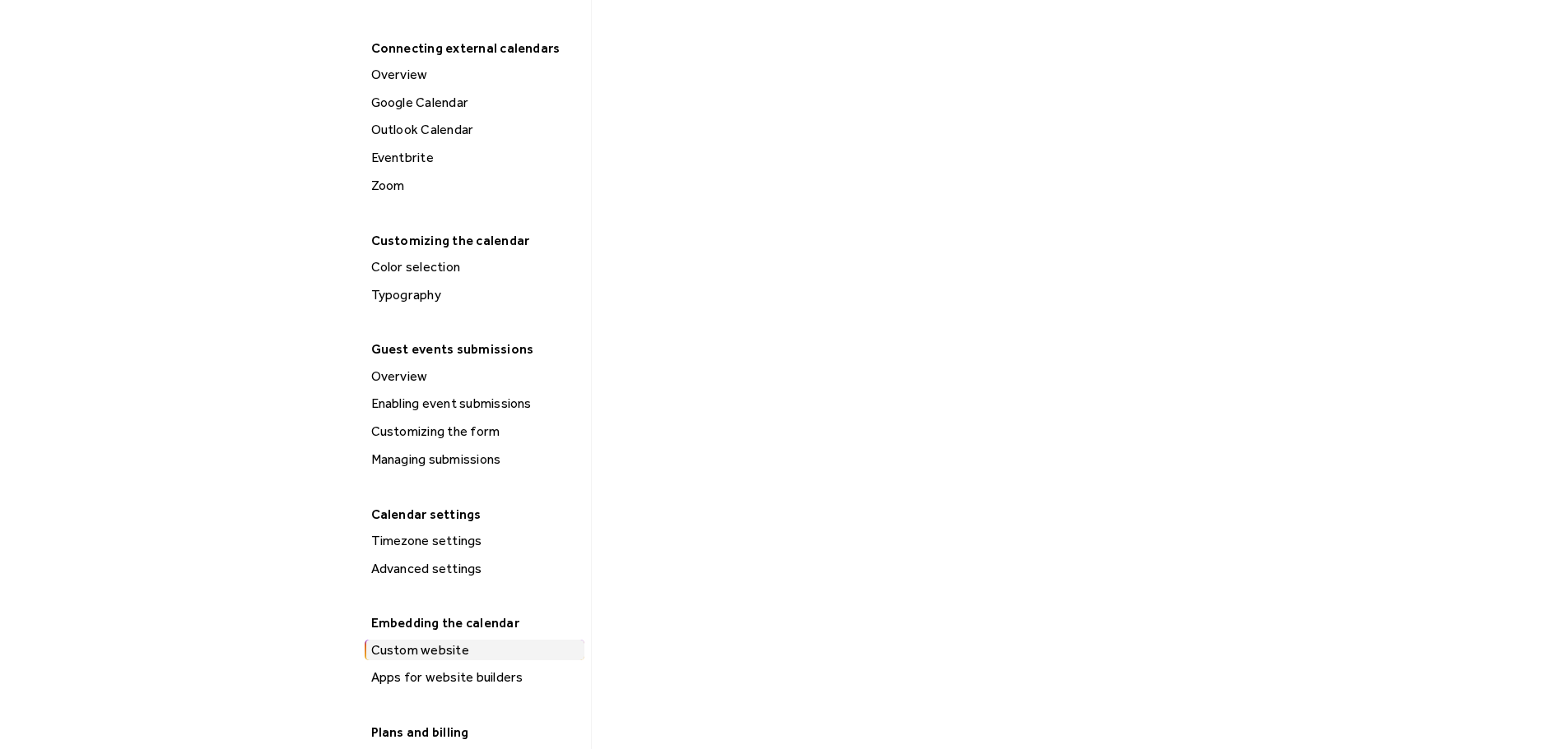
scroll to position [823, 0]
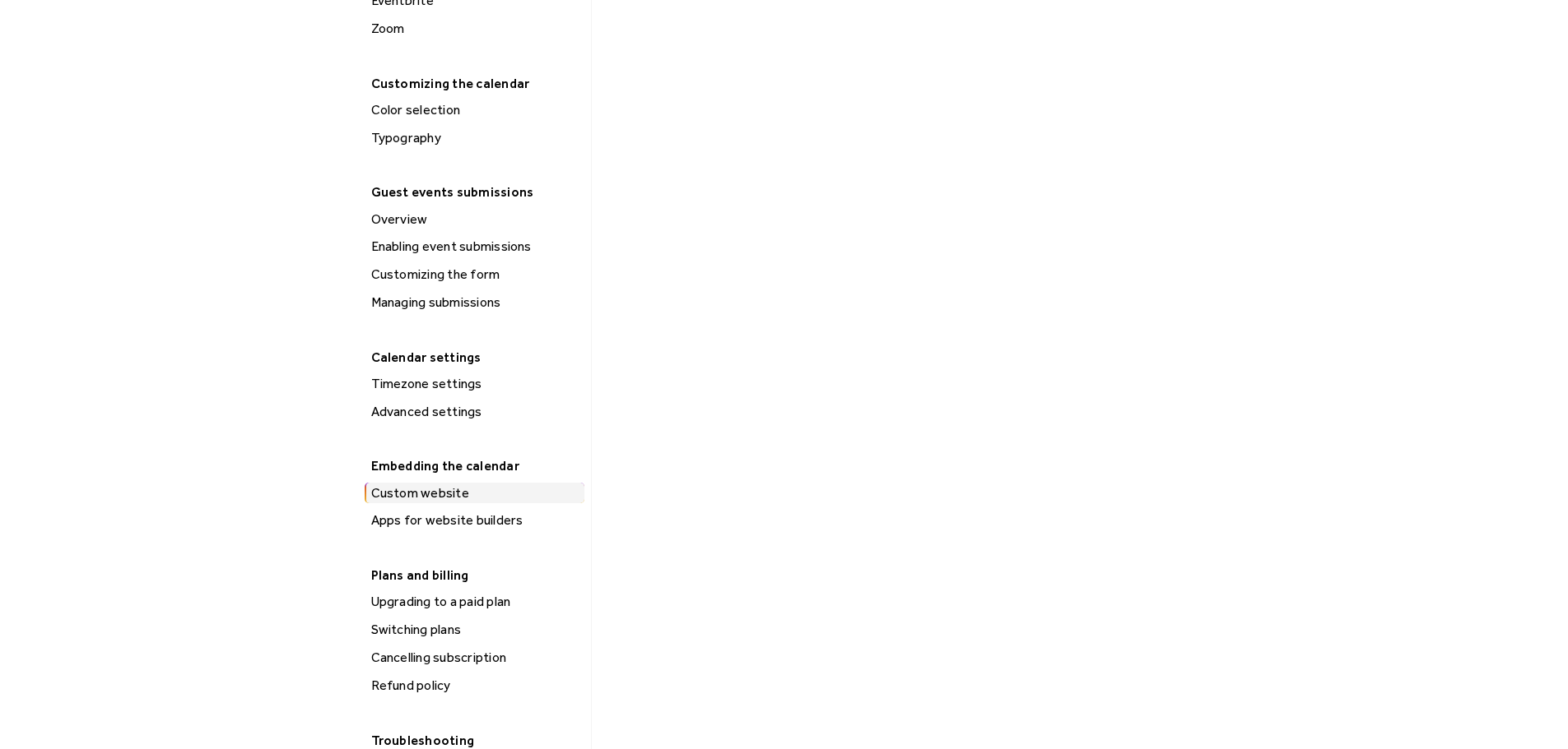
click at [480, 524] on div "Apps for website builders" at bounding box center [475, 521] width 218 height 22
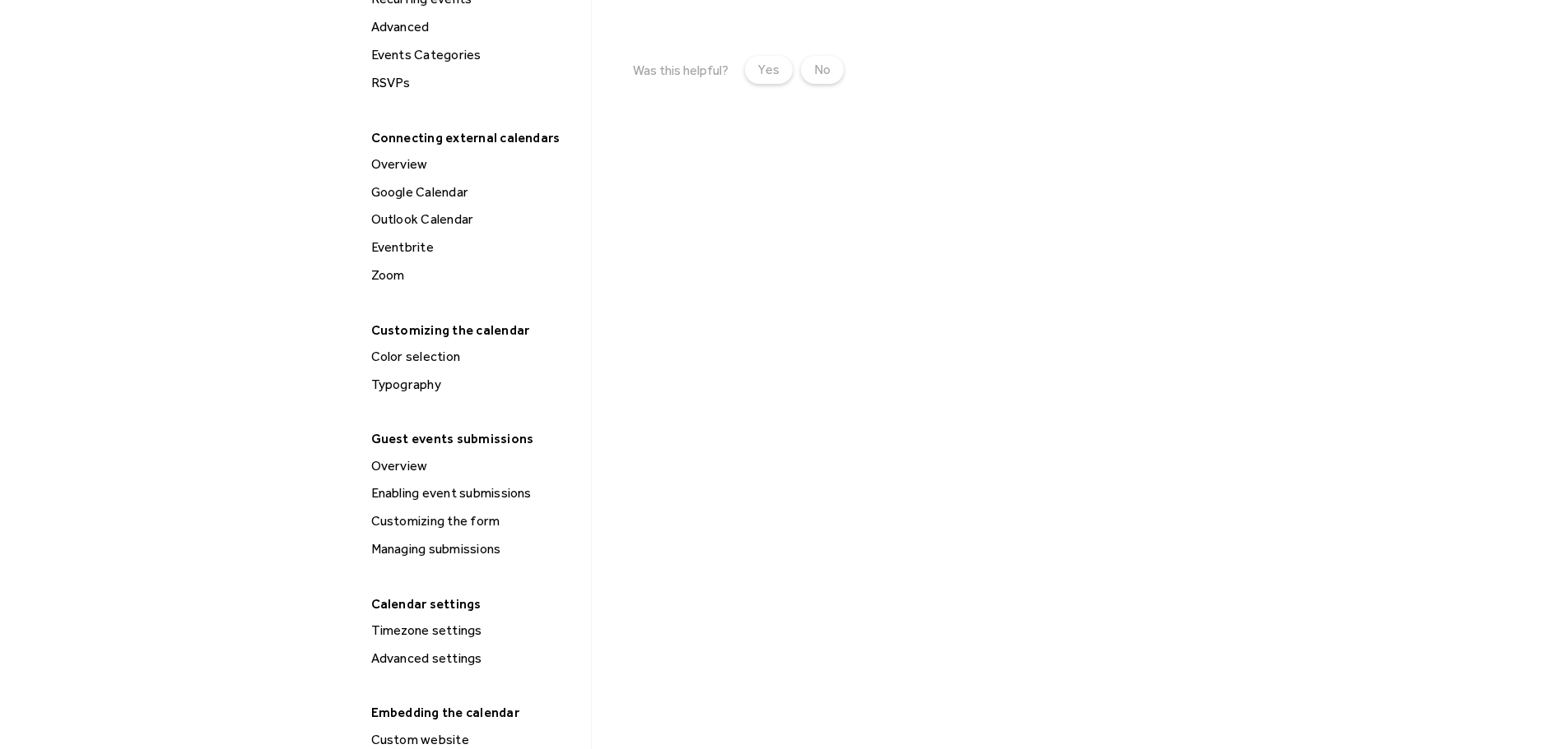
scroll to position [740, 0]
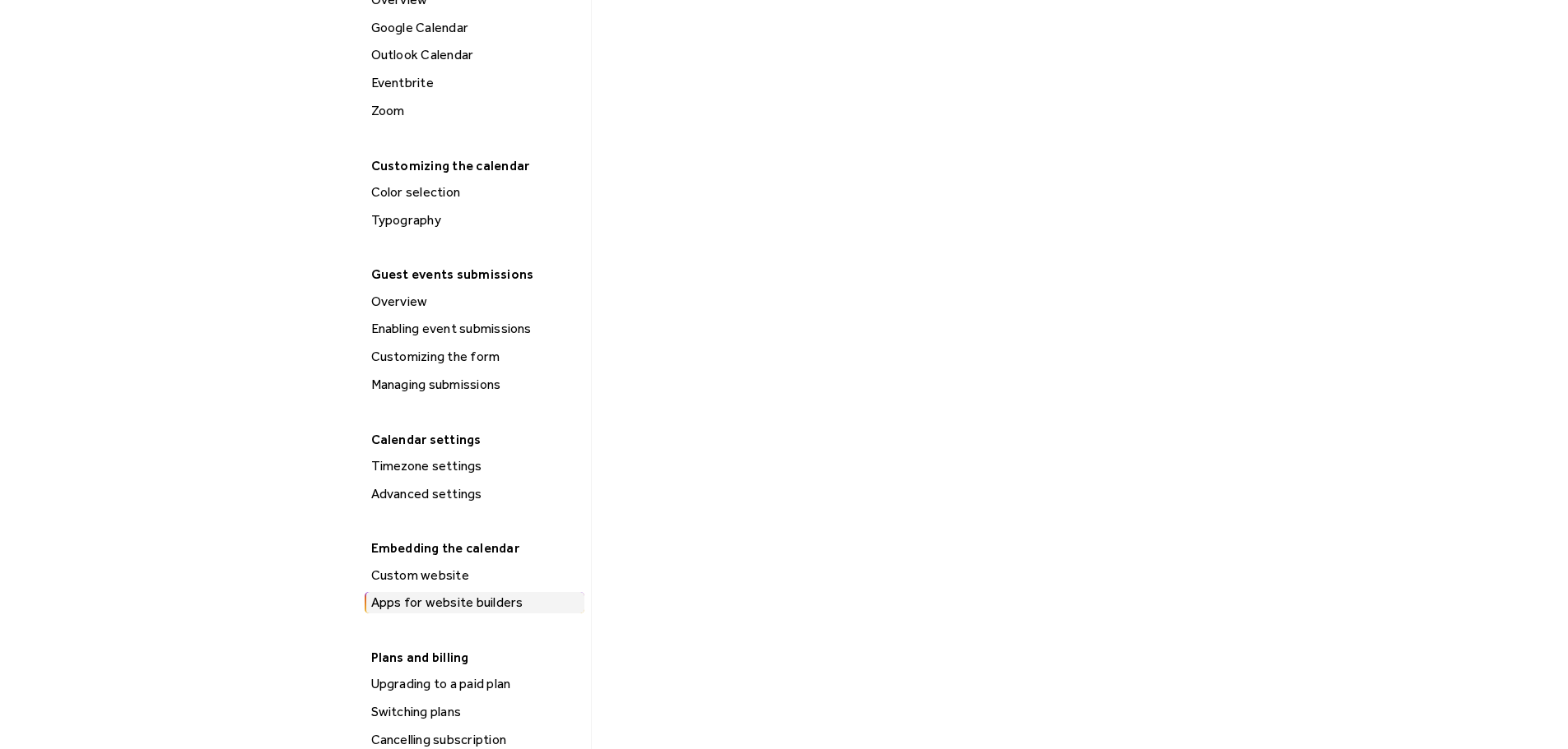
click at [415, 573] on div "Custom website" at bounding box center [475, 576] width 218 height 22
